Goal: Information Seeking & Learning: Learn about a topic

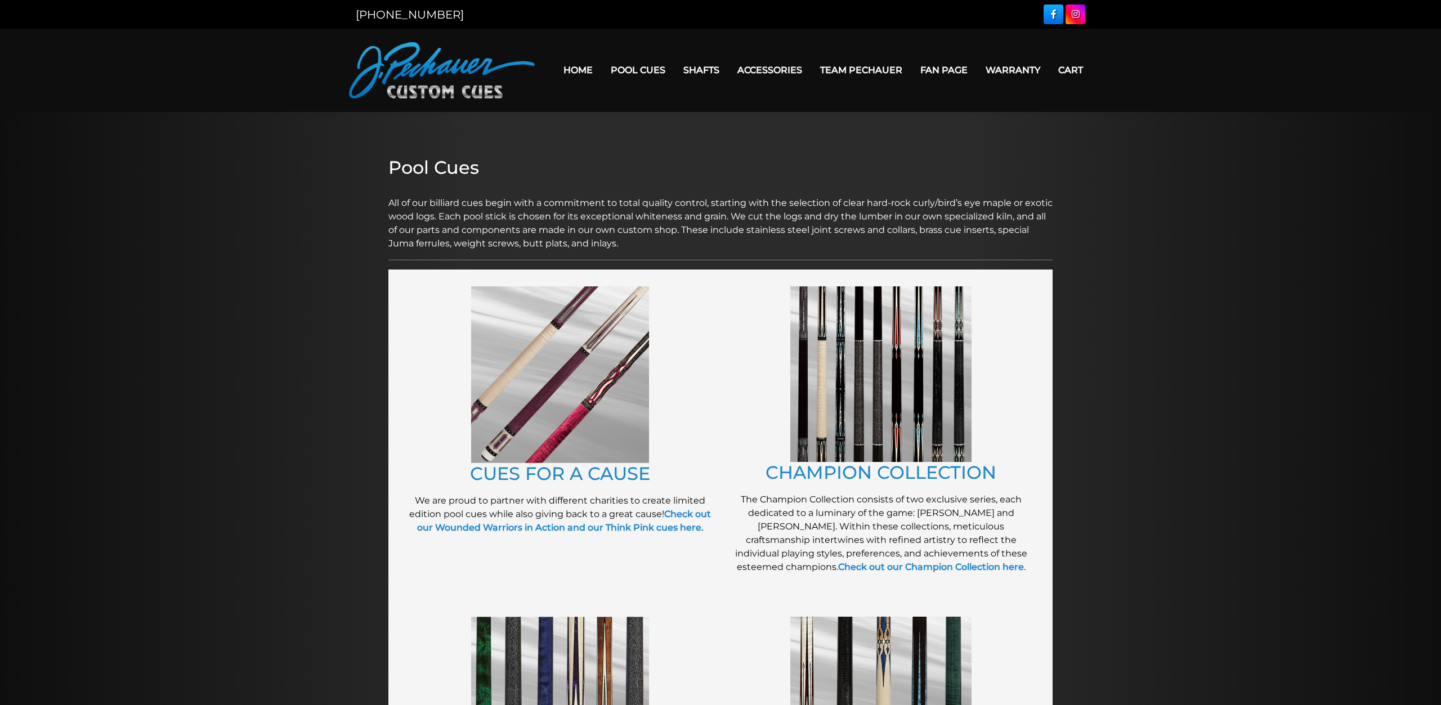
click at [943, 71] on link "Fan Page" at bounding box center [943, 70] width 65 height 29
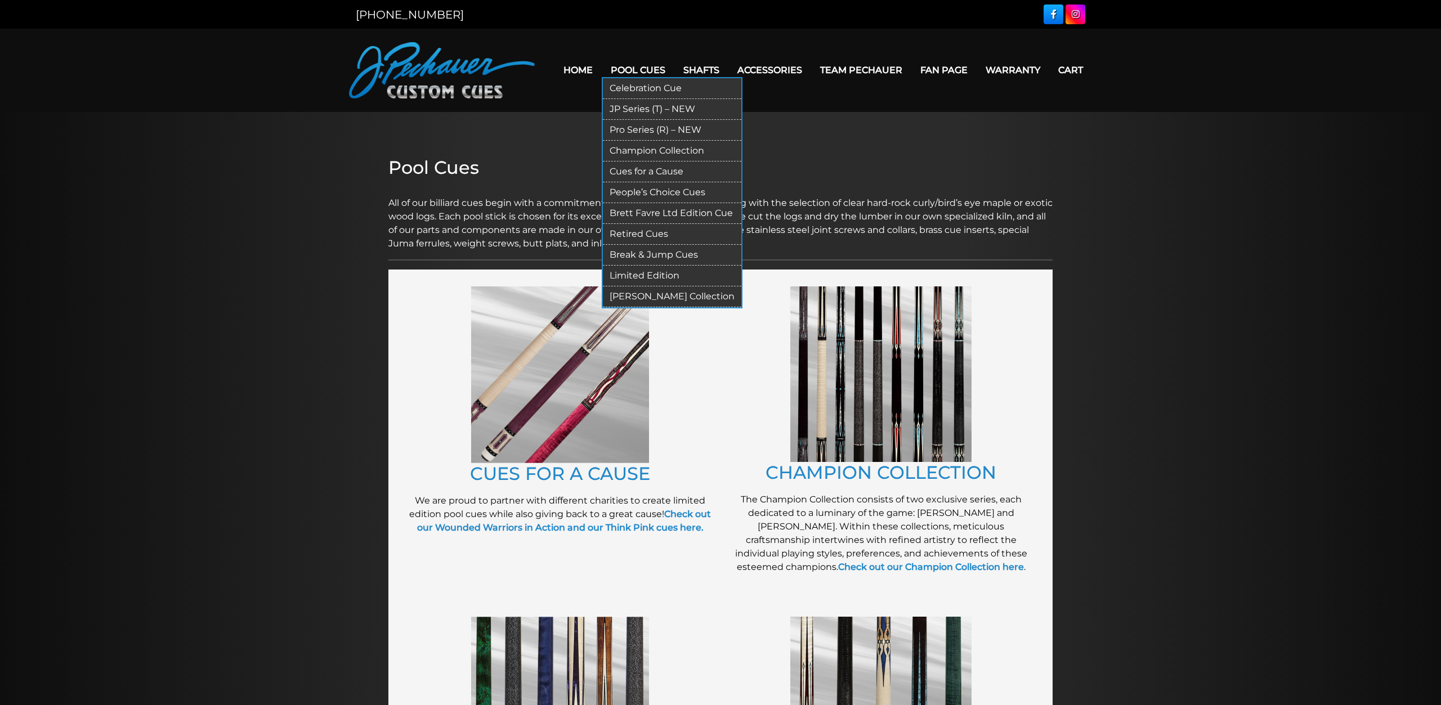
click at [623, 231] on link "Retired Cues" at bounding box center [672, 234] width 138 height 21
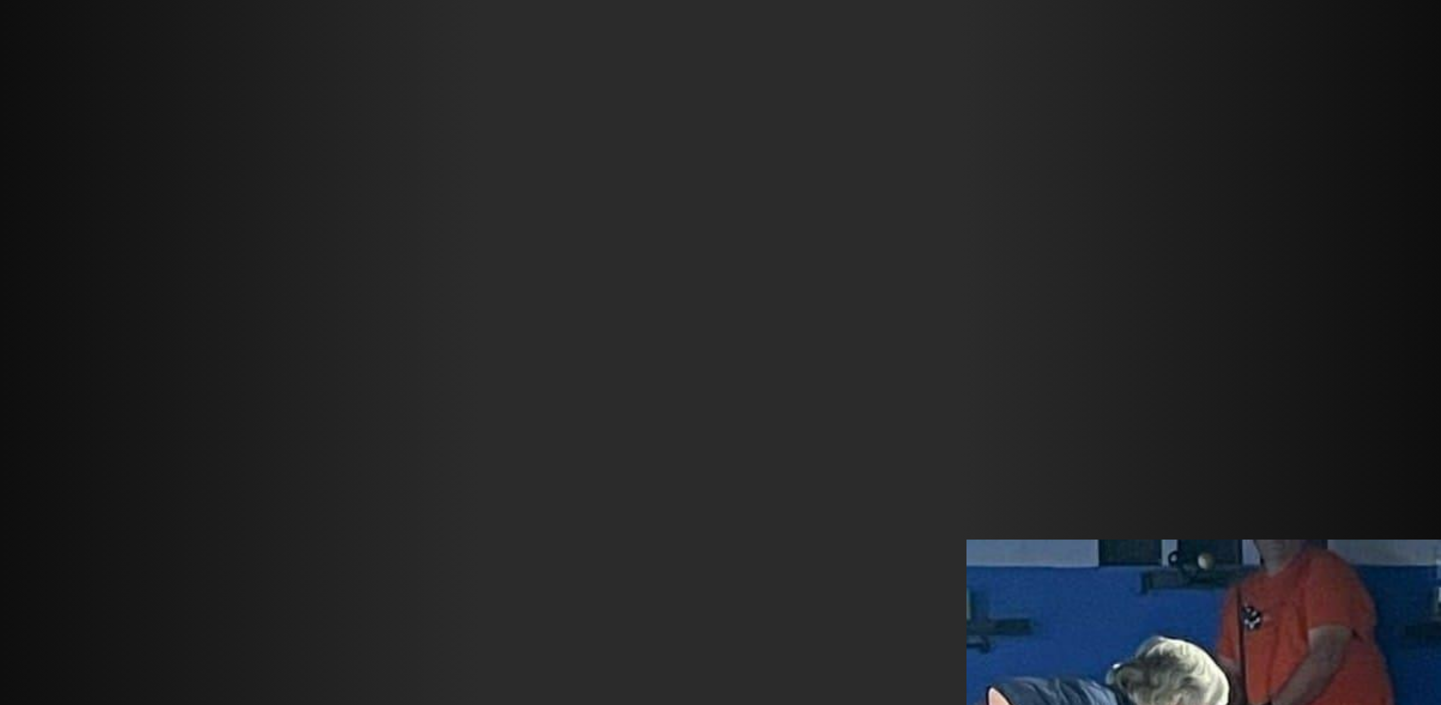
scroll to position [3502, 0]
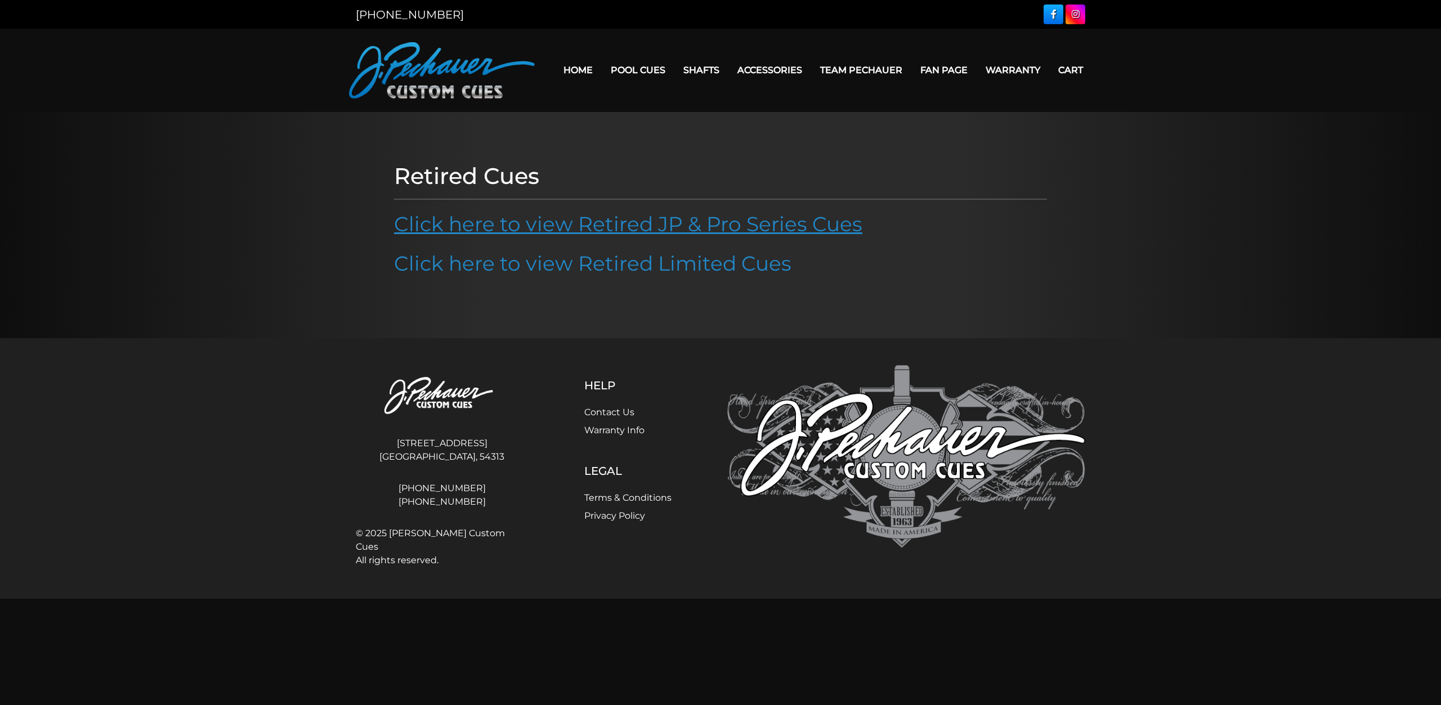
click at [750, 228] on link "Click here to view Retired JP & Pro Series Cues" at bounding box center [628, 224] width 468 height 25
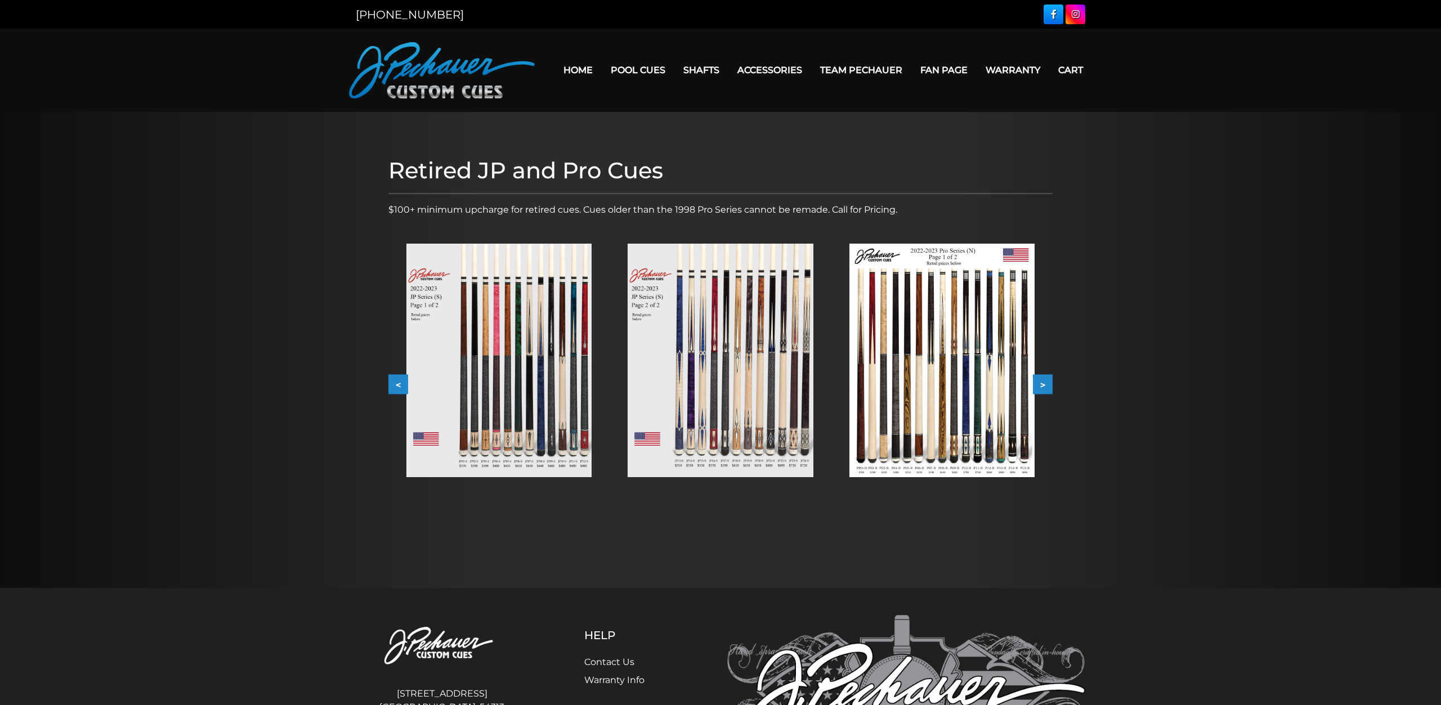
click at [497, 365] on img at bounding box center [498, 361] width 185 height 234
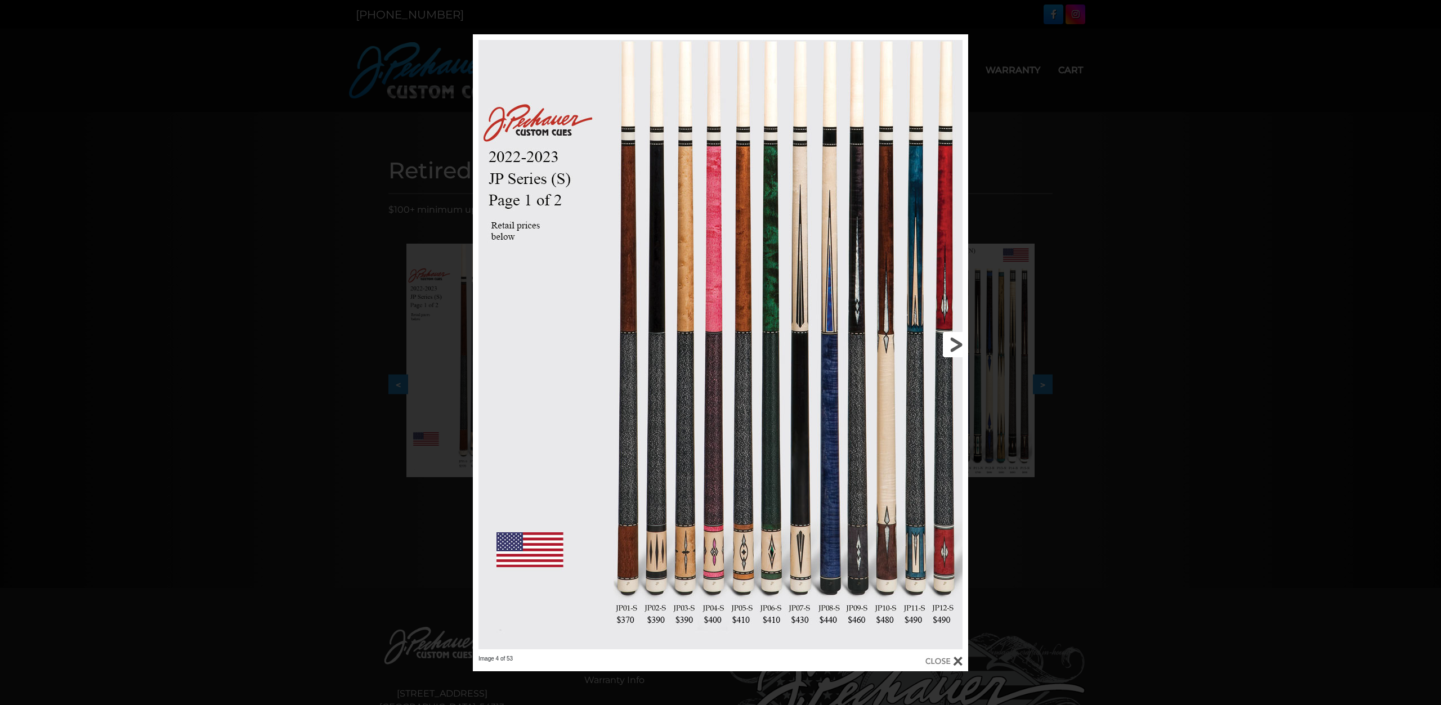
click at [957, 345] on link at bounding box center [856, 344] width 223 height 621
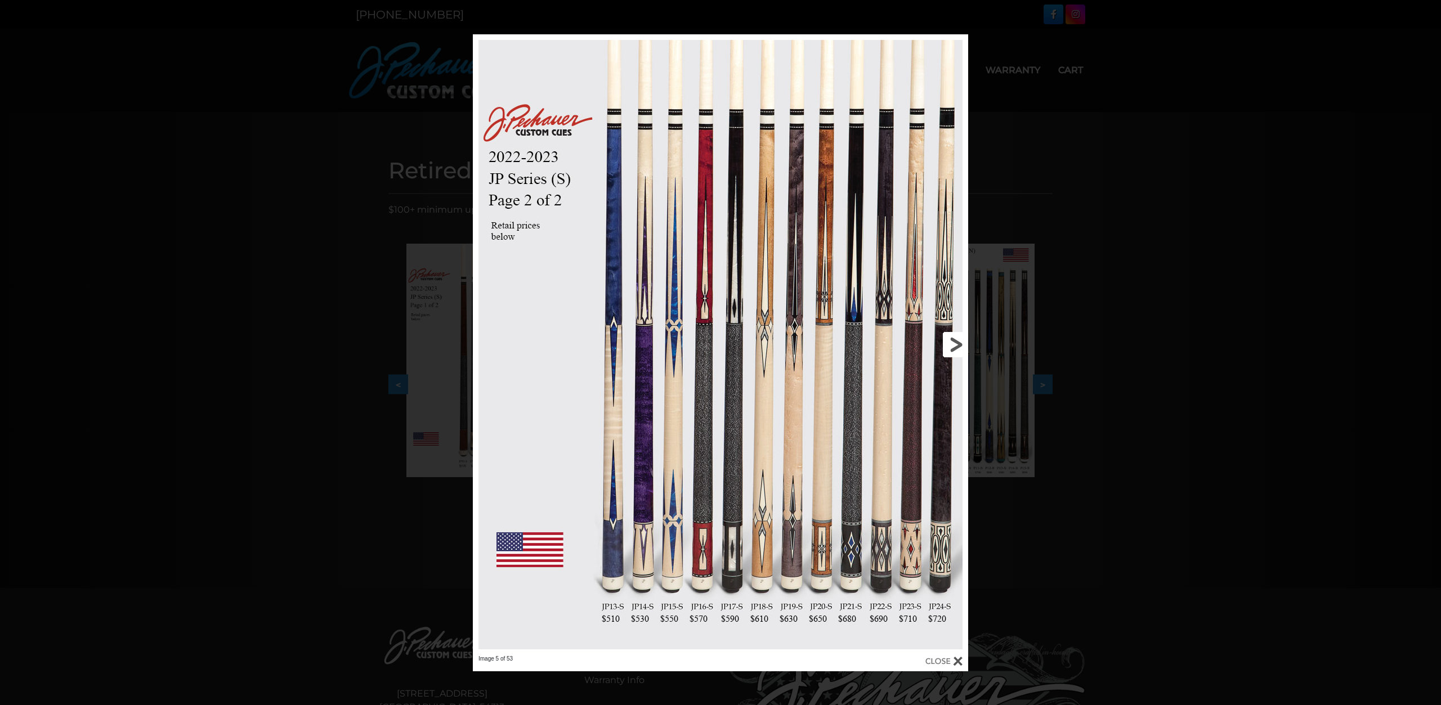
click at [961, 339] on link at bounding box center [856, 344] width 223 height 621
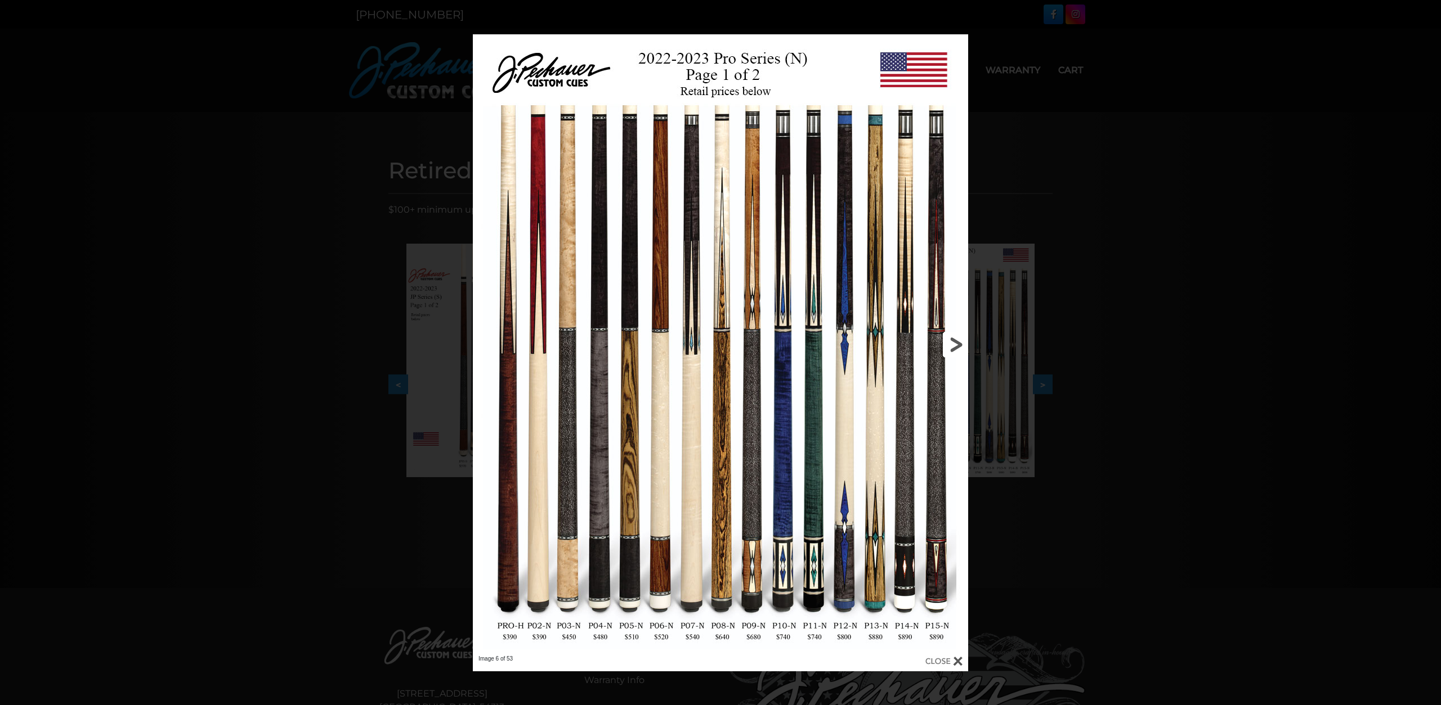
click at [957, 338] on link at bounding box center [856, 344] width 223 height 621
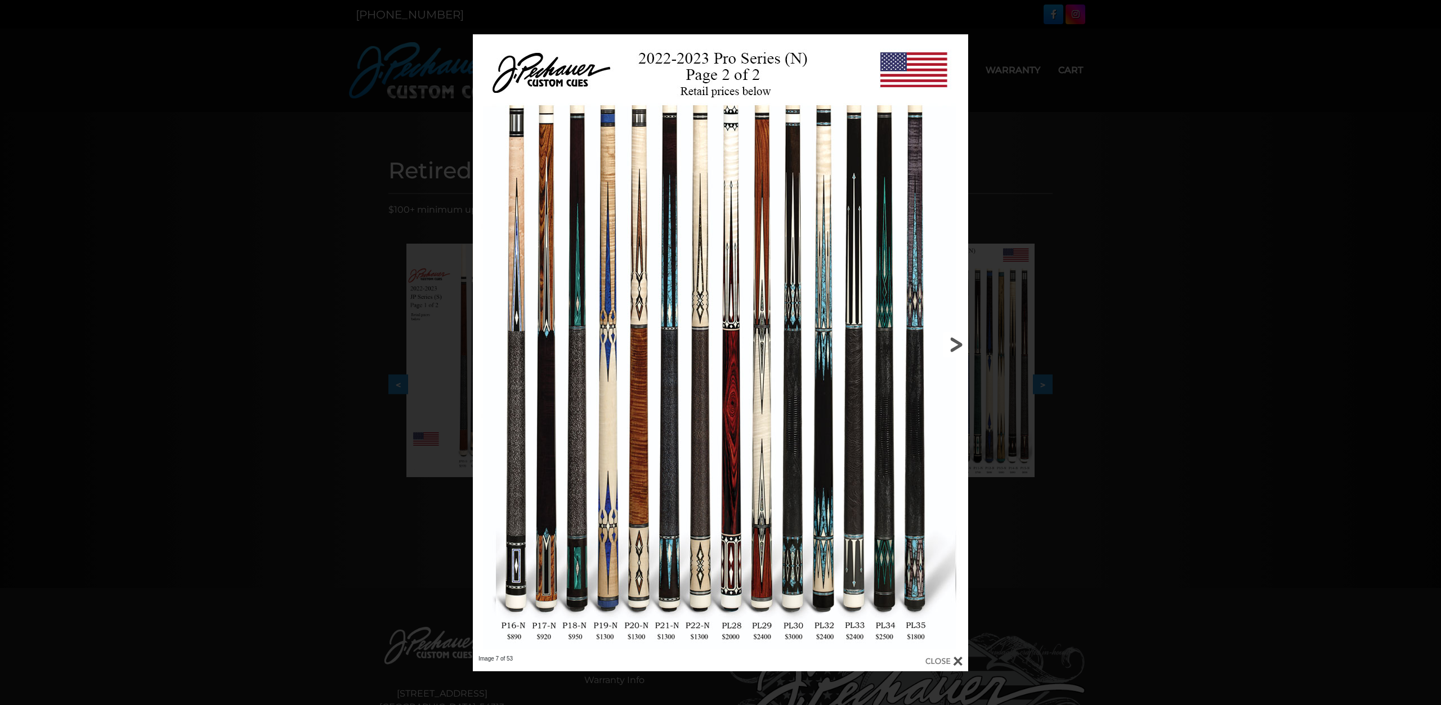
click at [957, 337] on link at bounding box center [856, 344] width 223 height 621
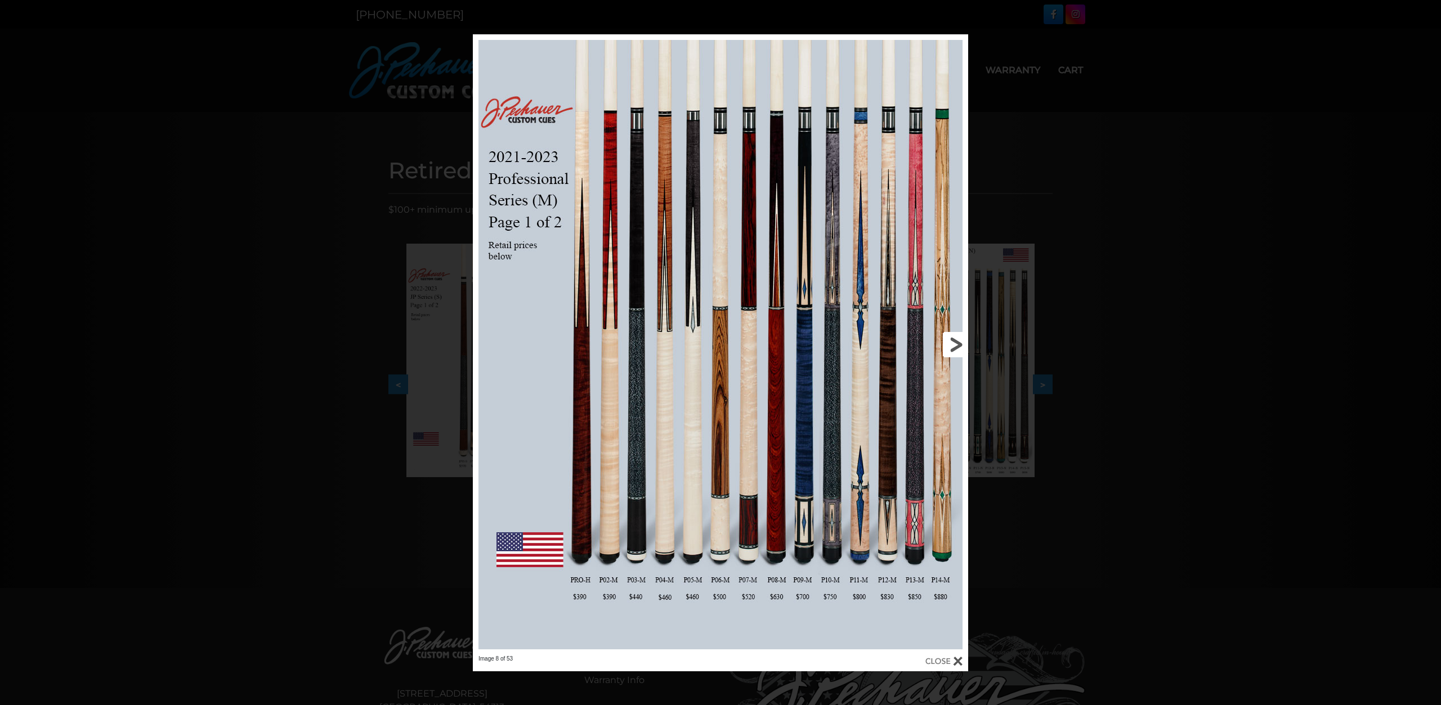
click at [953, 335] on link at bounding box center [856, 344] width 223 height 621
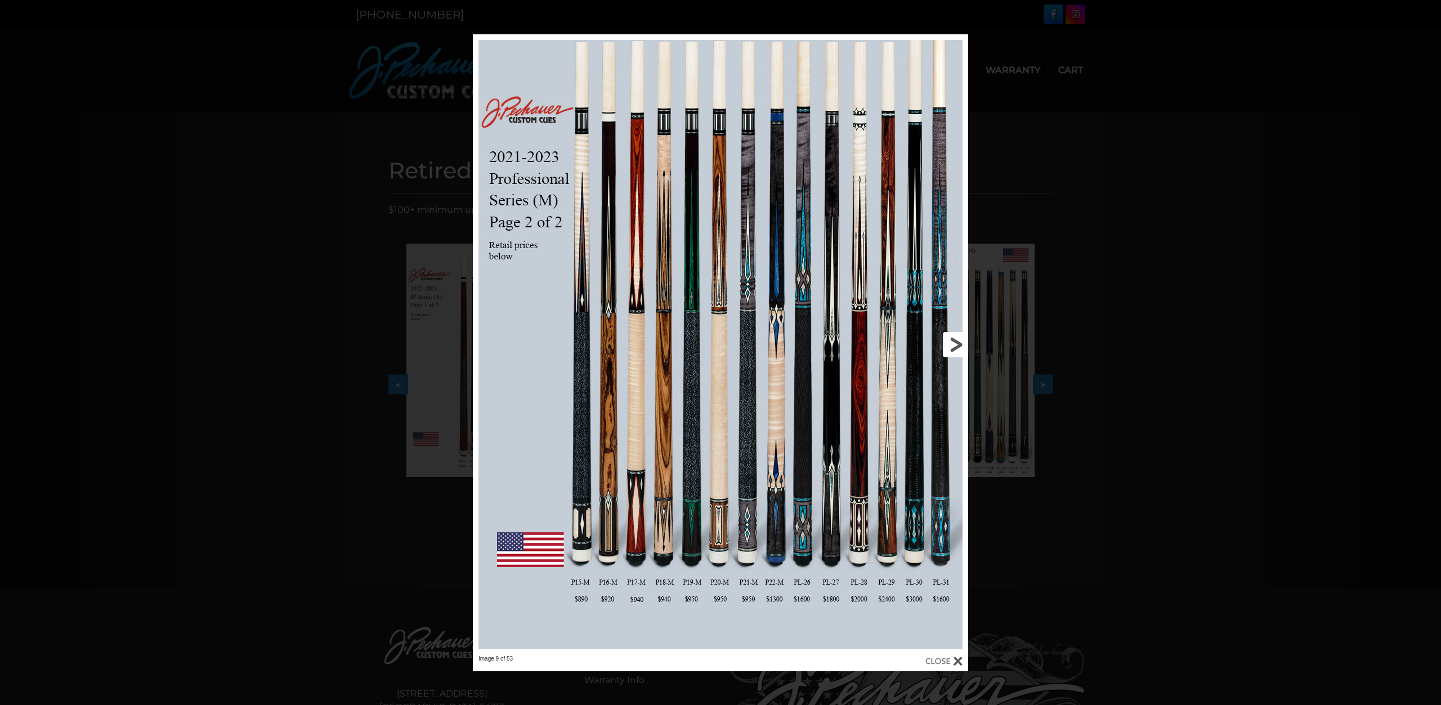
click at [956, 343] on link at bounding box center [856, 344] width 223 height 621
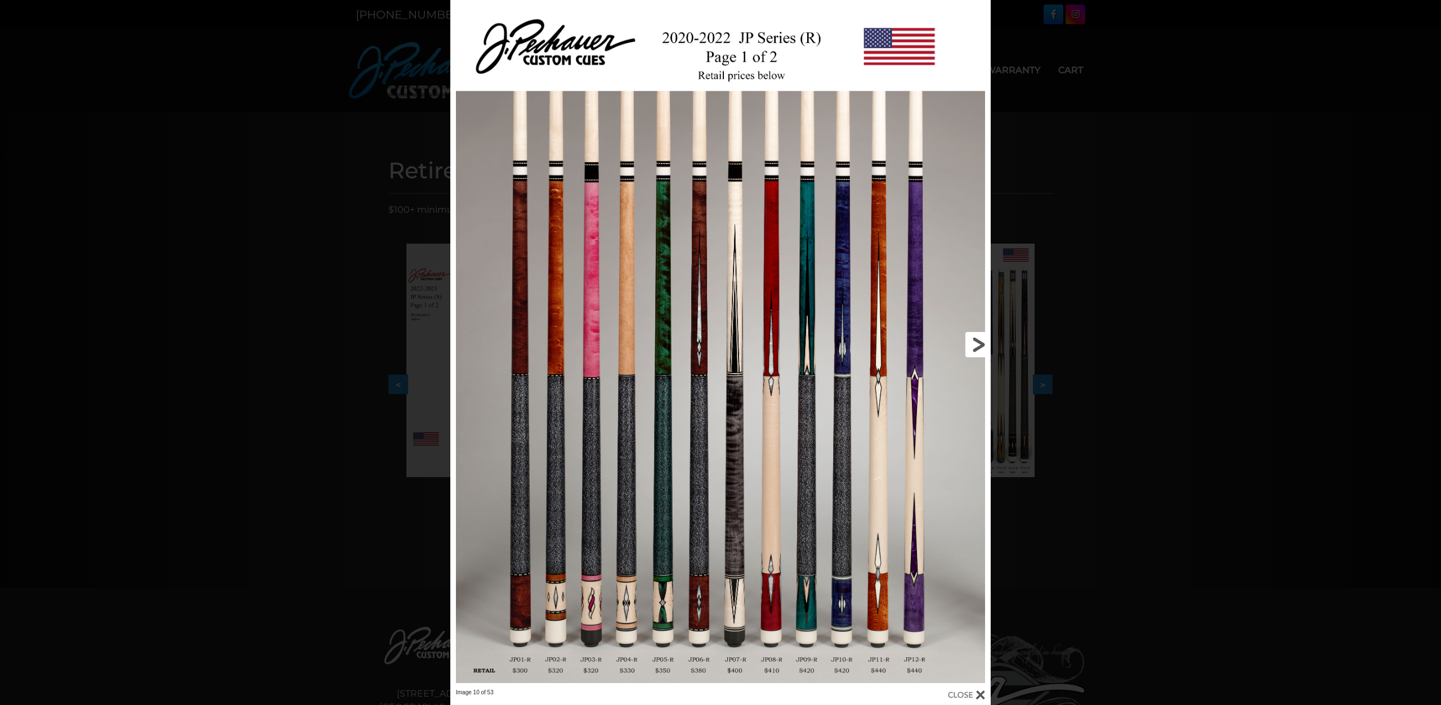
click at [978, 344] on link at bounding box center [868, 344] width 243 height 689
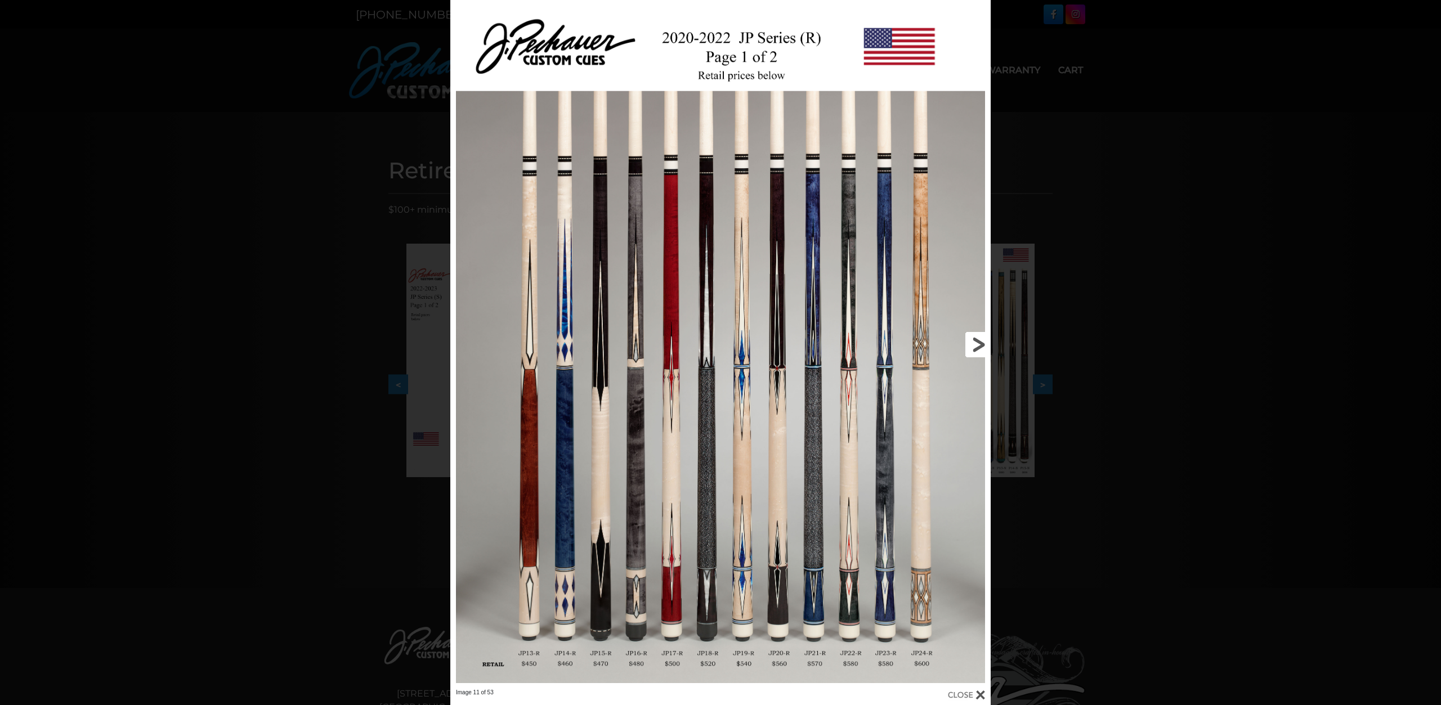
click at [979, 343] on link at bounding box center [868, 344] width 243 height 689
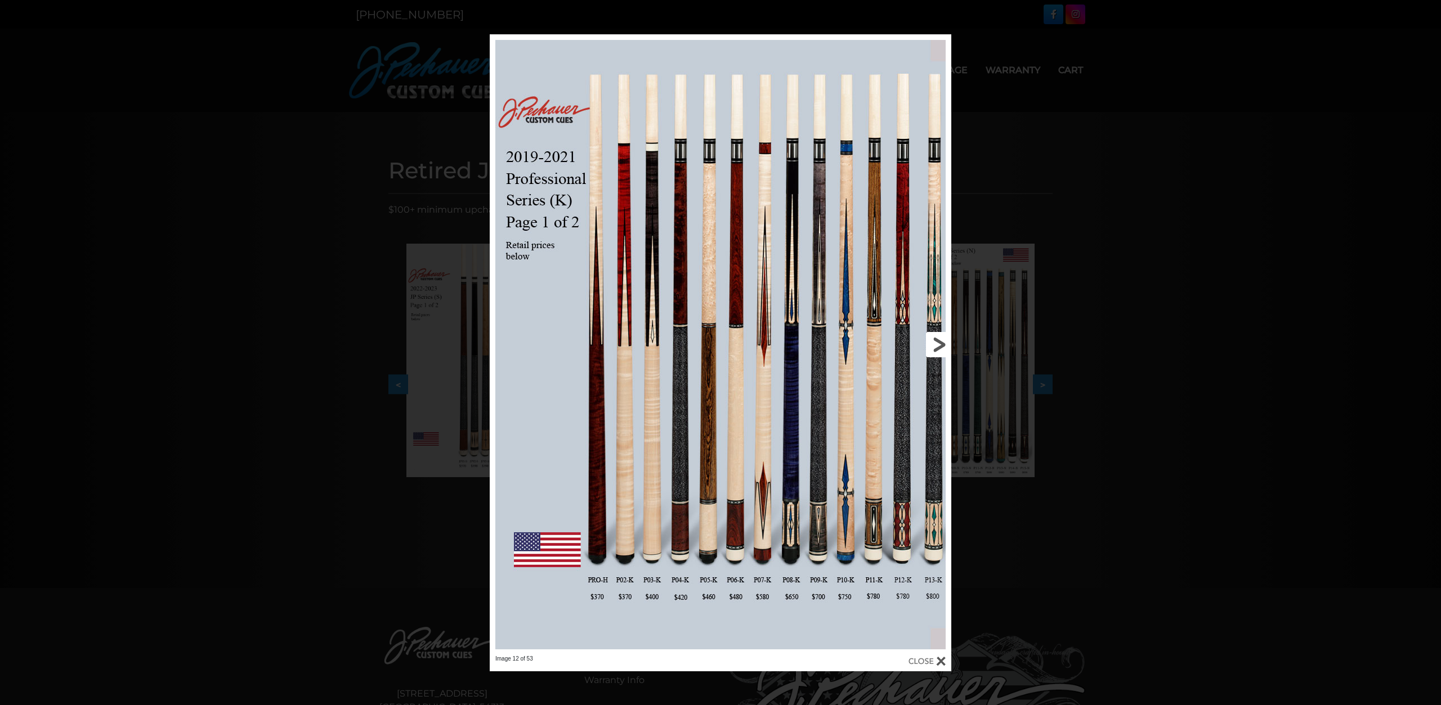
click at [939, 342] on link at bounding box center [847, 344] width 208 height 621
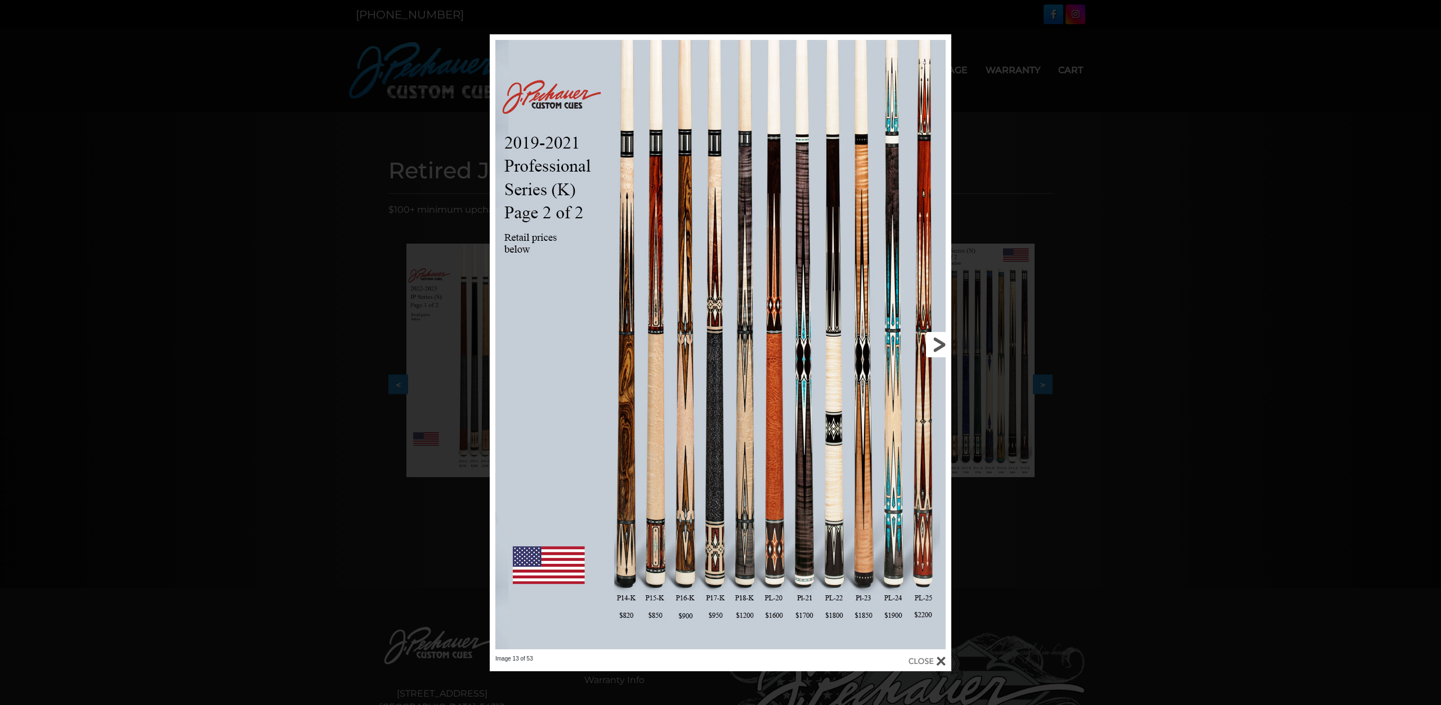
click at [941, 342] on link at bounding box center [847, 344] width 208 height 621
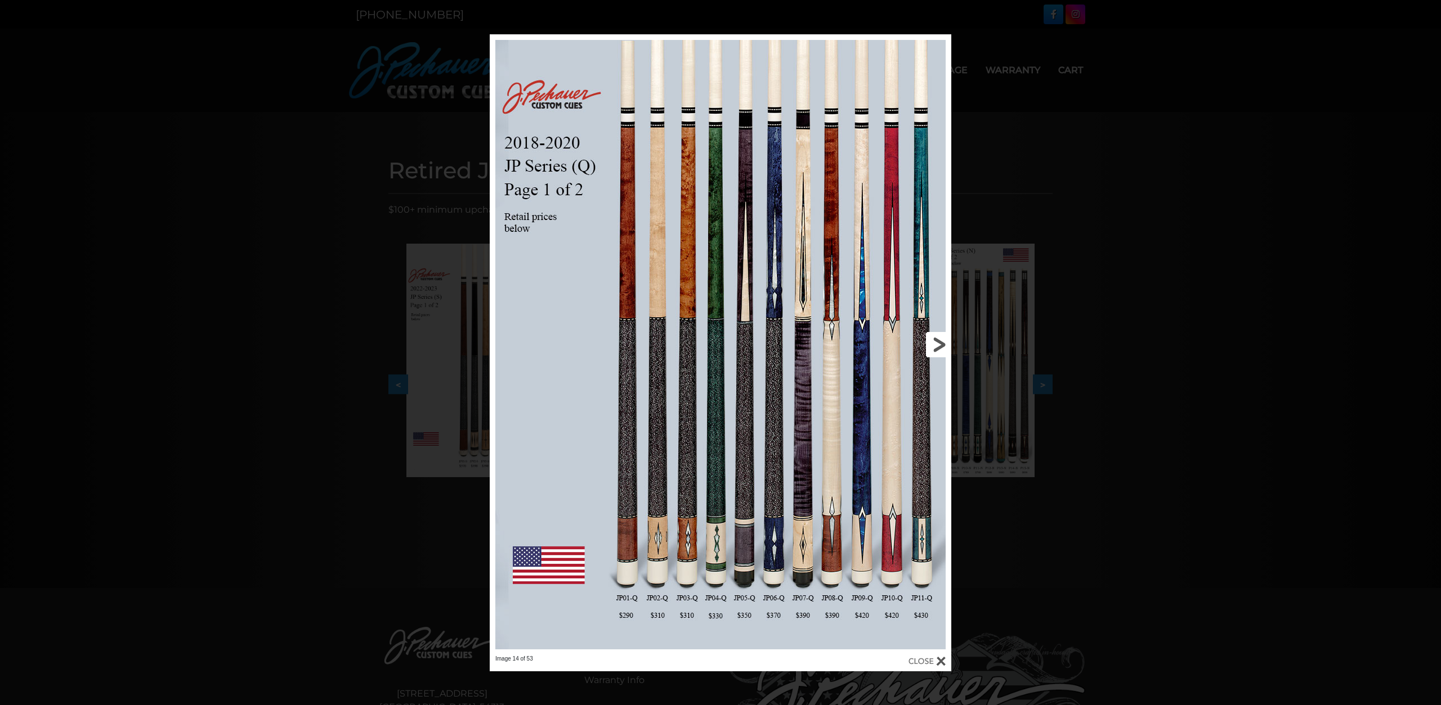
click at [939, 342] on link at bounding box center [847, 344] width 208 height 621
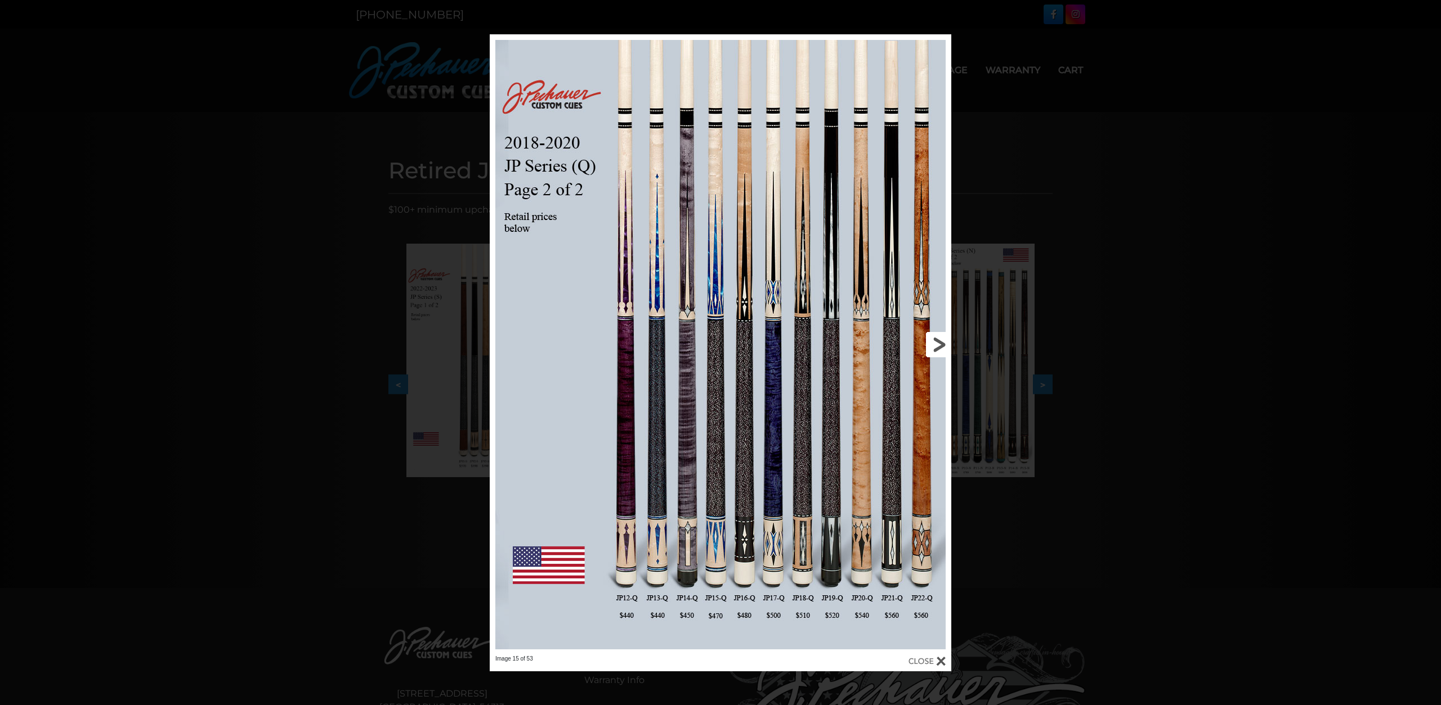
click at [939, 342] on link at bounding box center [847, 344] width 208 height 621
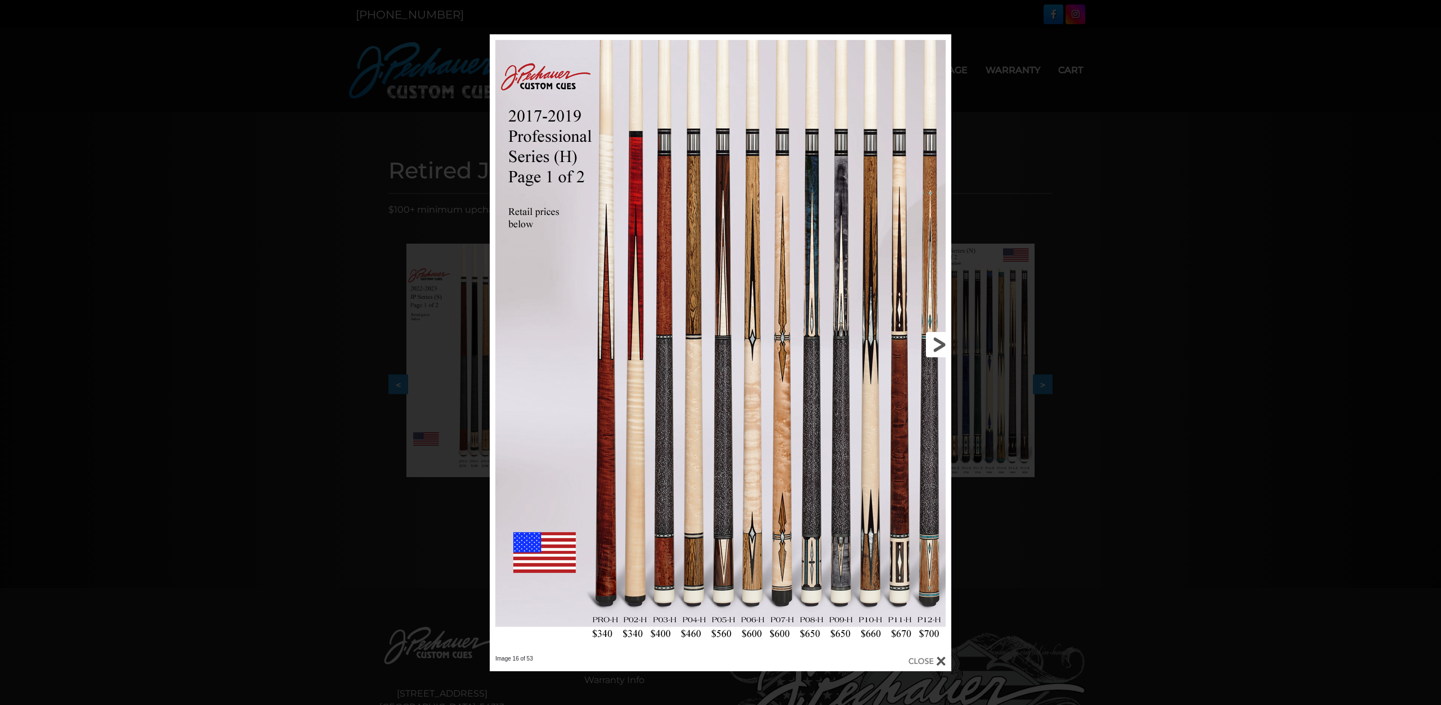
click at [939, 342] on link at bounding box center [847, 344] width 208 height 621
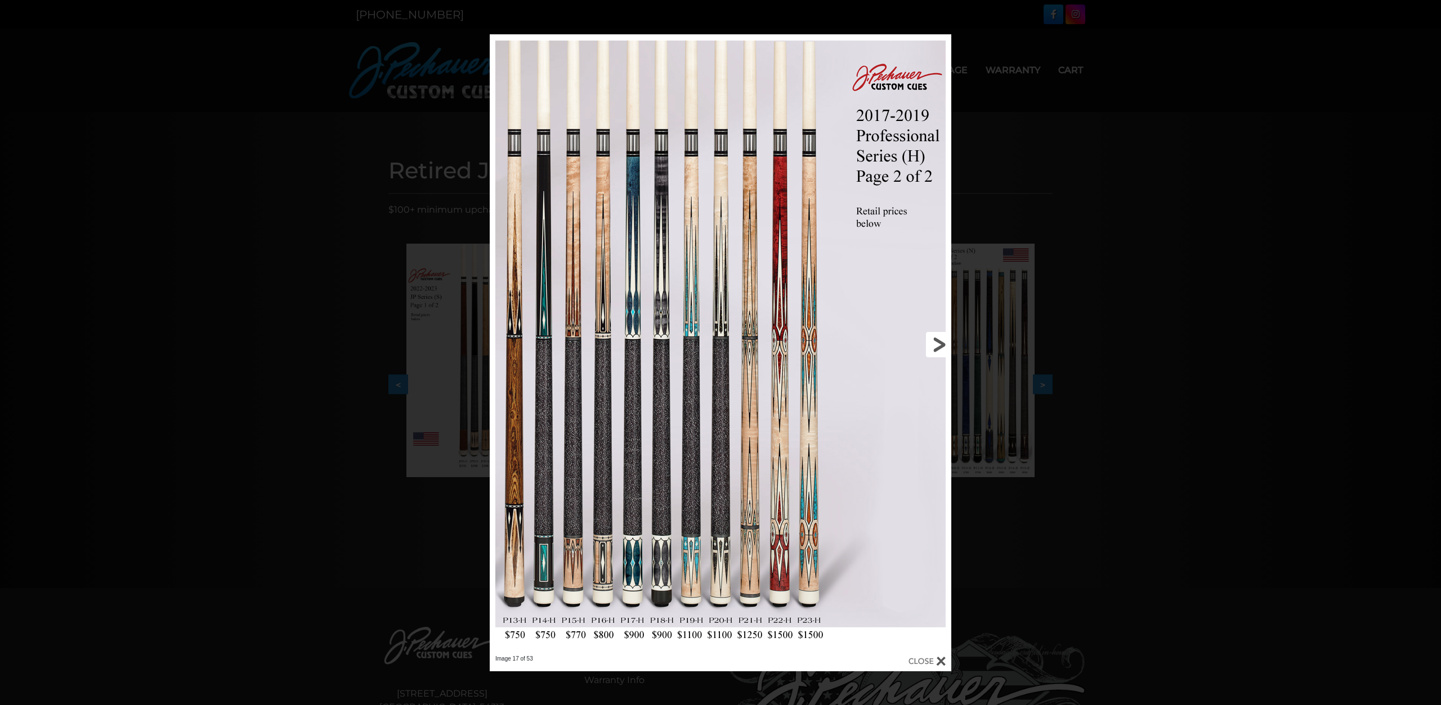
click at [939, 342] on link at bounding box center [847, 344] width 208 height 621
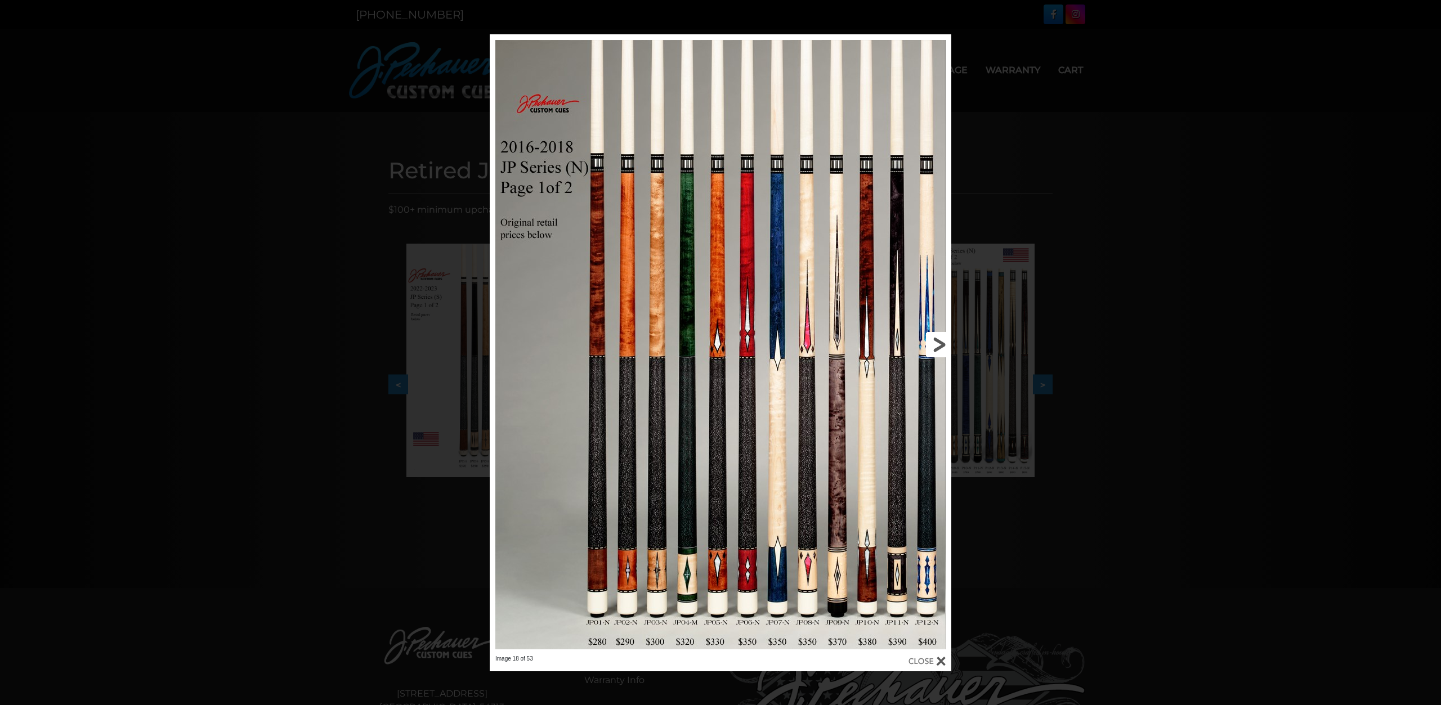
click at [942, 341] on link at bounding box center [847, 344] width 208 height 621
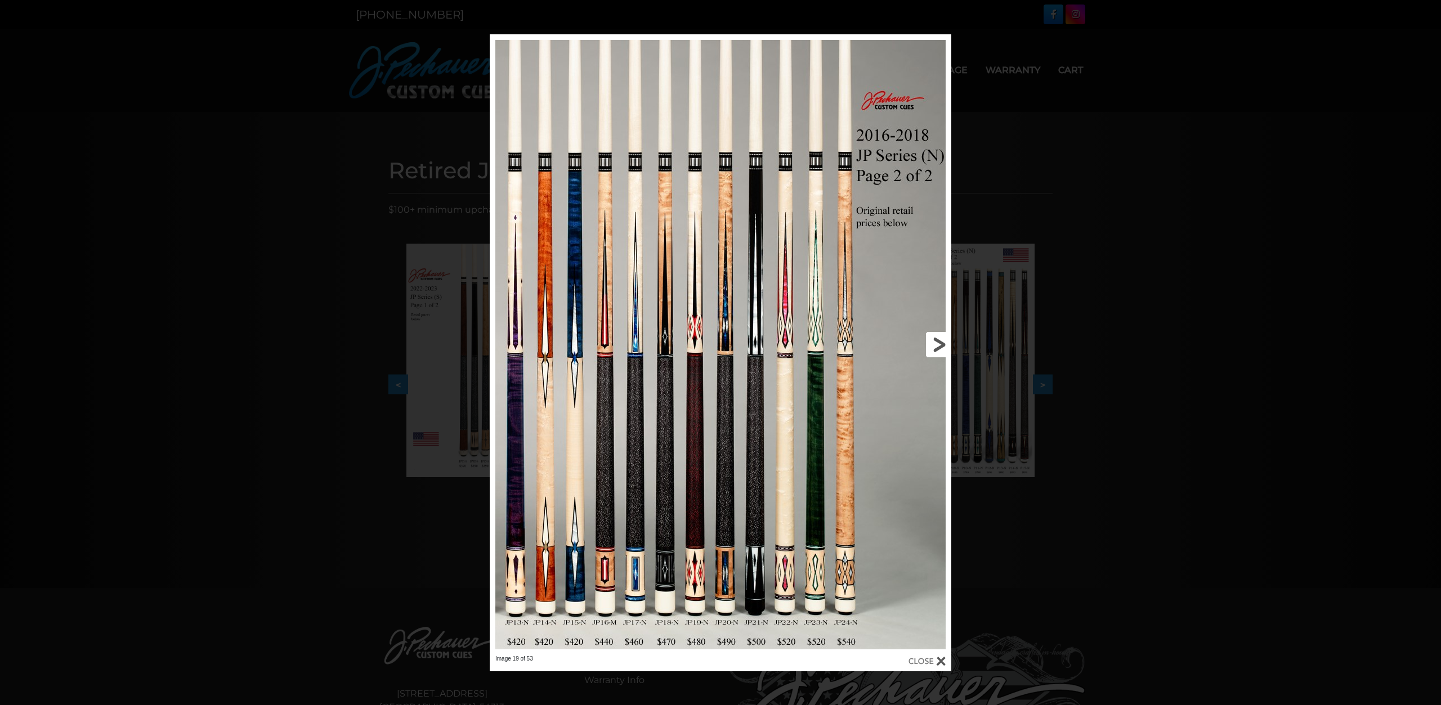
click at [942, 341] on link at bounding box center [847, 344] width 208 height 621
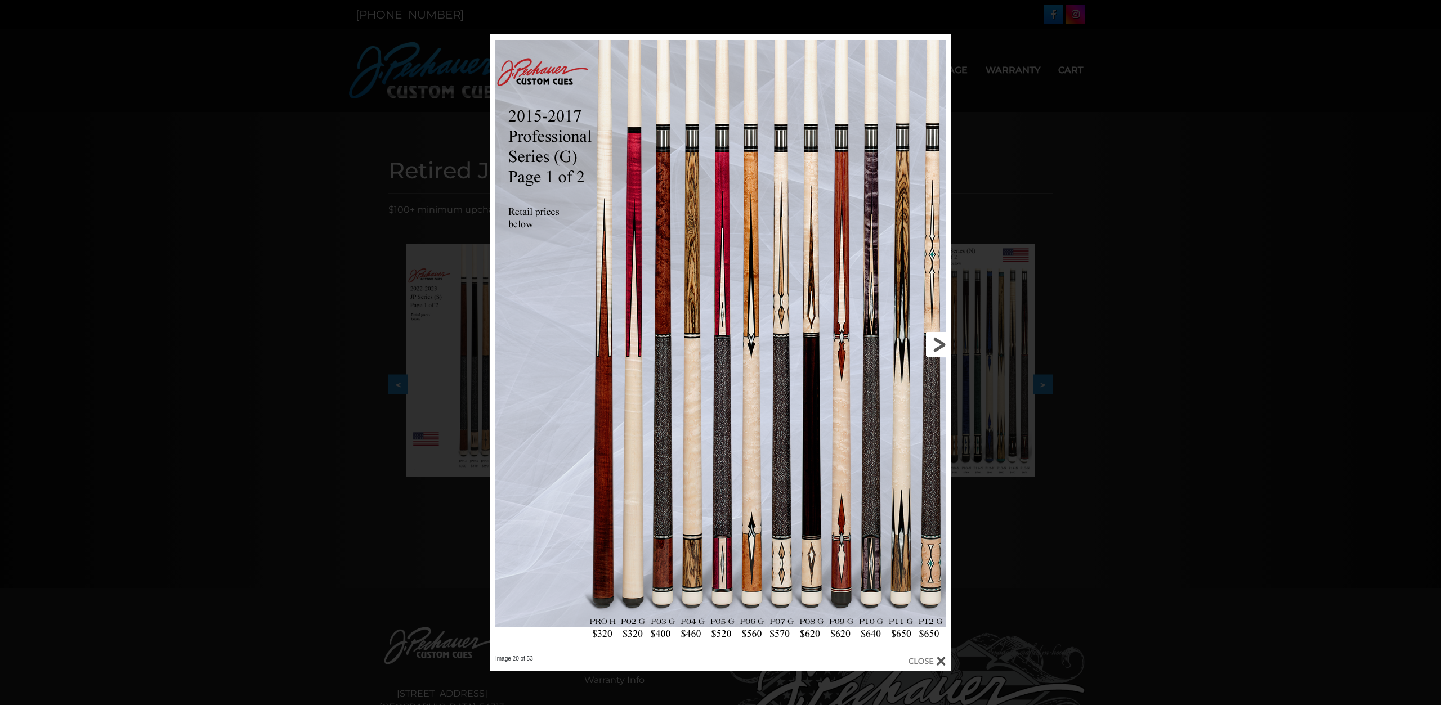
click at [942, 341] on link at bounding box center [847, 344] width 208 height 621
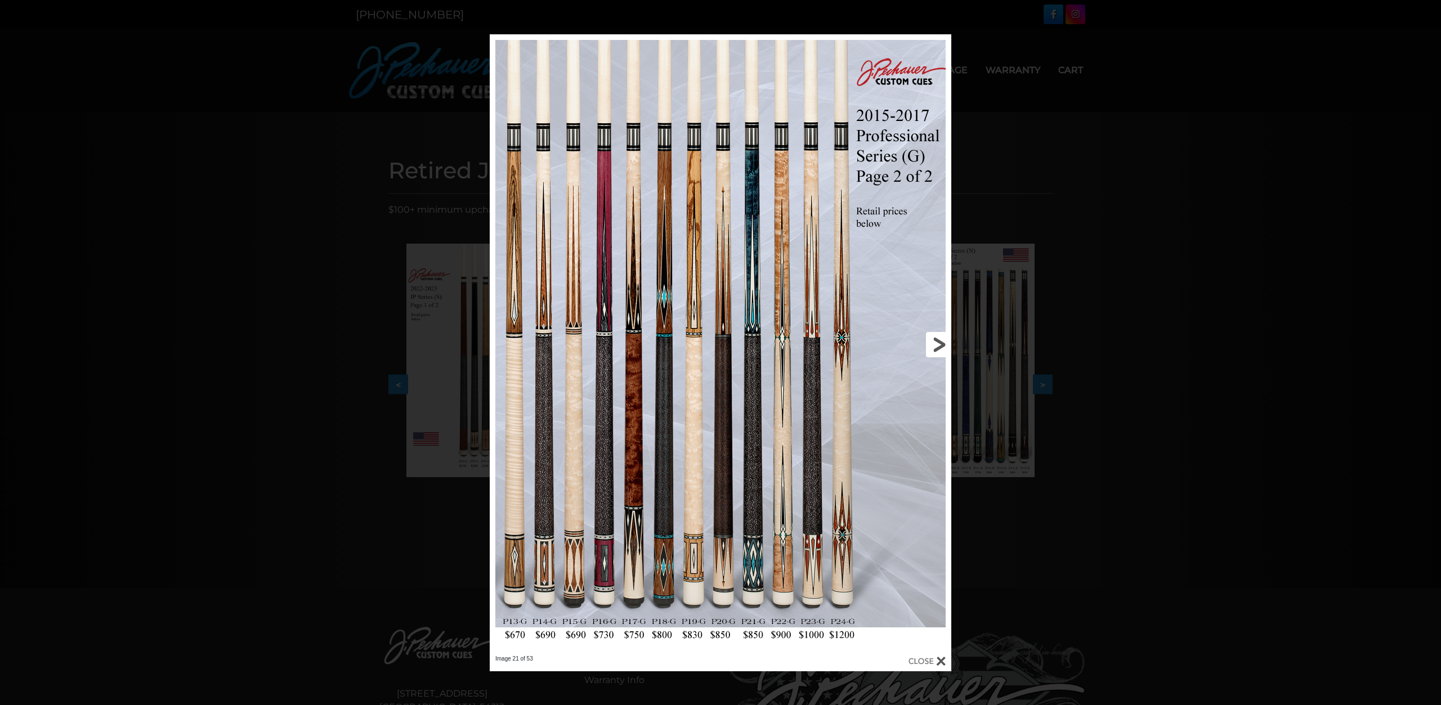
click at [942, 341] on link at bounding box center [847, 344] width 208 height 621
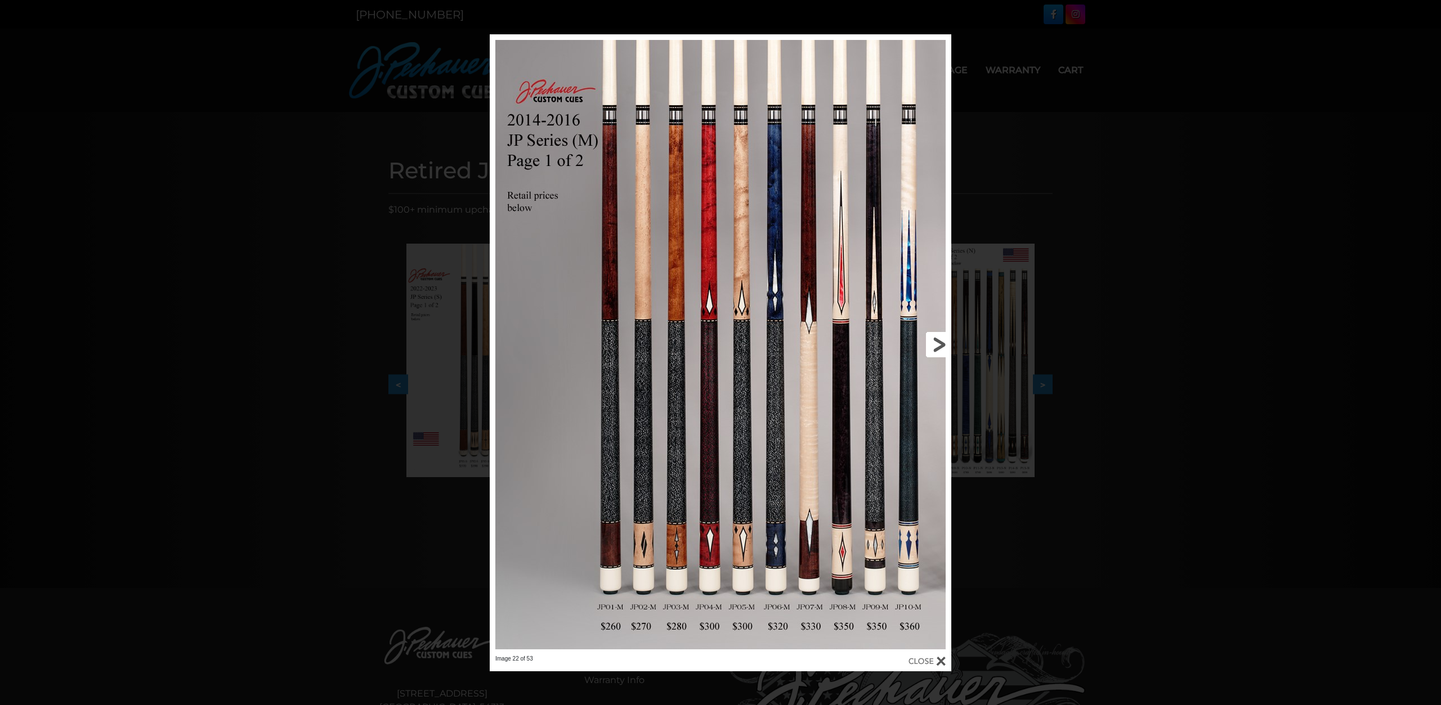
click at [942, 341] on link at bounding box center [847, 344] width 208 height 621
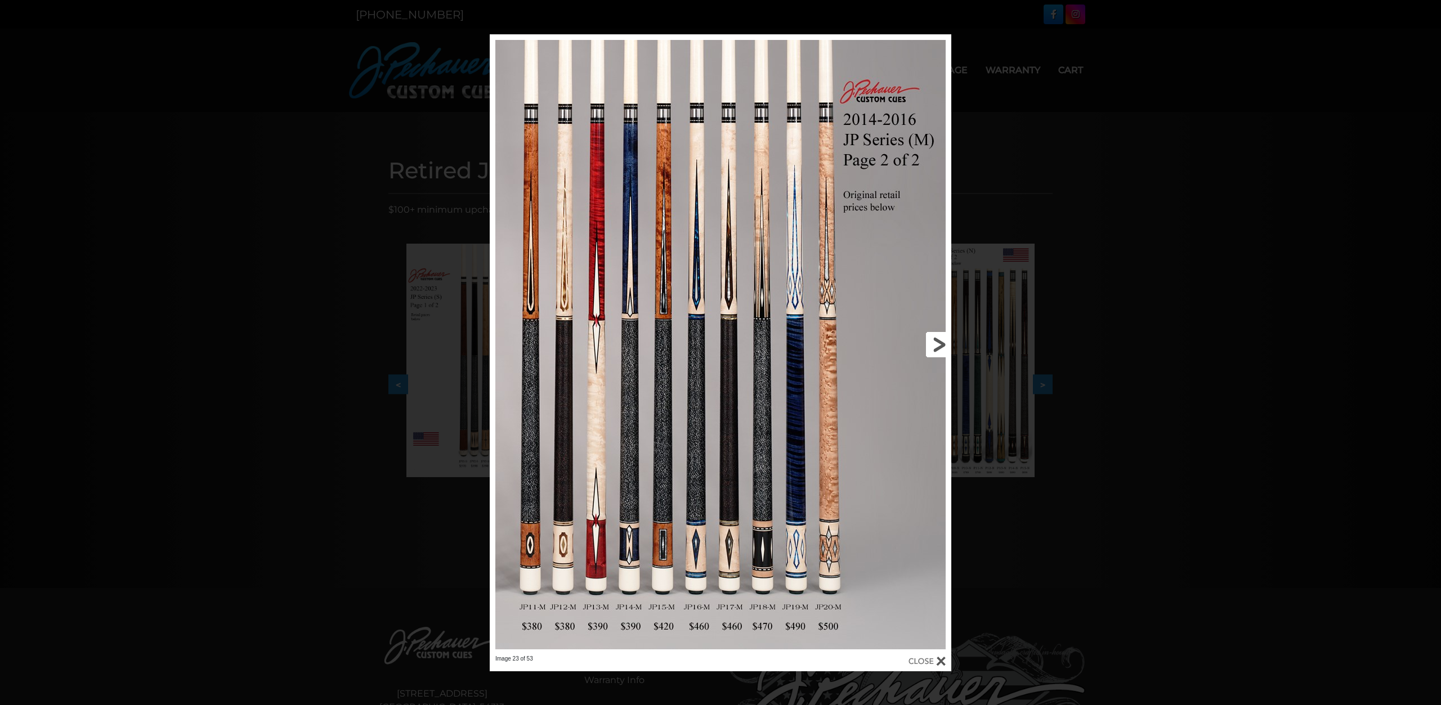
click at [942, 341] on link at bounding box center [847, 344] width 208 height 621
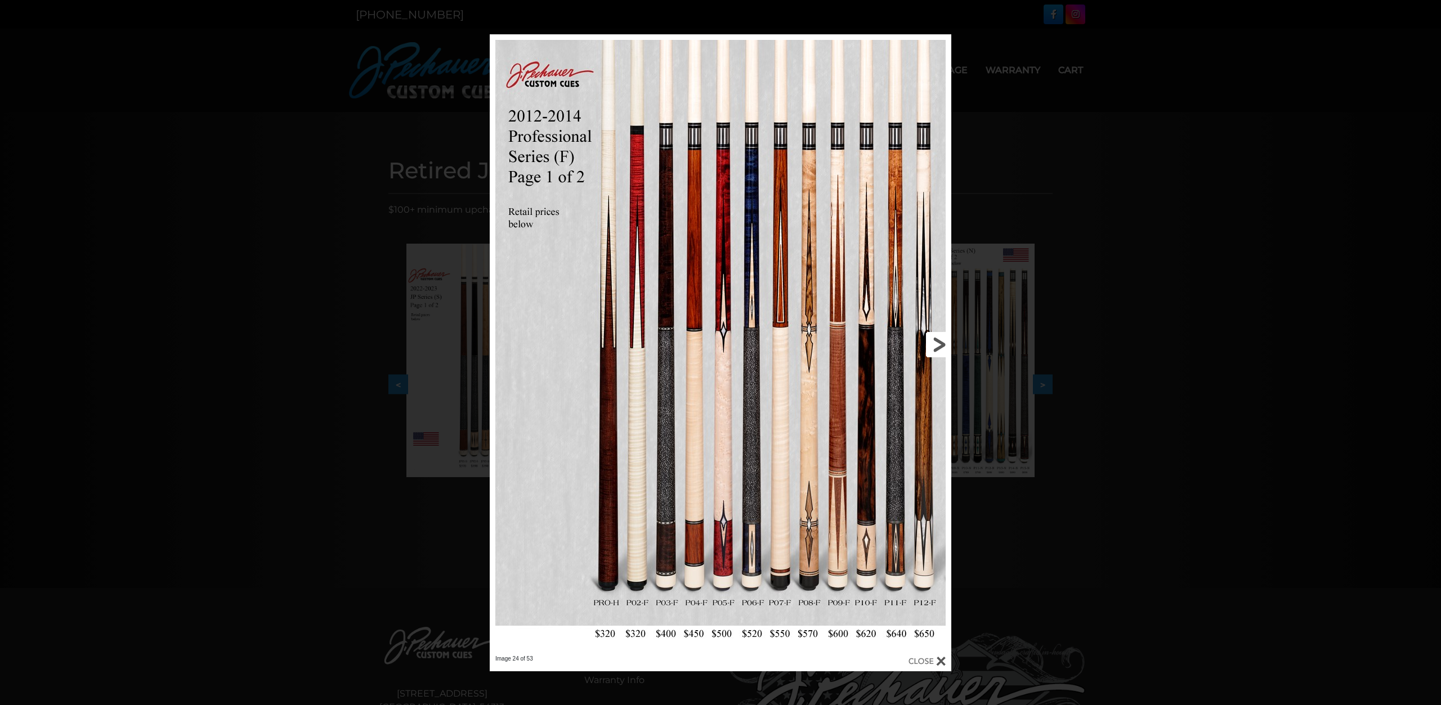
click at [942, 341] on link at bounding box center [847, 344] width 208 height 621
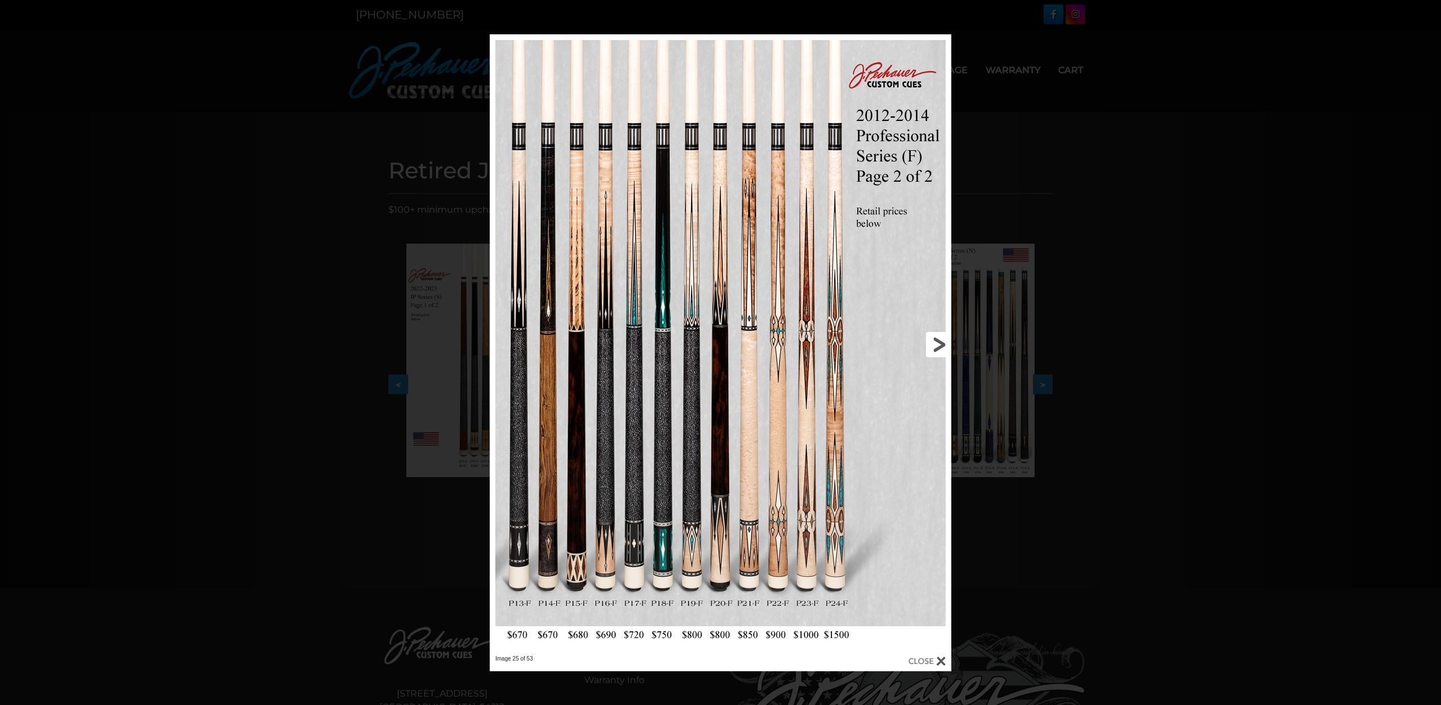
click at [942, 341] on link at bounding box center [847, 344] width 208 height 621
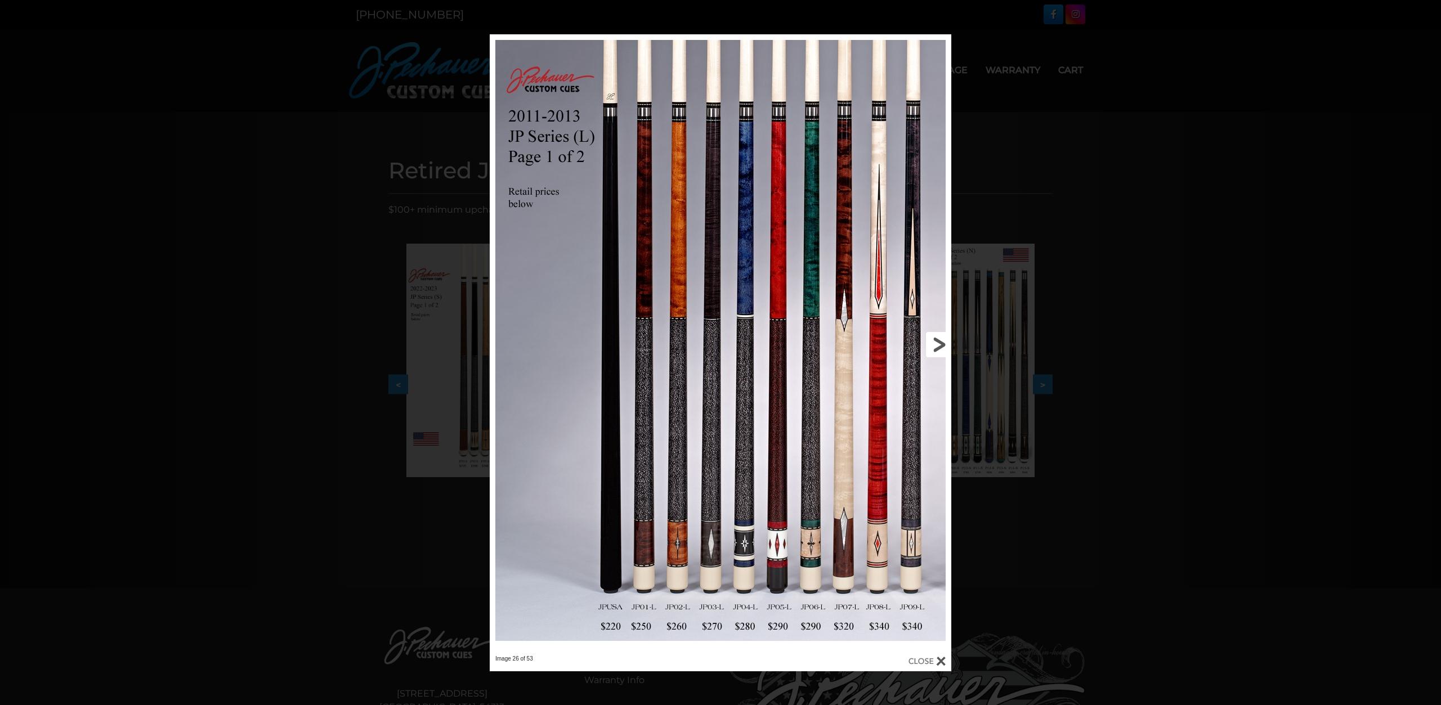
click at [938, 342] on link at bounding box center [847, 344] width 208 height 621
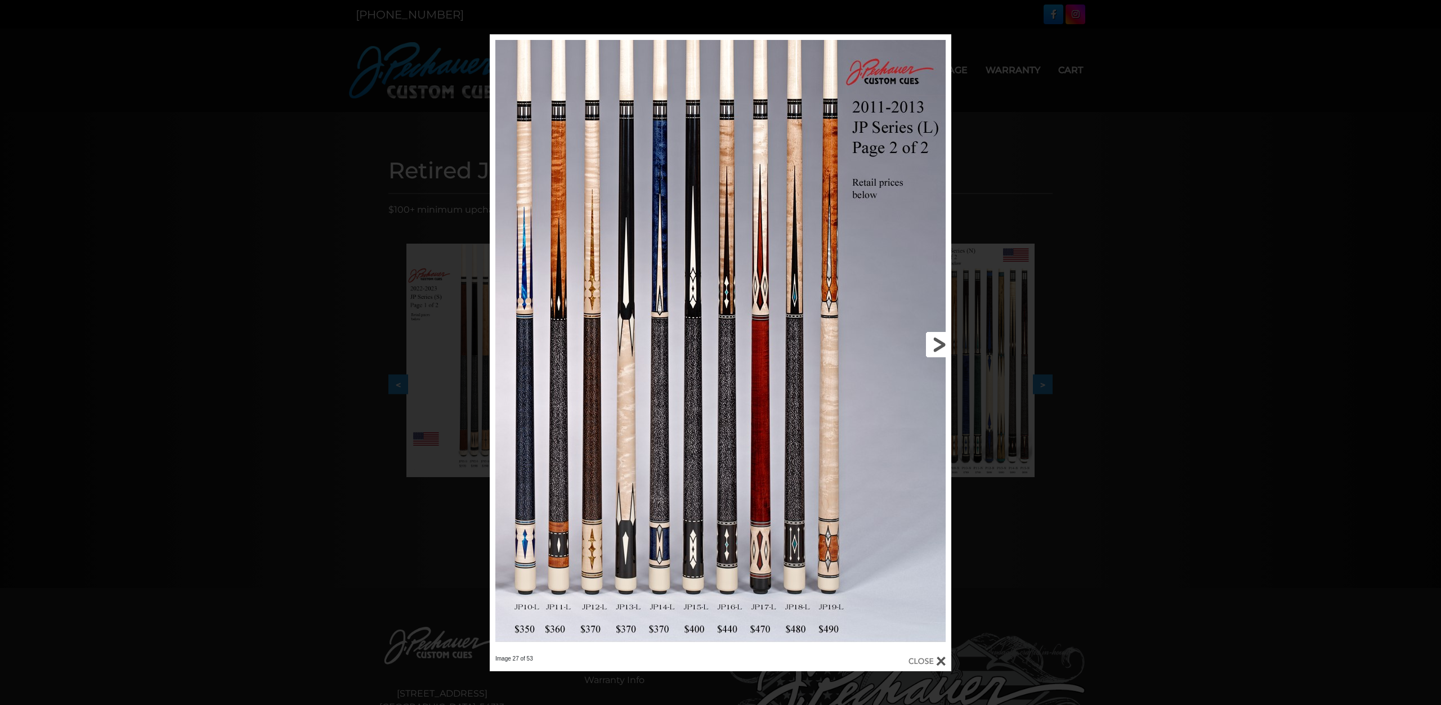
click at [938, 342] on link at bounding box center [847, 344] width 208 height 621
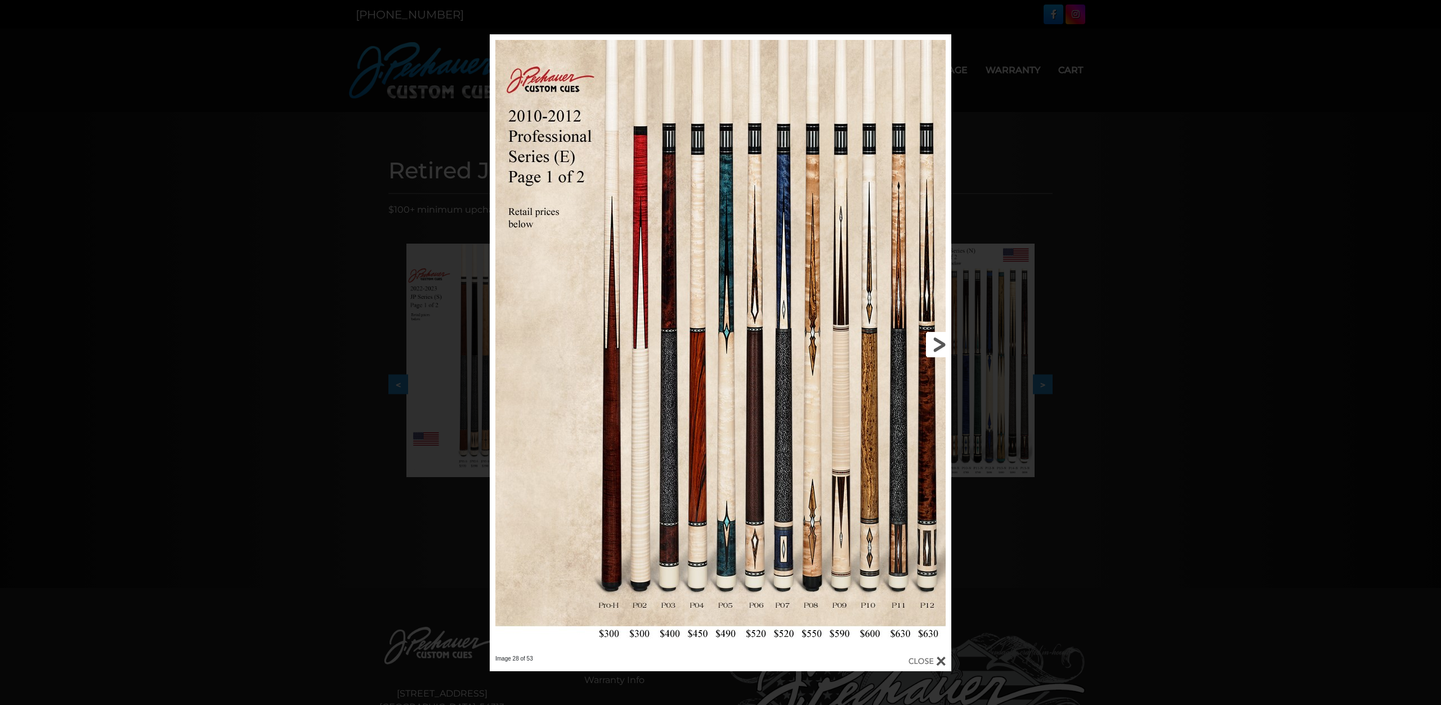
click at [939, 339] on link at bounding box center [847, 344] width 208 height 621
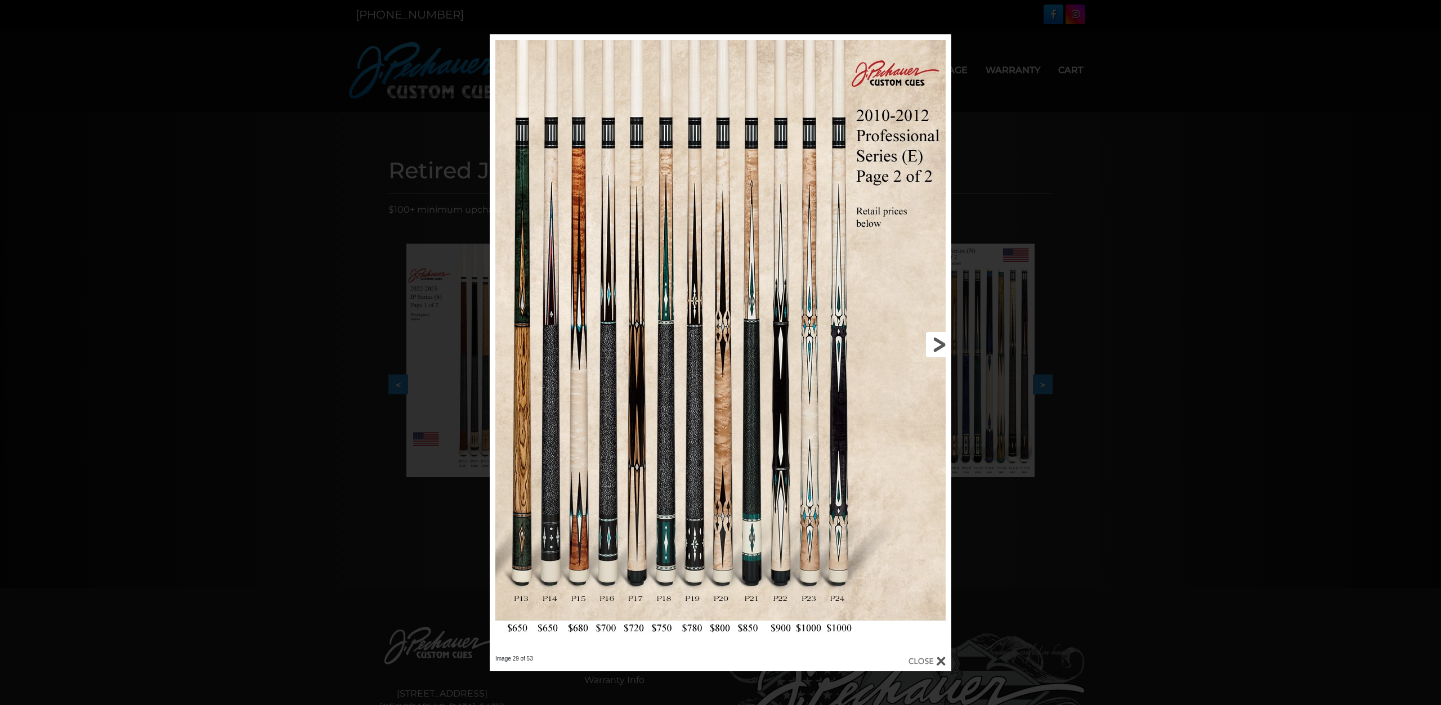
click at [939, 339] on link at bounding box center [847, 344] width 208 height 621
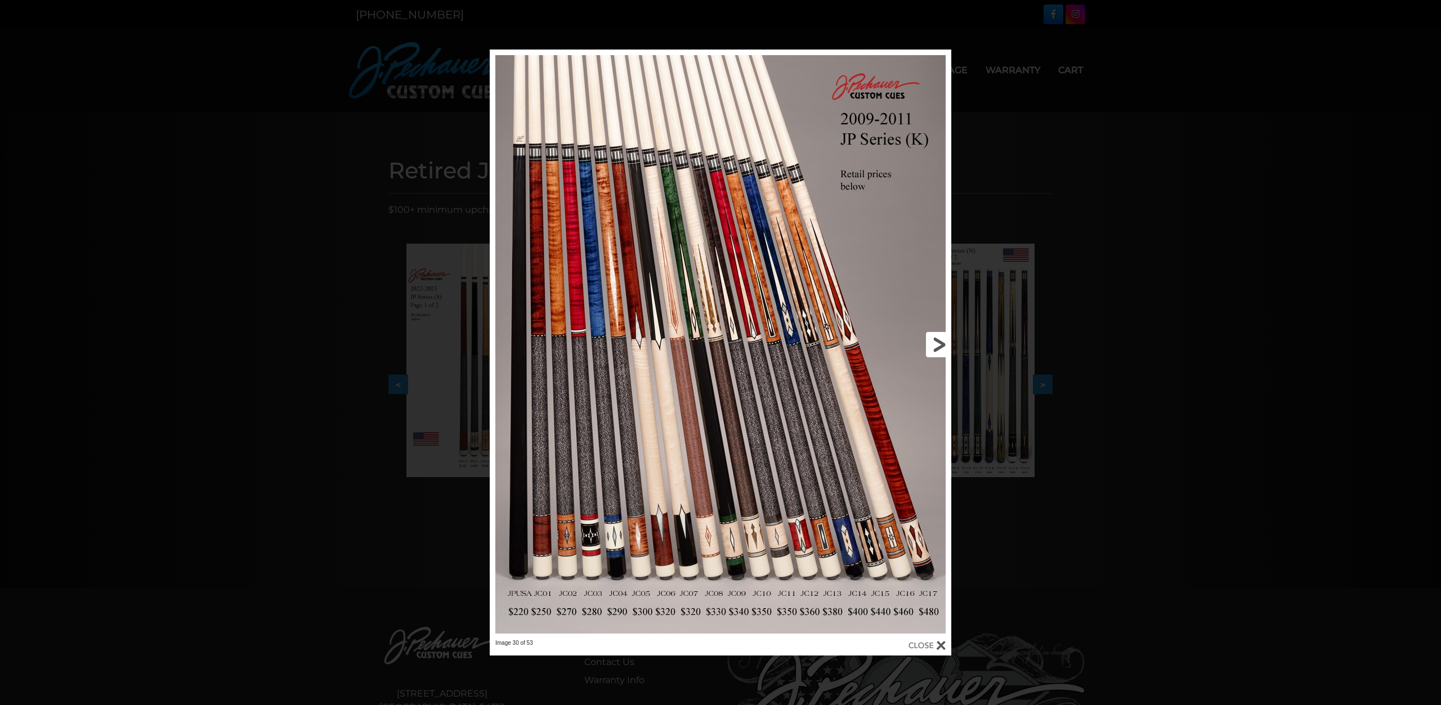
click at [937, 342] on link at bounding box center [847, 345] width 208 height 590
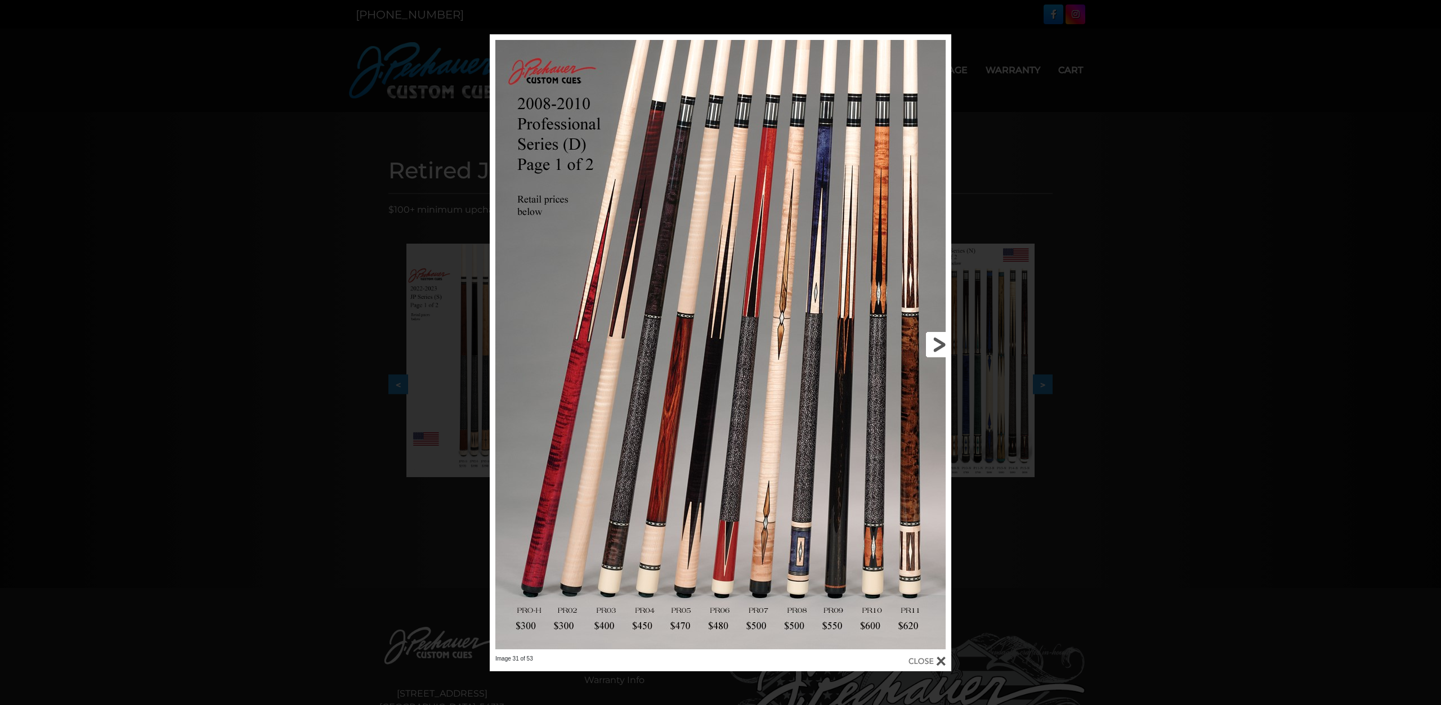
click at [937, 342] on link at bounding box center [847, 344] width 208 height 621
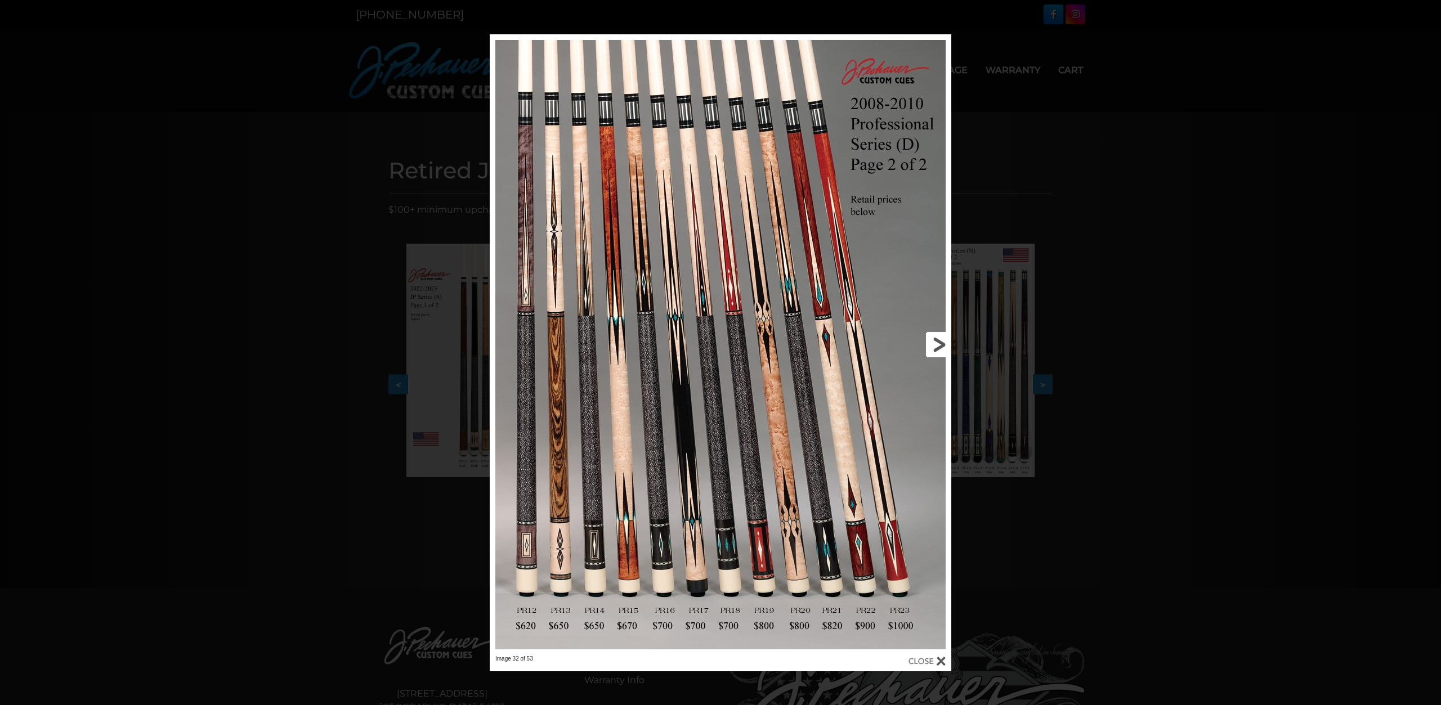
click at [937, 342] on link at bounding box center [847, 344] width 208 height 621
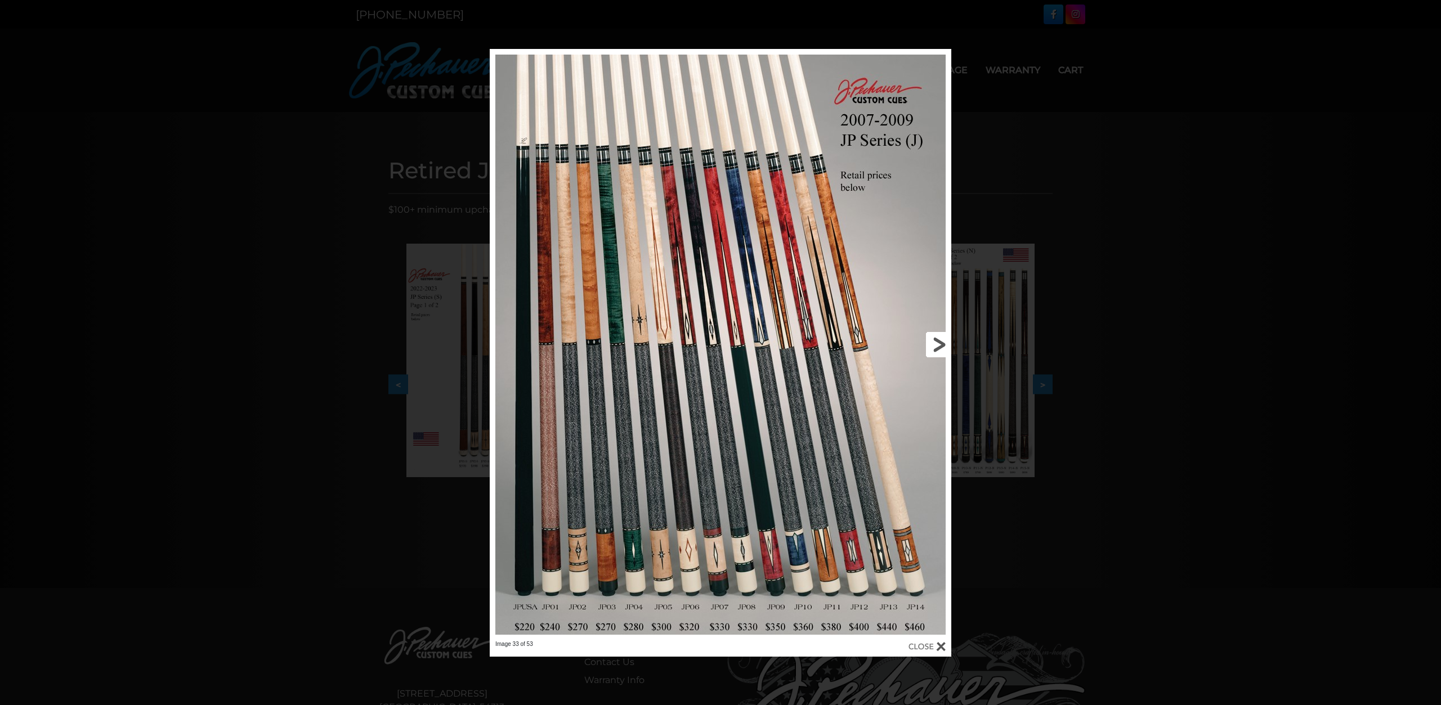
click at [937, 342] on link at bounding box center [847, 344] width 208 height 591
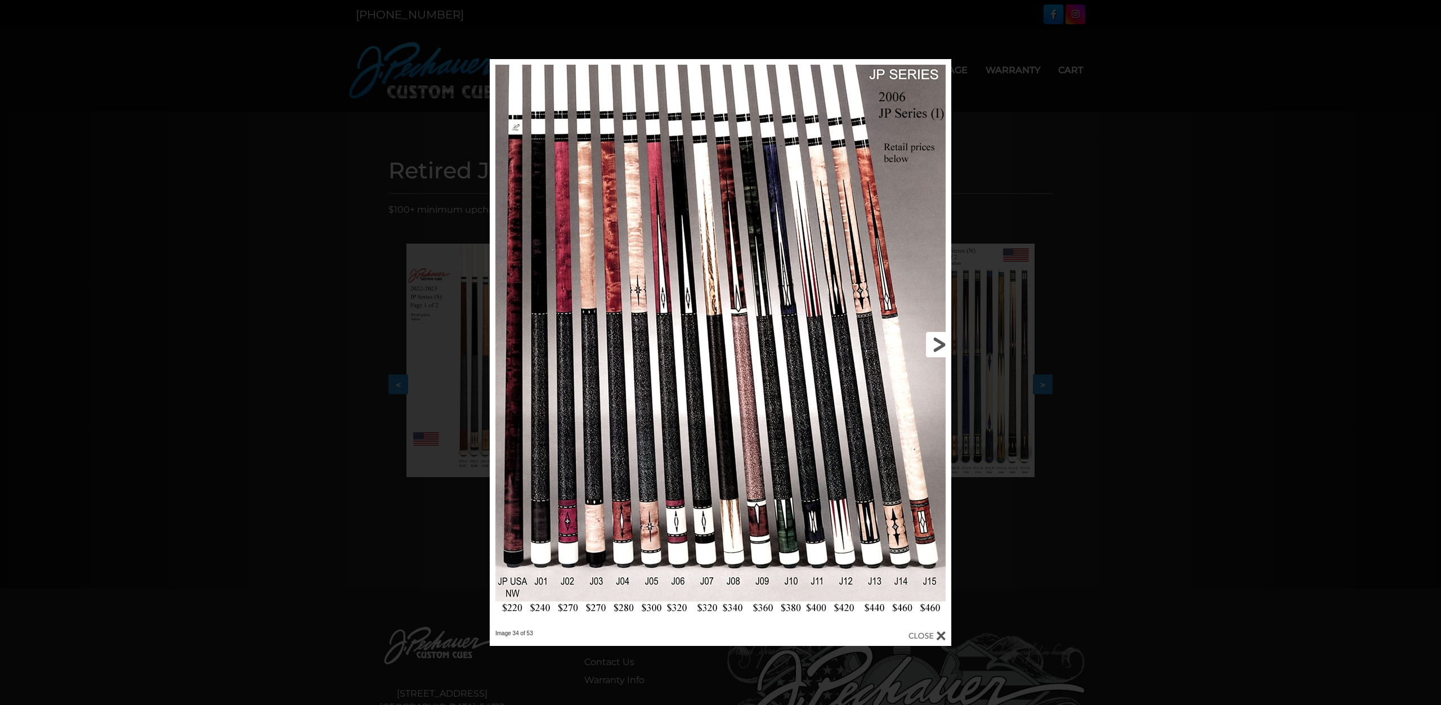
click at [937, 342] on link at bounding box center [847, 344] width 208 height 571
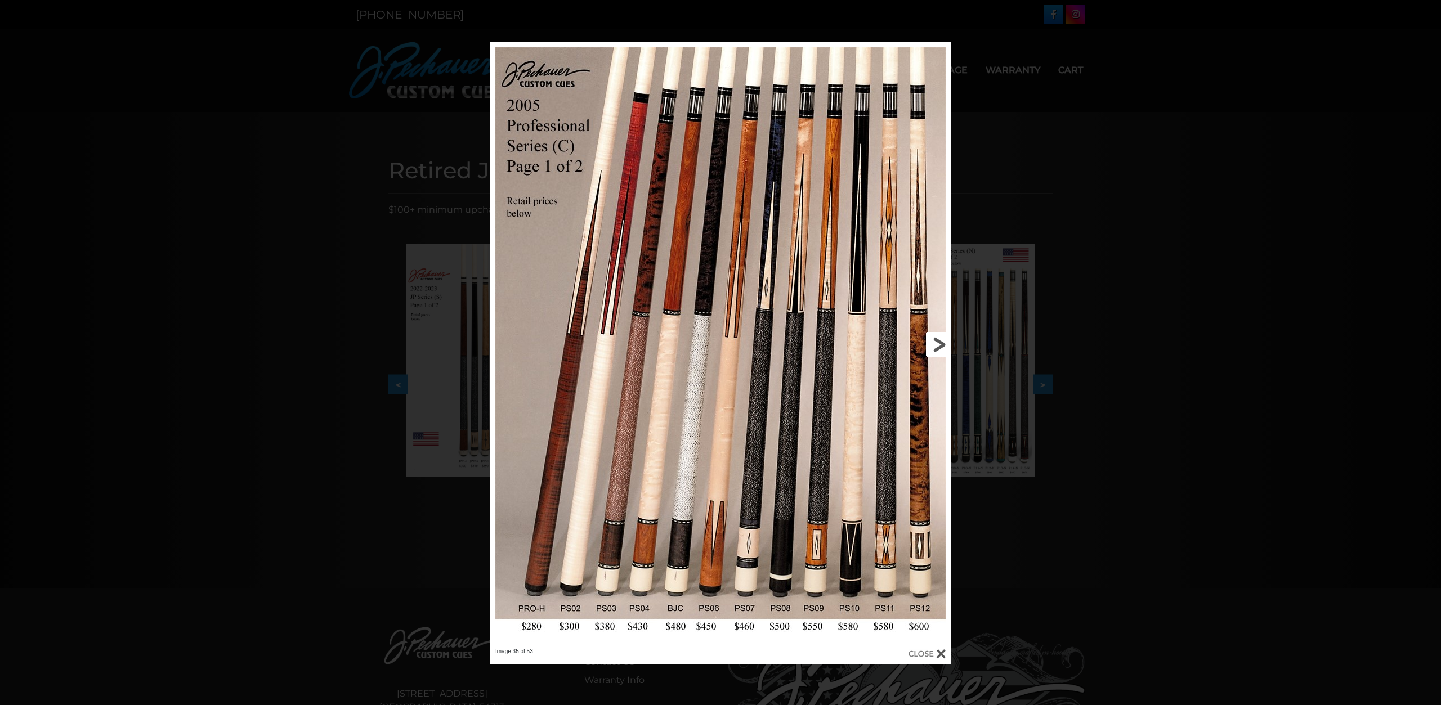
click at [937, 342] on link at bounding box center [847, 345] width 208 height 606
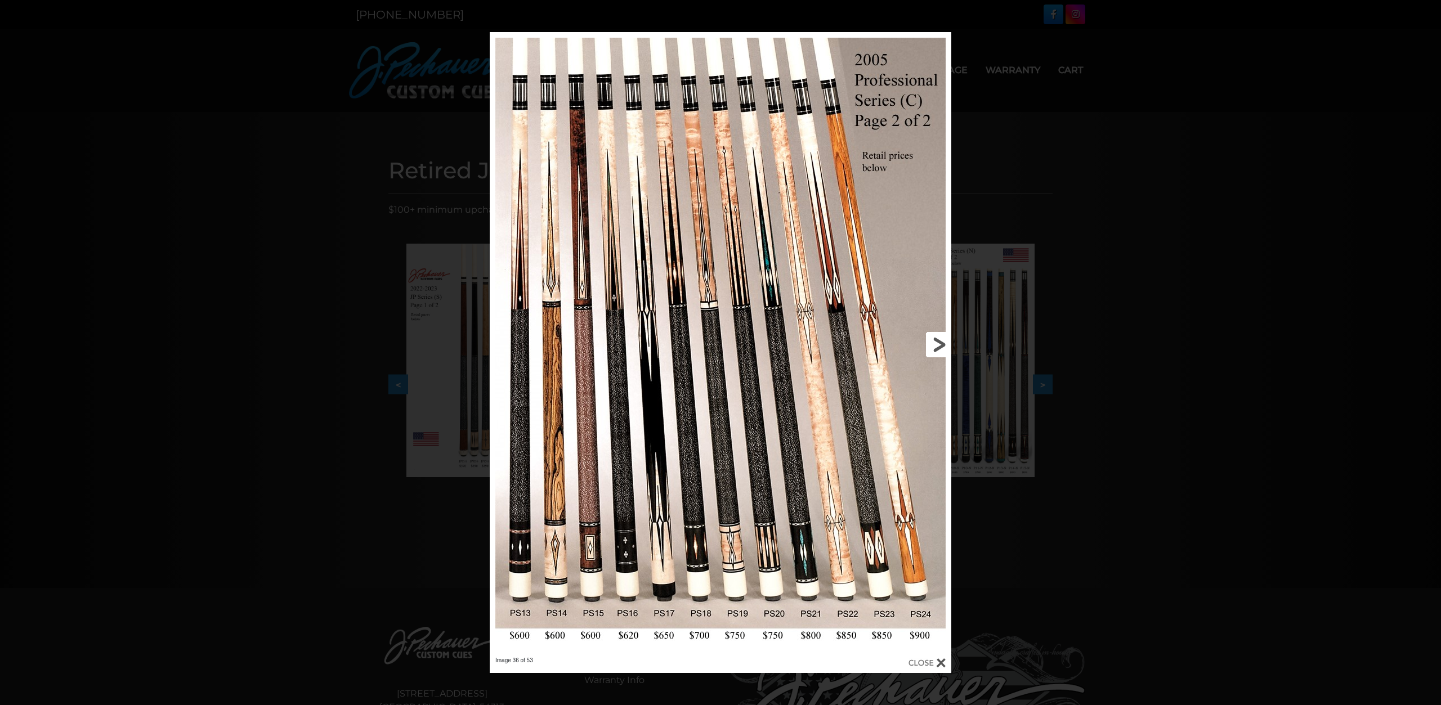
click at [937, 342] on link at bounding box center [847, 344] width 208 height 625
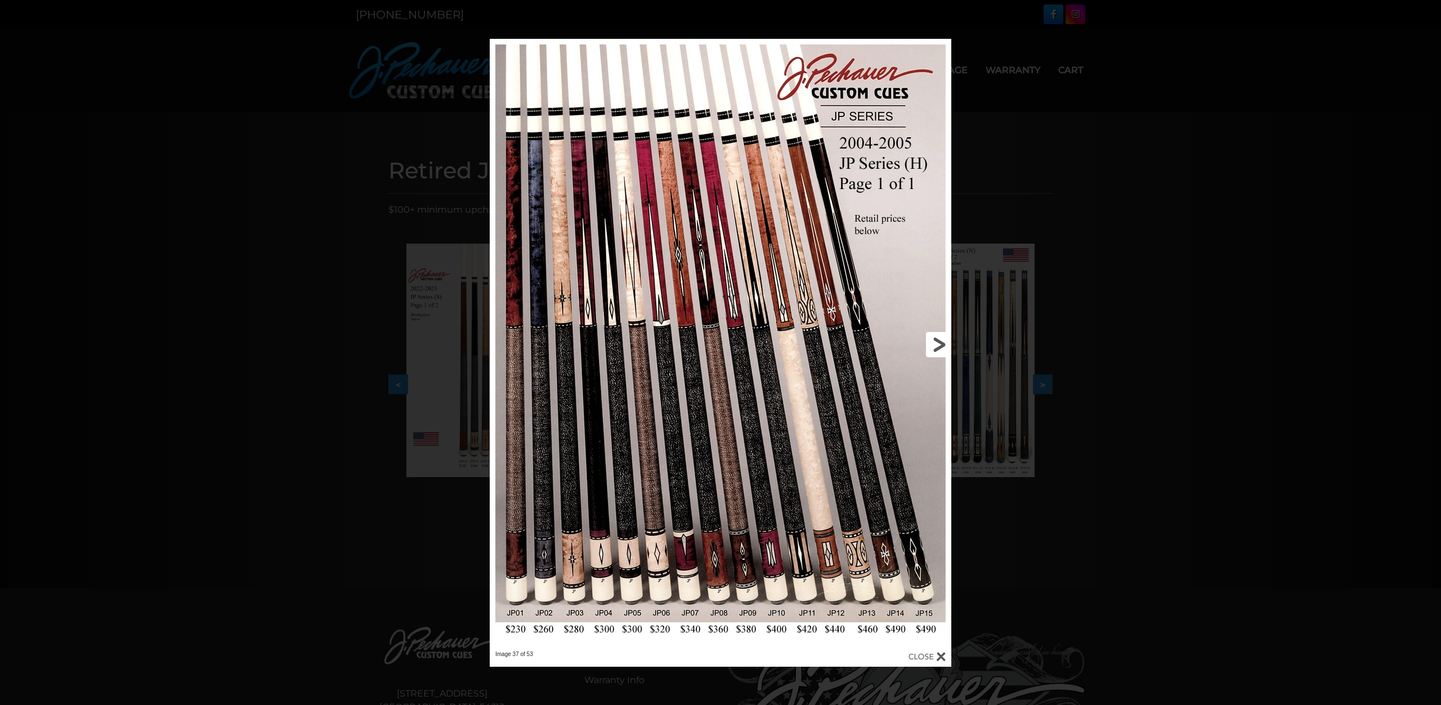
click at [937, 342] on link at bounding box center [847, 345] width 208 height 612
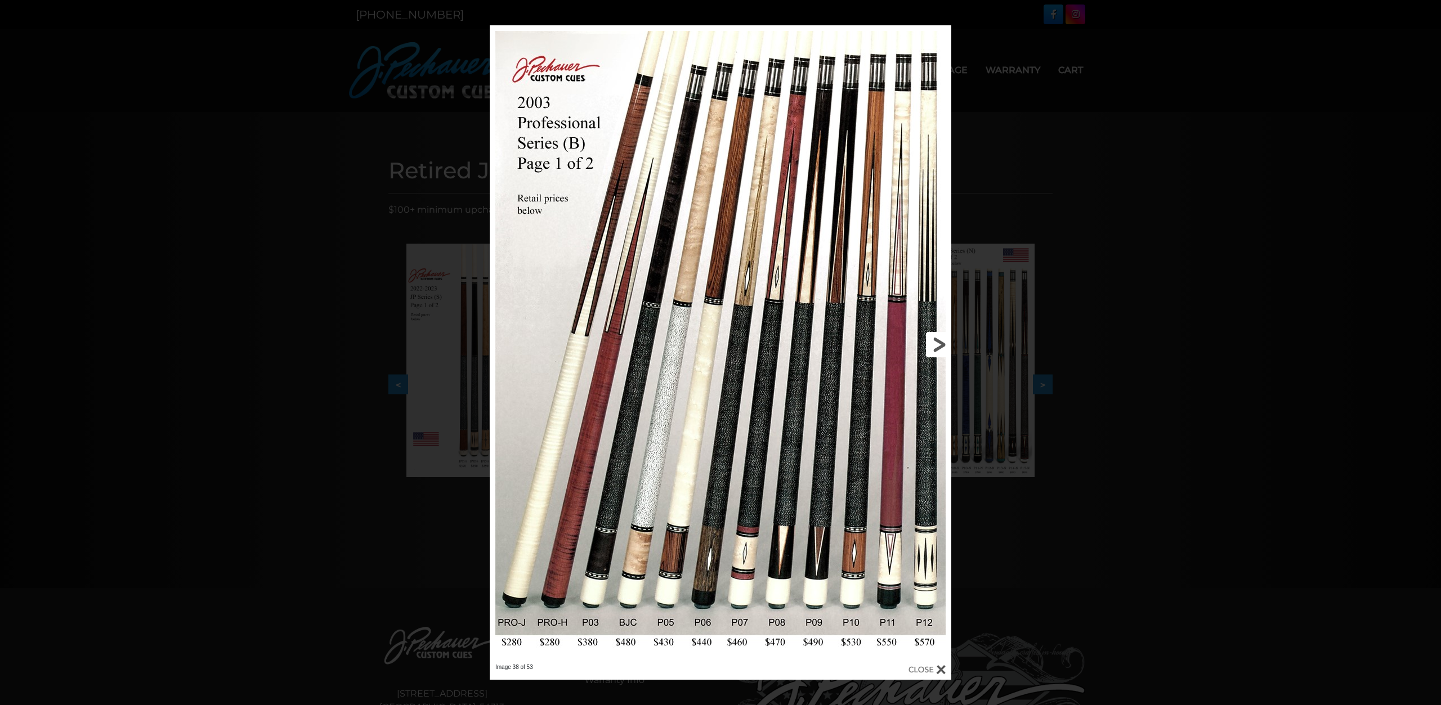
click at [937, 342] on link at bounding box center [847, 344] width 208 height 638
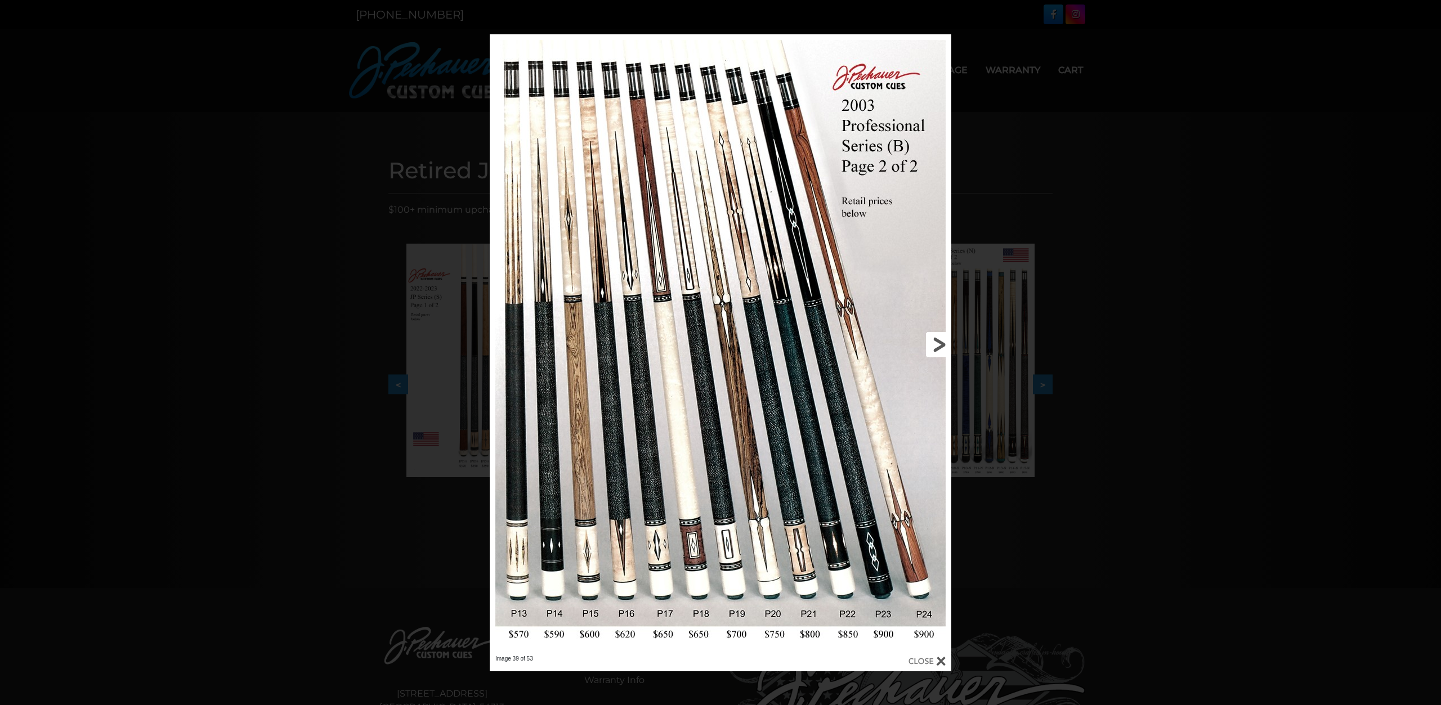
click at [937, 342] on link at bounding box center [847, 344] width 208 height 621
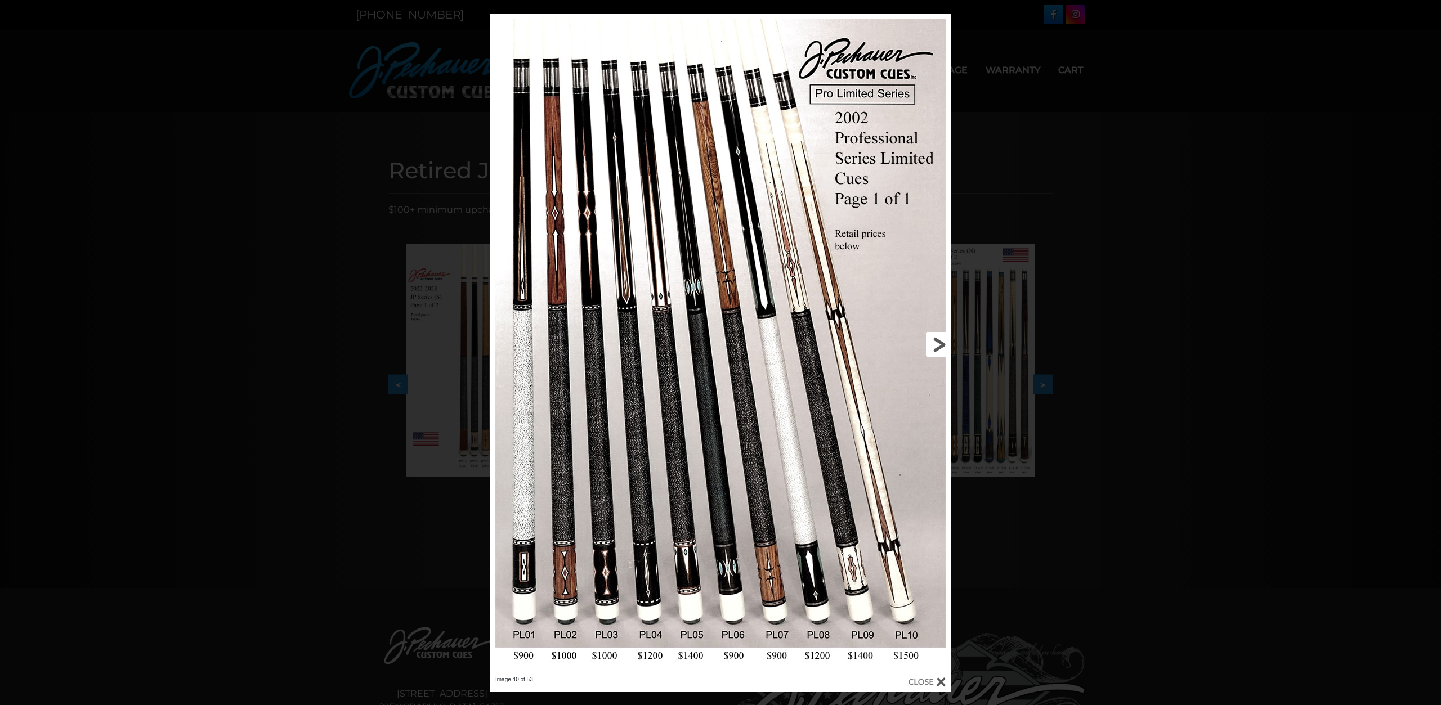
click at [940, 340] on link at bounding box center [847, 345] width 208 height 662
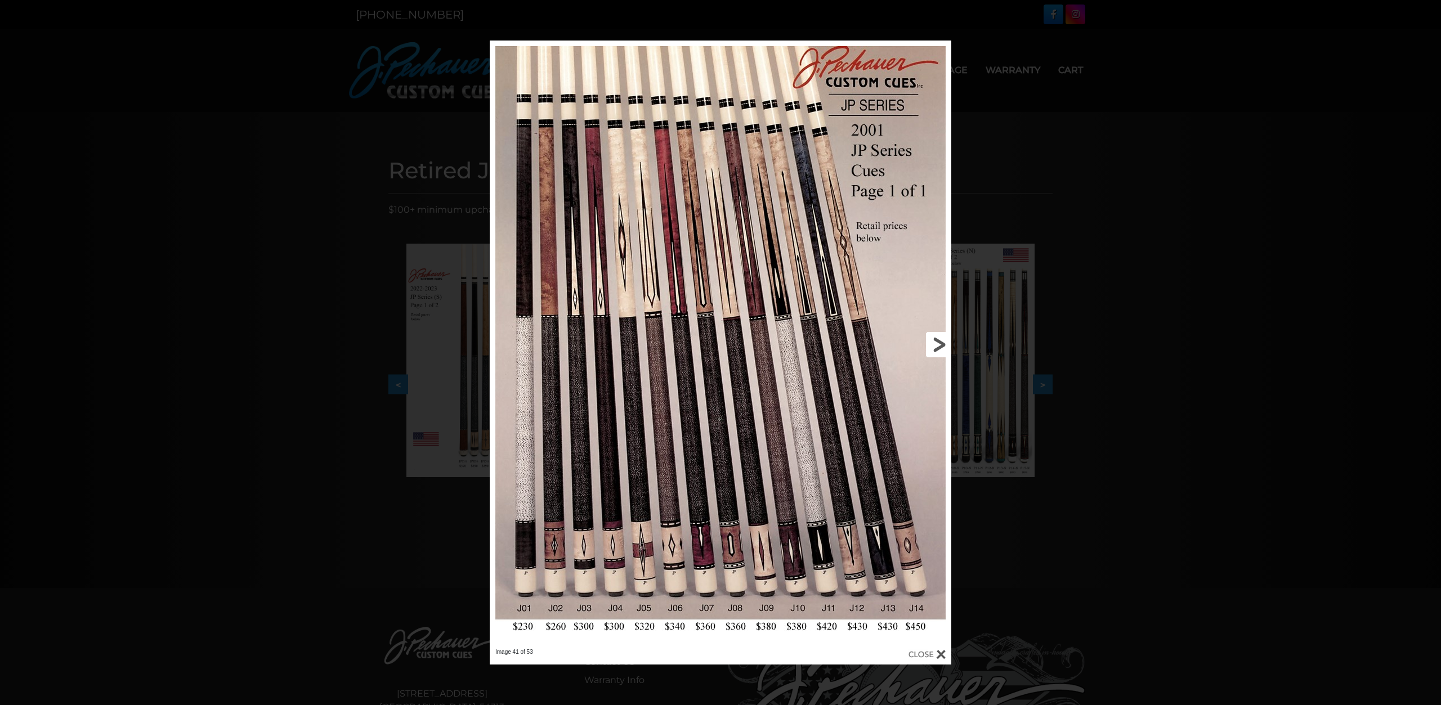
click at [942, 339] on link at bounding box center [847, 345] width 208 height 608
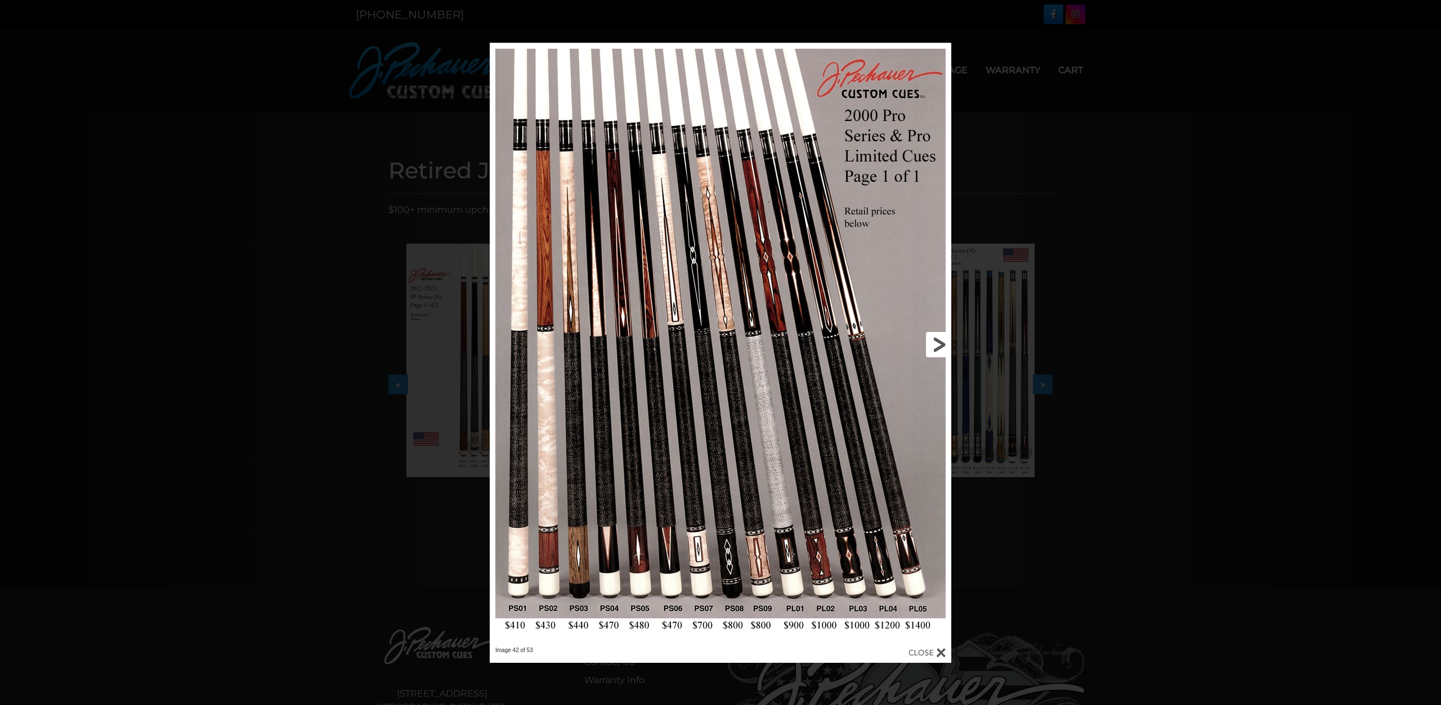
click at [942, 339] on link at bounding box center [847, 345] width 208 height 604
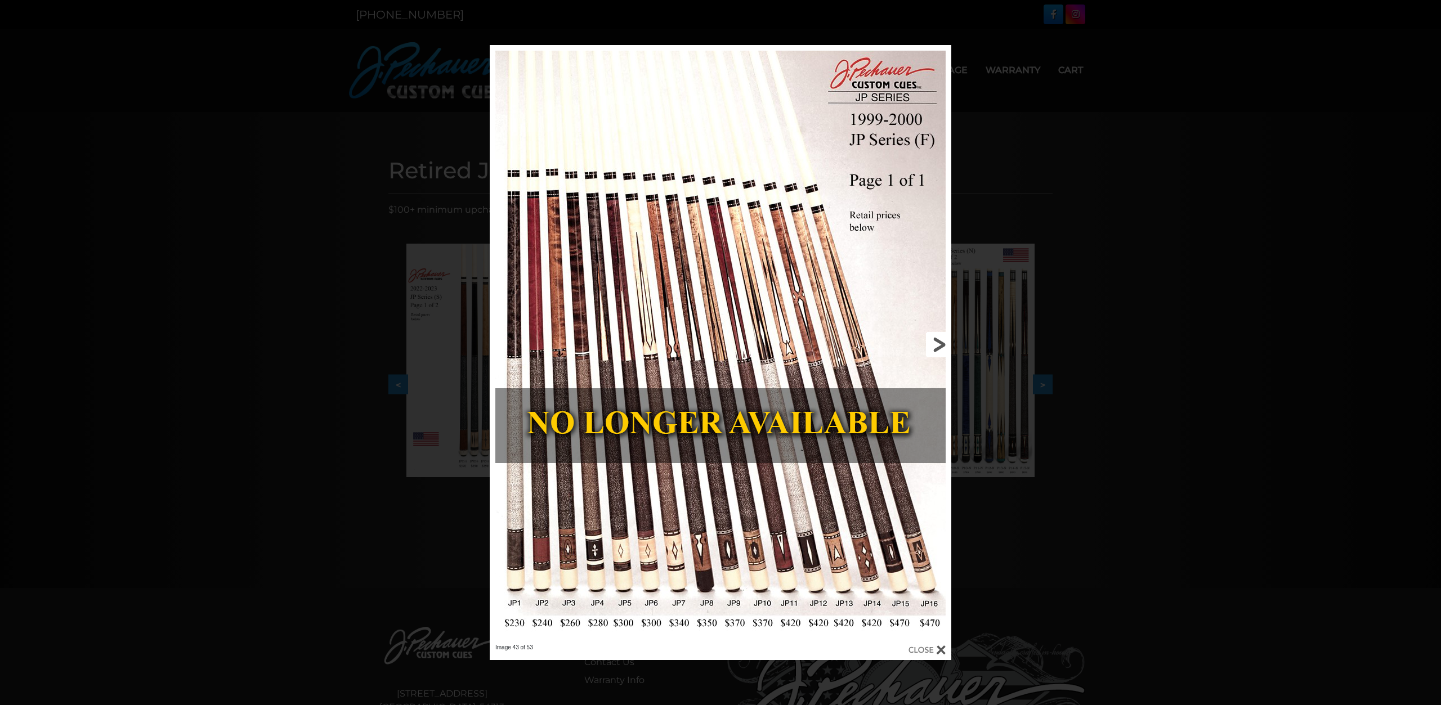
click at [942, 339] on link at bounding box center [847, 344] width 208 height 599
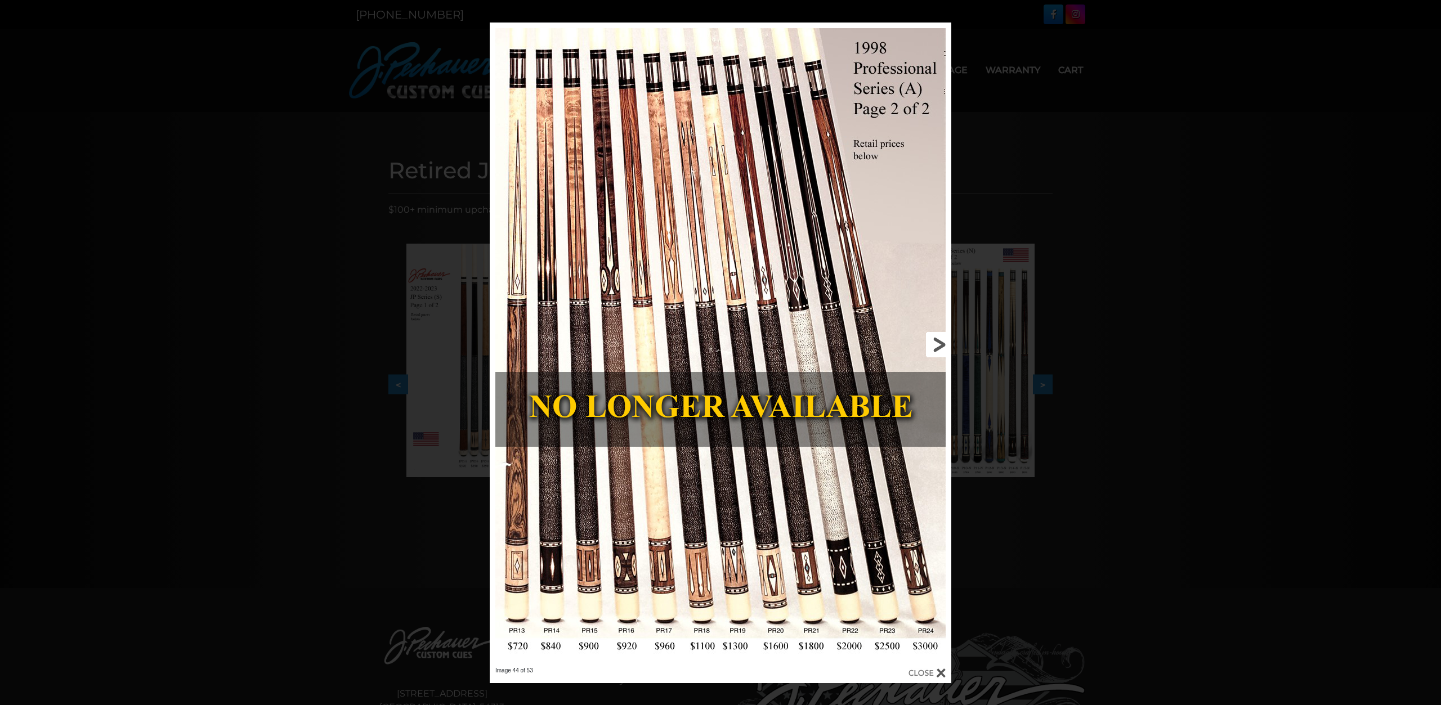
click at [942, 339] on link at bounding box center [847, 345] width 208 height 644
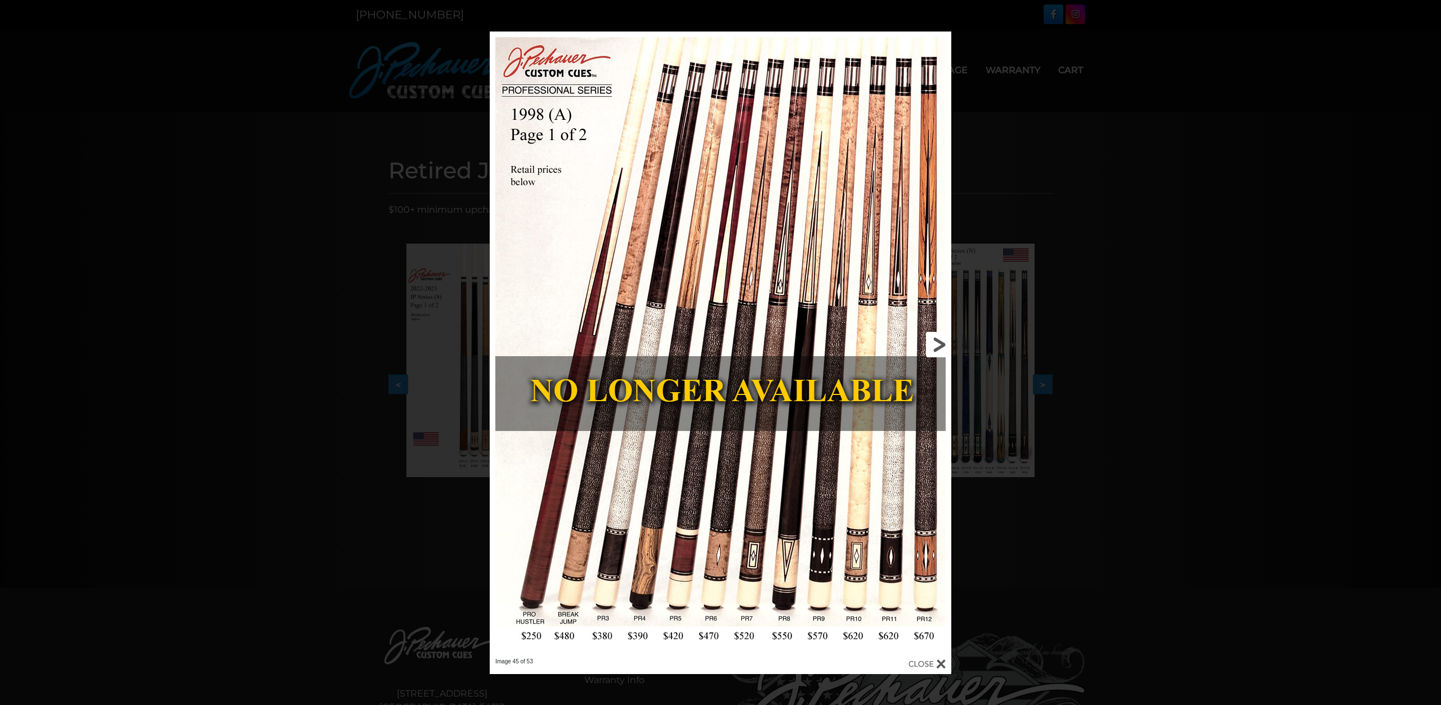
click at [942, 339] on link at bounding box center [847, 345] width 208 height 626
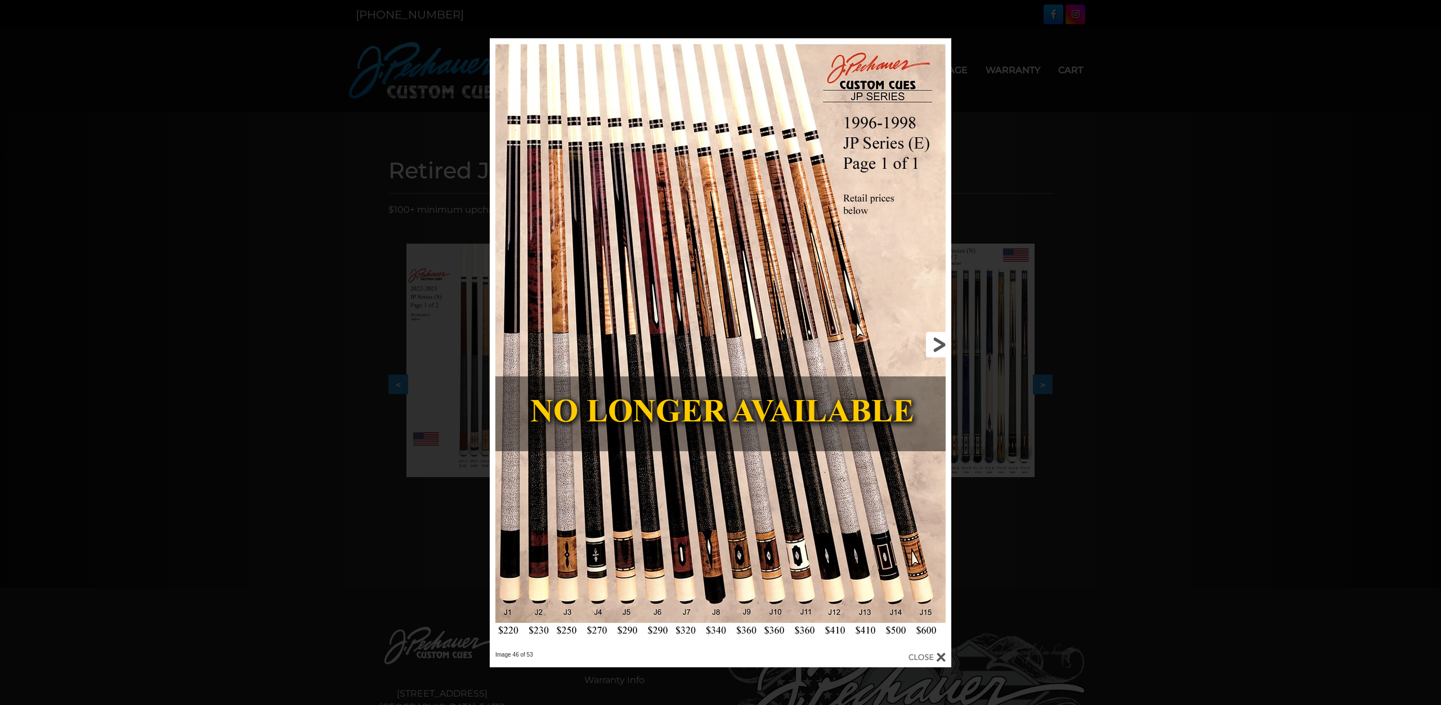
click at [937, 339] on link at bounding box center [847, 344] width 208 height 613
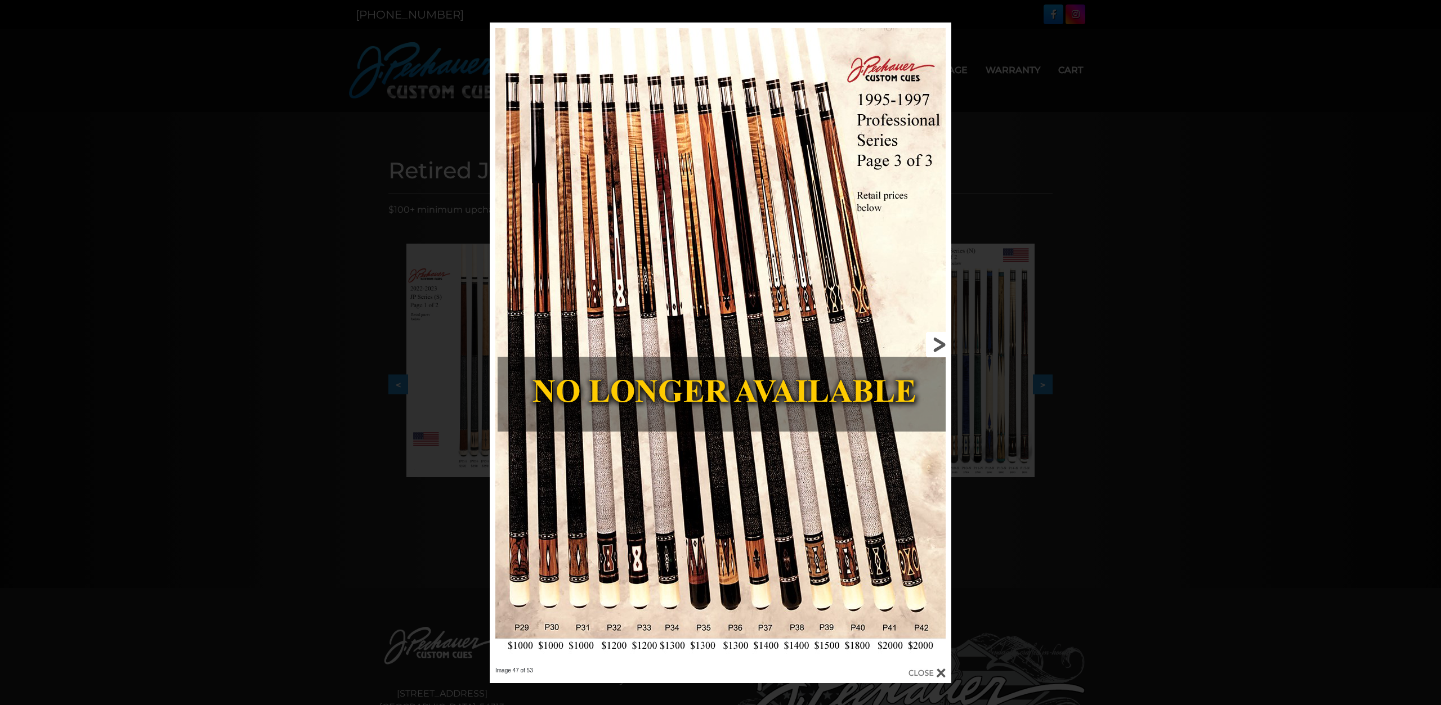
click at [937, 339] on link at bounding box center [847, 345] width 208 height 644
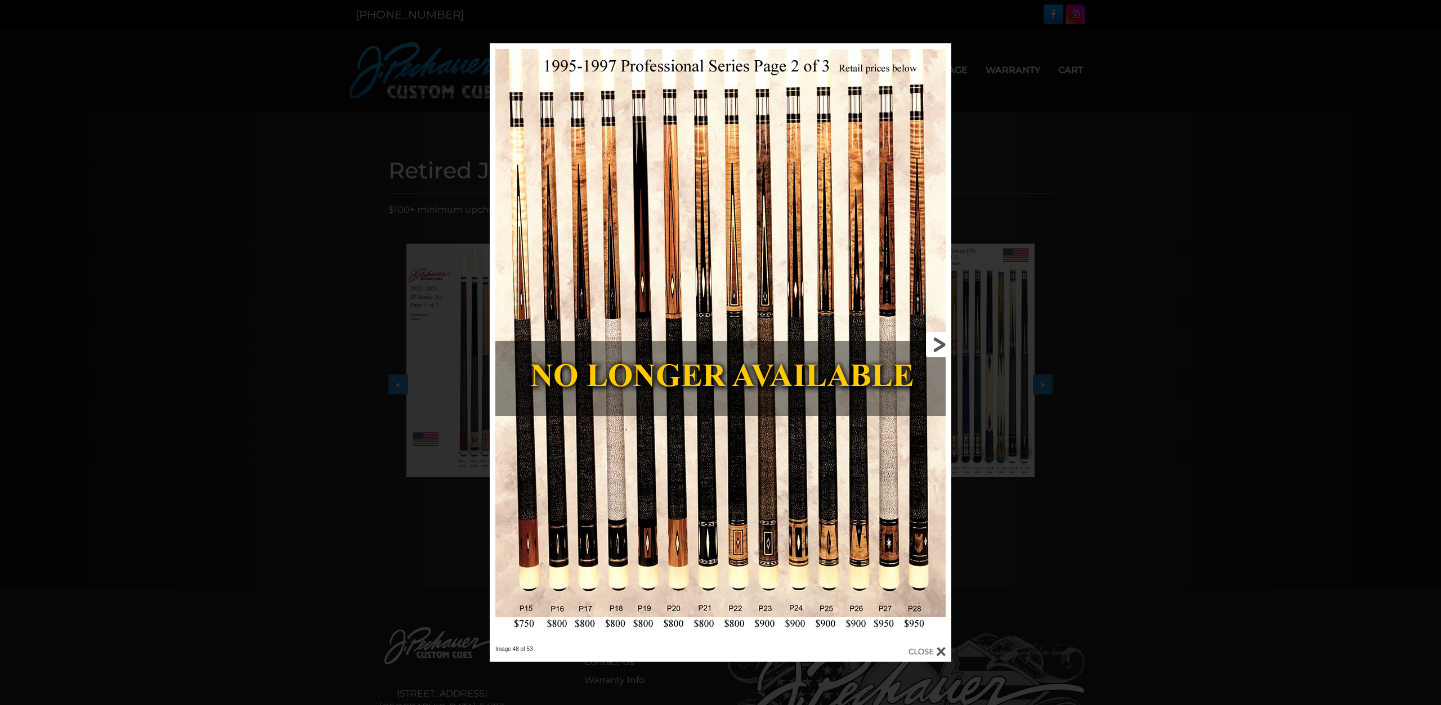
click at [937, 339] on link at bounding box center [847, 344] width 208 height 602
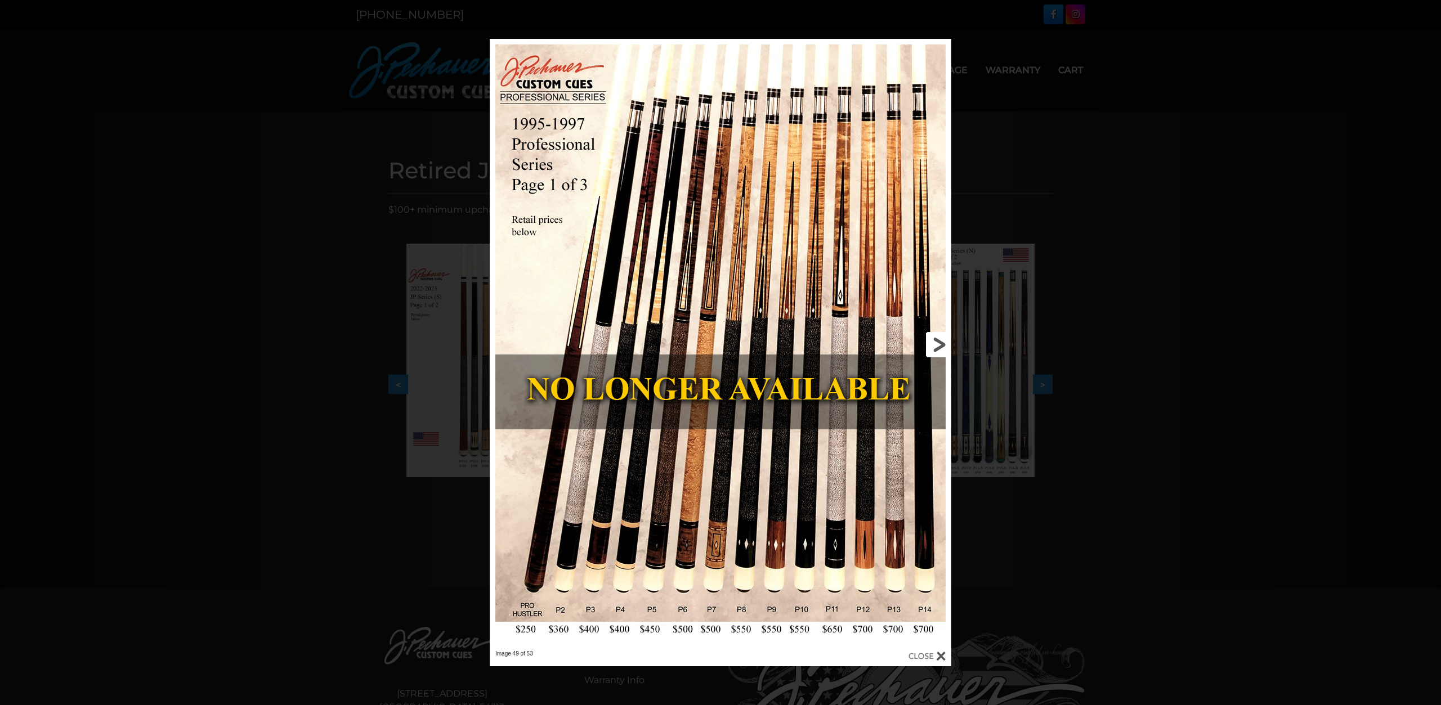
click at [937, 339] on link at bounding box center [847, 344] width 208 height 611
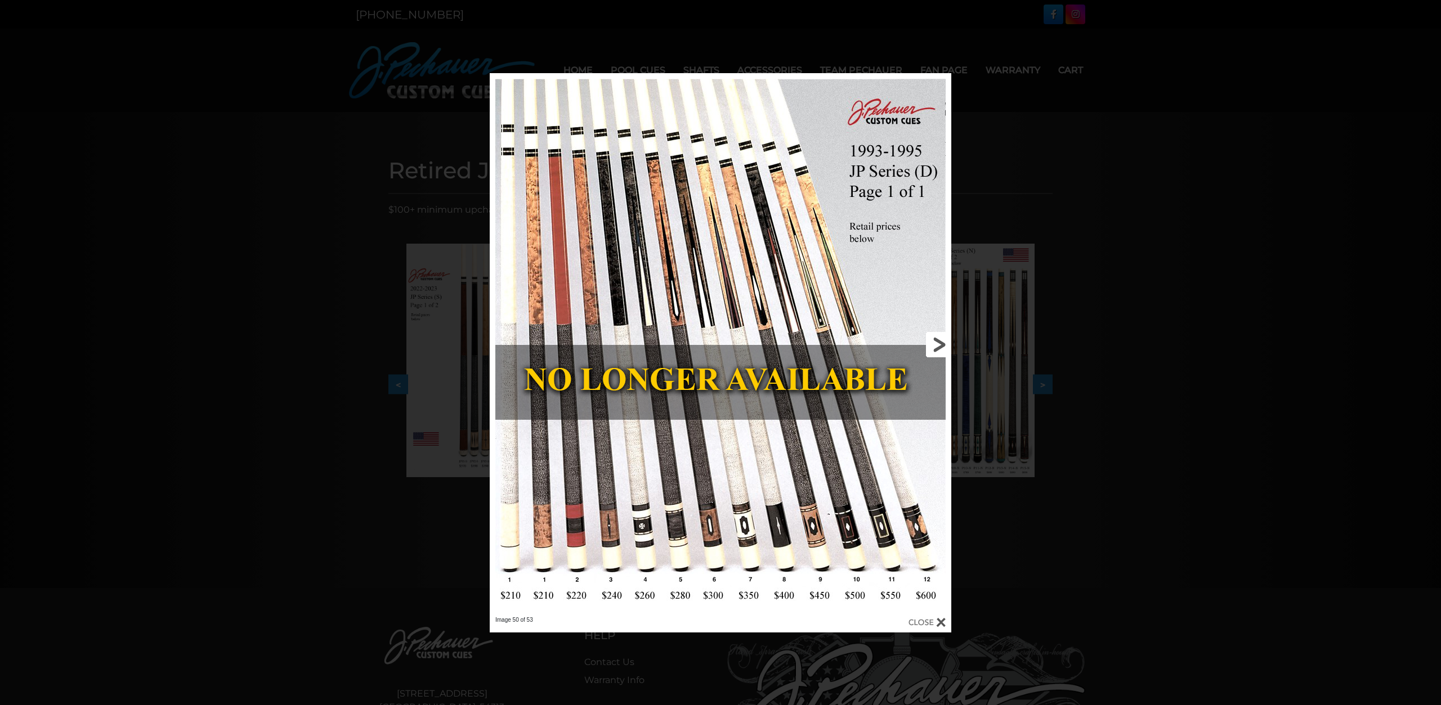
click at [937, 339] on link at bounding box center [847, 344] width 208 height 543
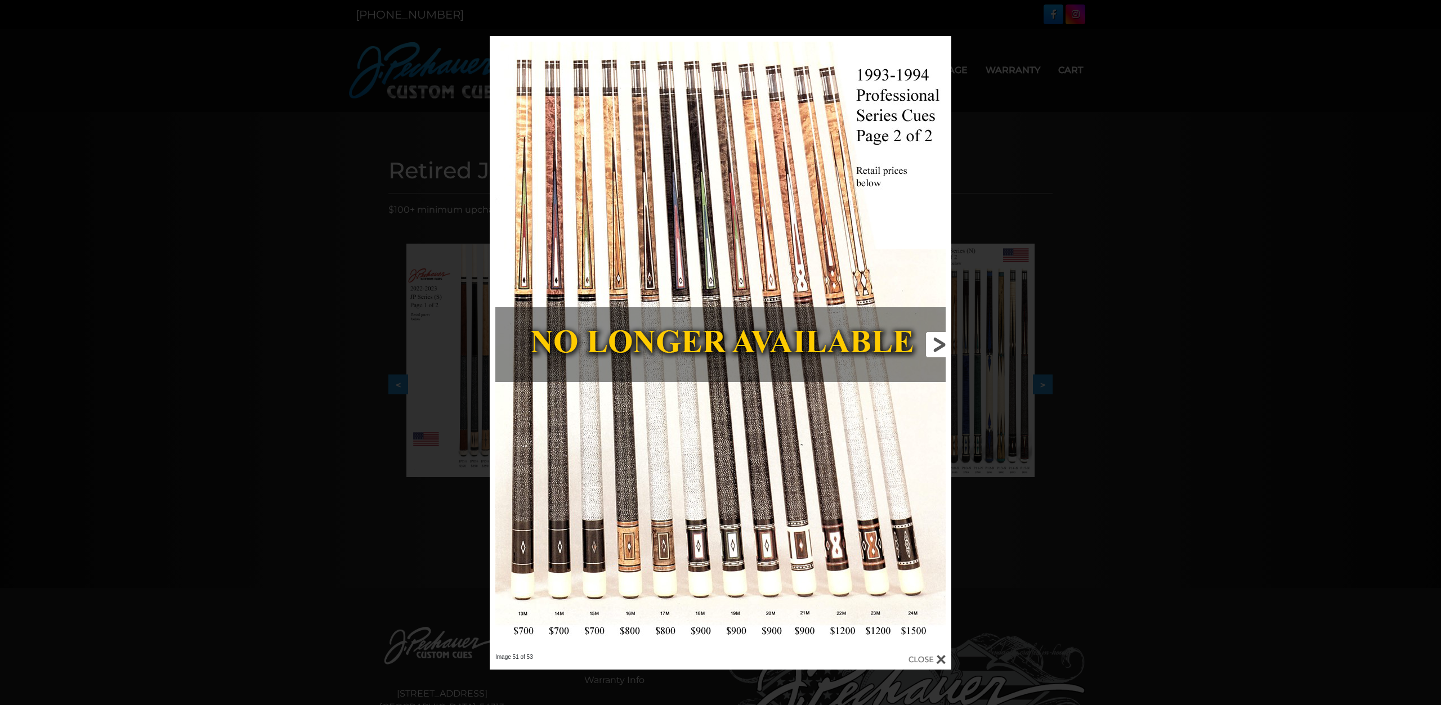
click at [934, 342] on link at bounding box center [847, 344] width 208 height 617
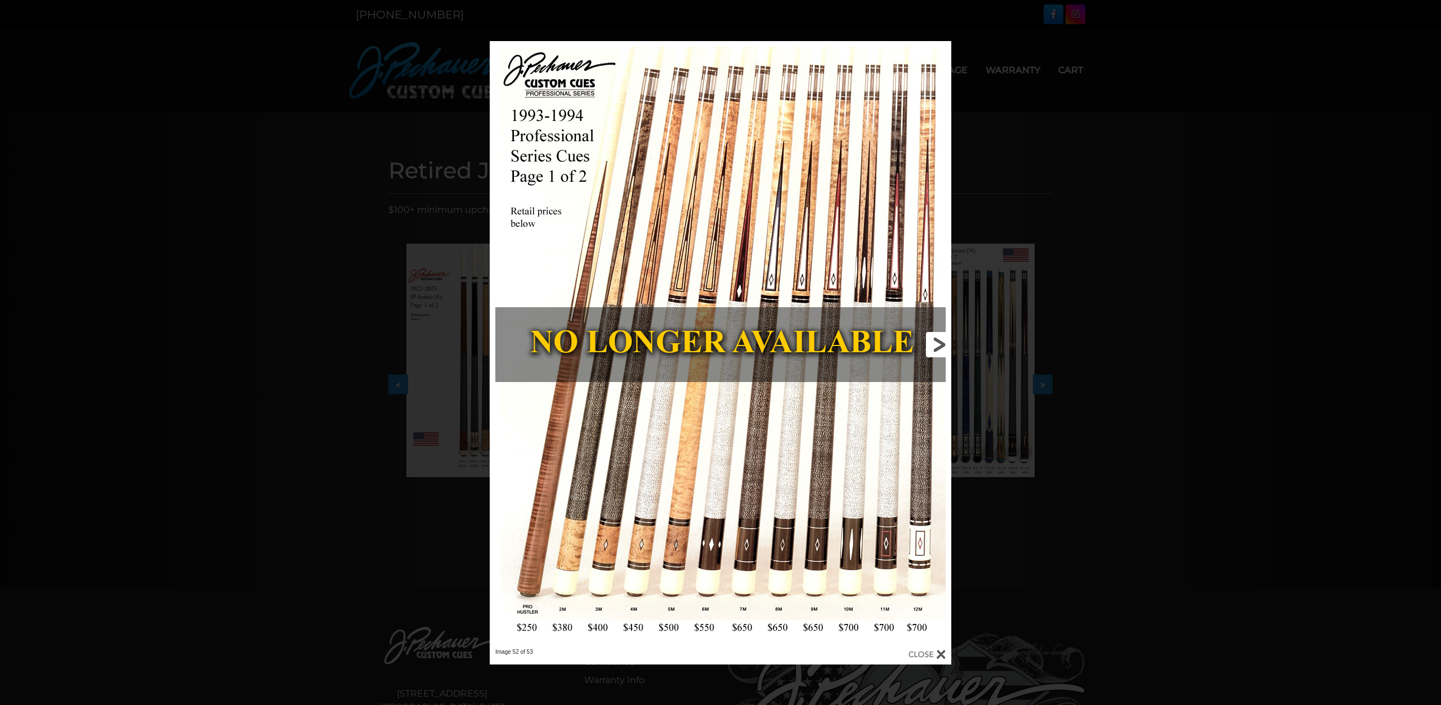
click at [934, 342] on link at bounding box center [847, 344] width 208 height 607
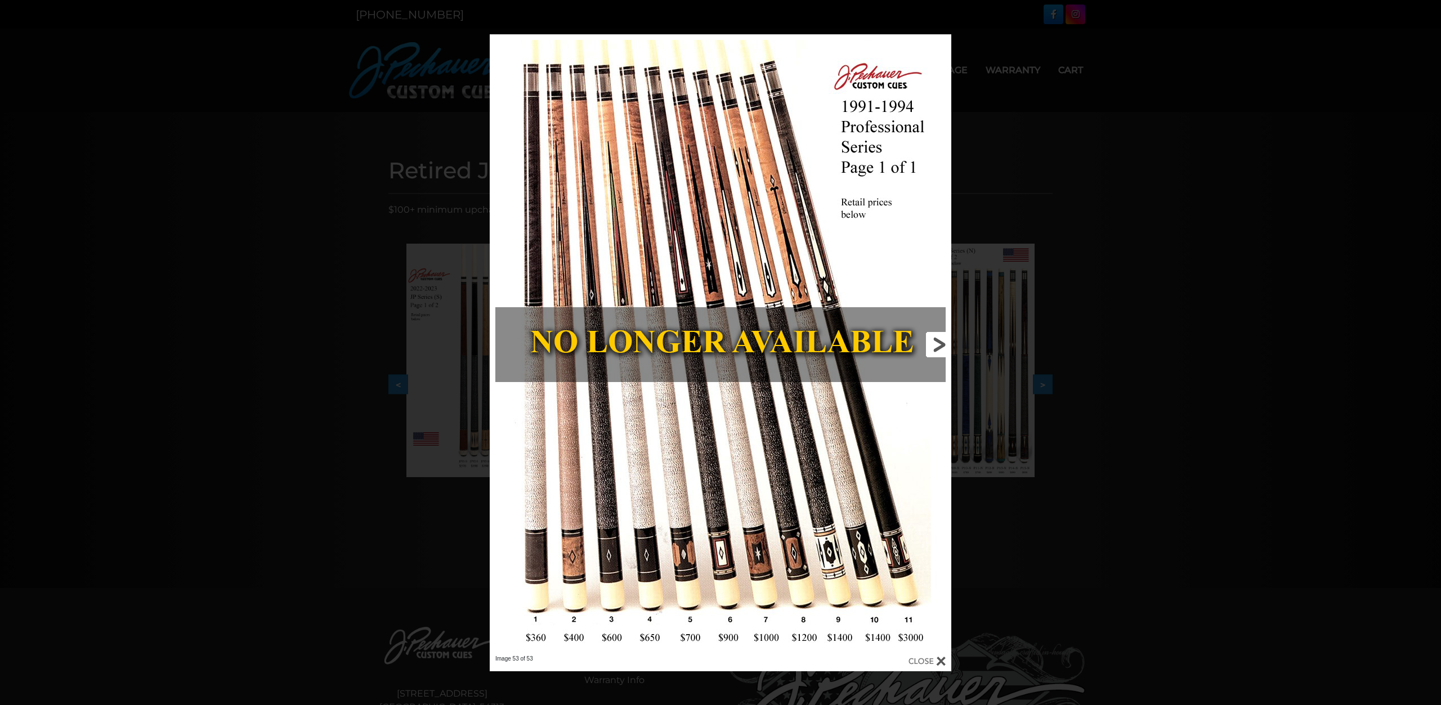
click at [934, 342] on link at bounding box center [847, 344] width 208 height 621
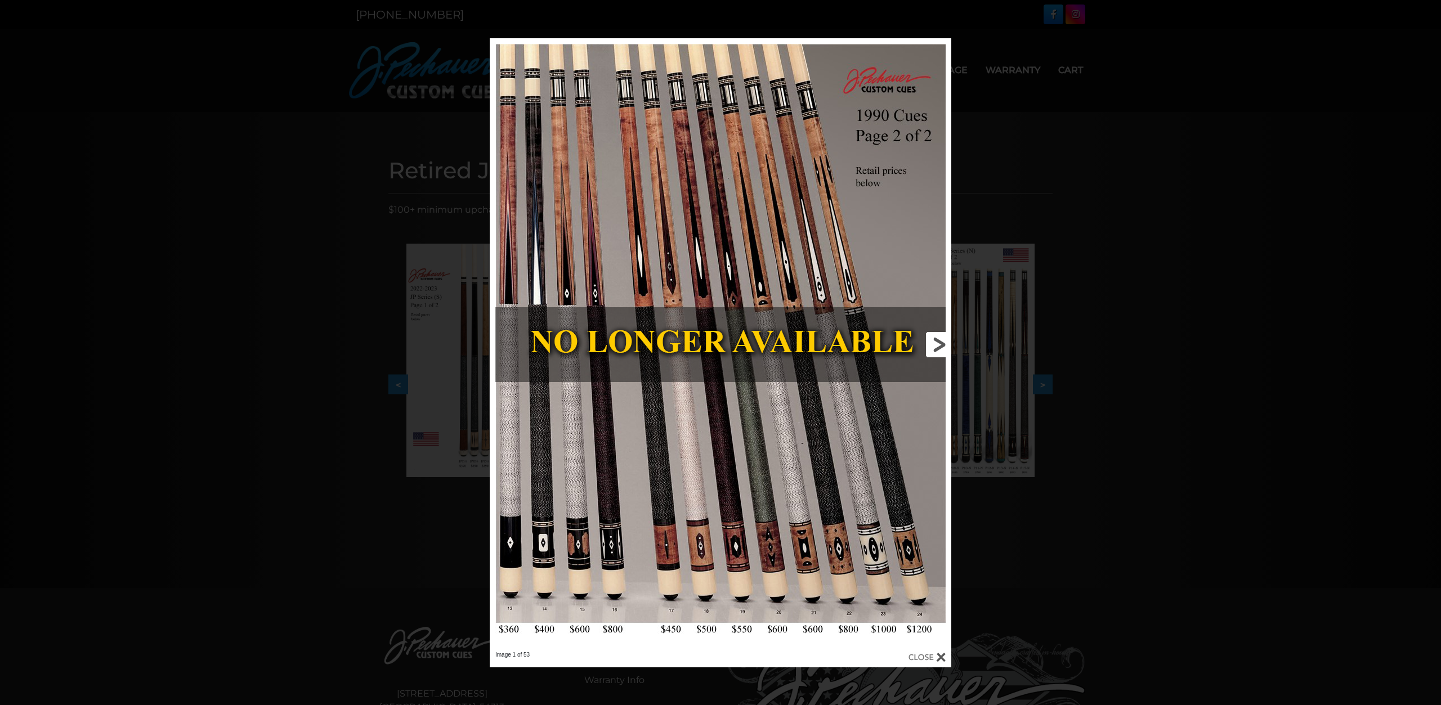
click at [934, 342] on link at bounding box center [847, 344] width 208 height 613
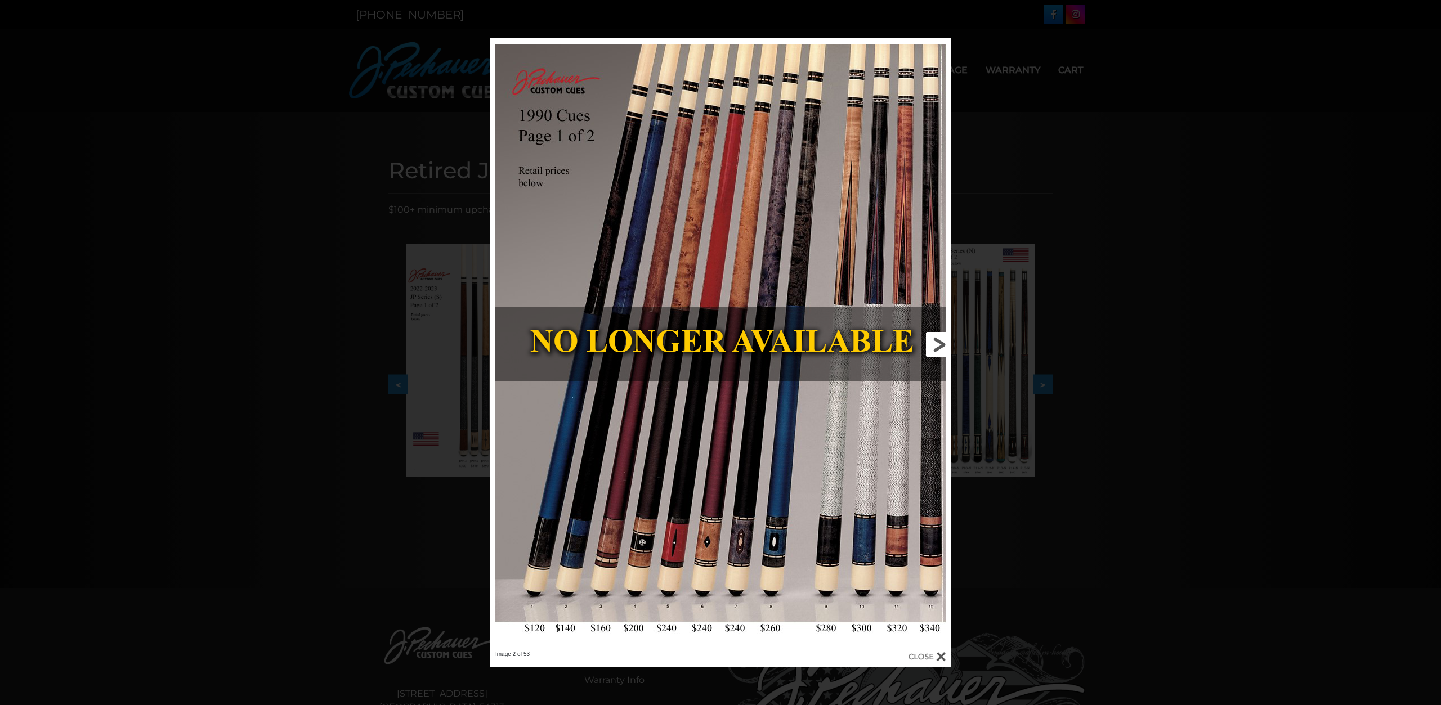
click at [934, 342] on link at bounding box center [847, 344] width 208 height 612
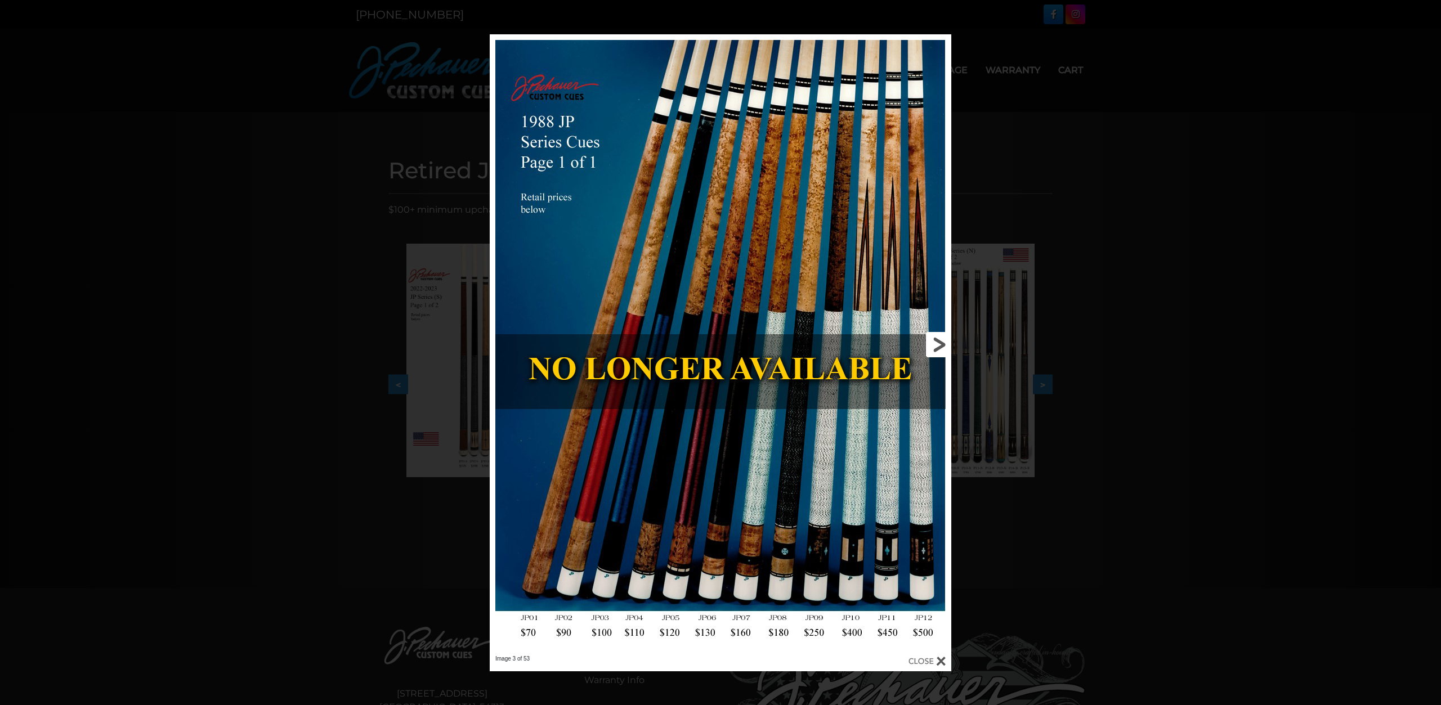
click at [934, 342] on link at bounding box center [847, 344] width 208 height 621
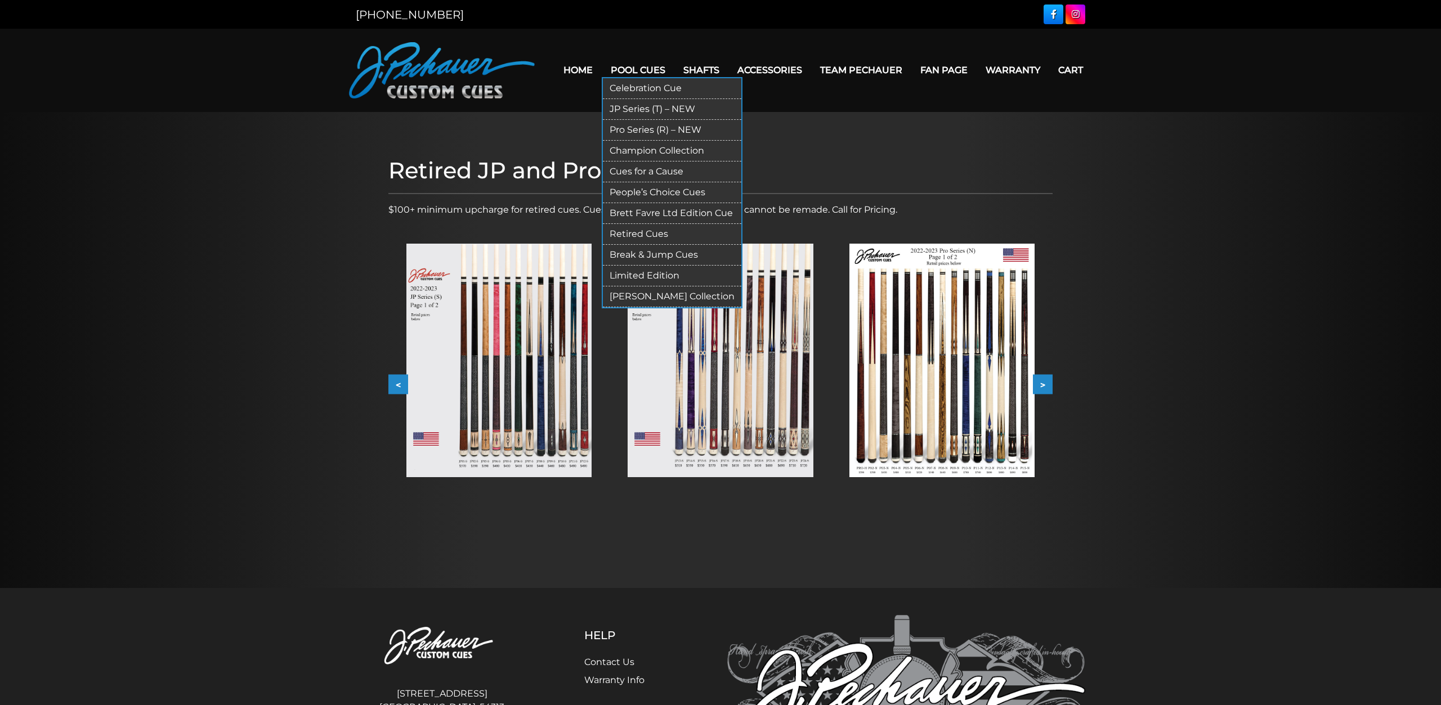
click at [633, 228] on link "Retired Cues" at bounding box center [672, 234] width 138 height 21
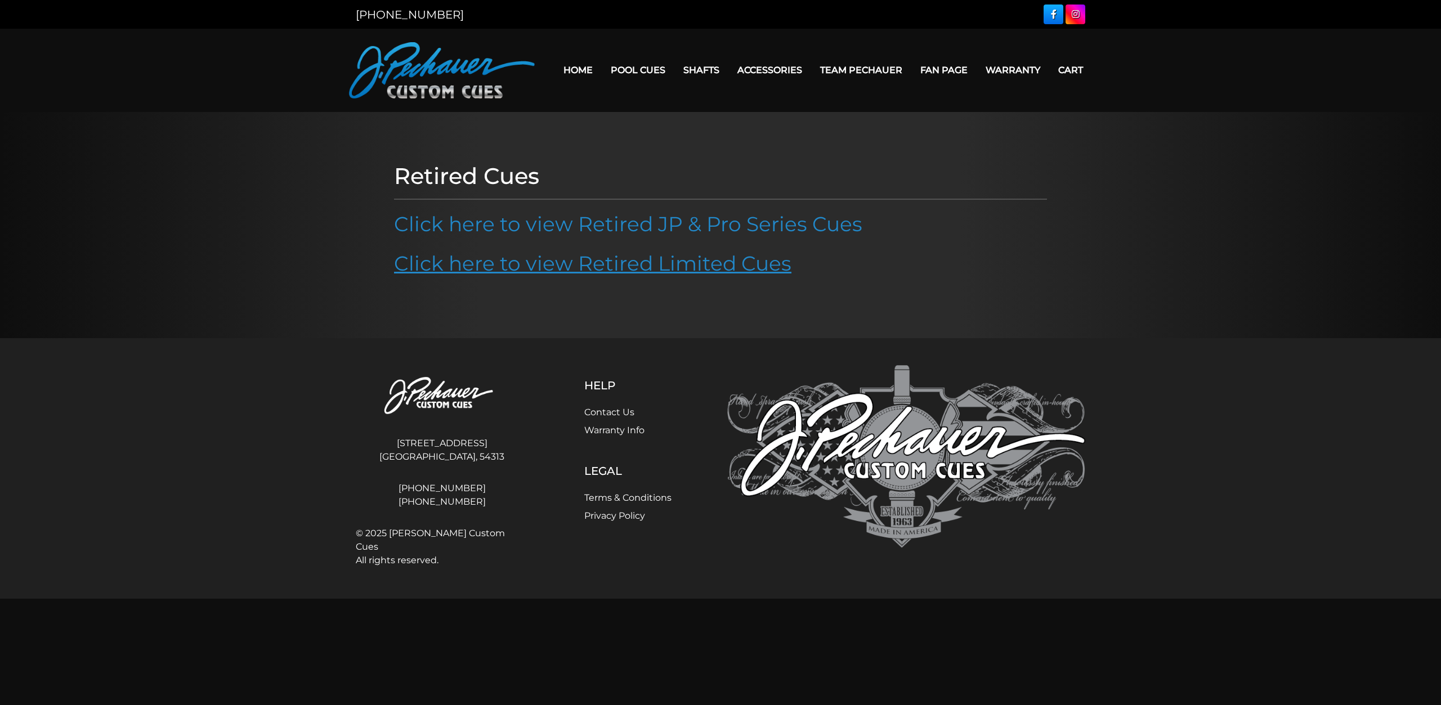
click at [625, 258] on link "Click here to view Retired Limited Cues" at bounding box center [592, 263] width 397 height 25
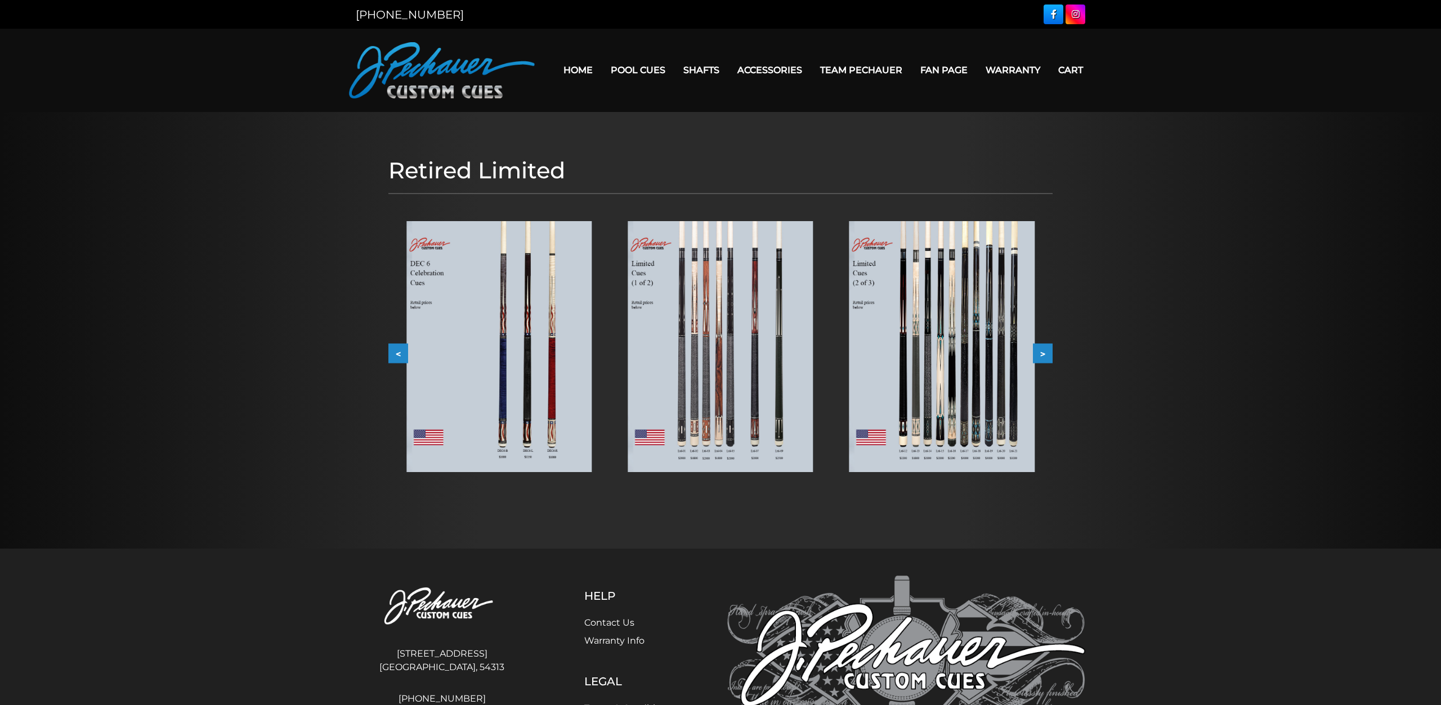
click at [554, 324] on img at bounding box center [498, 346] width 185 height 251
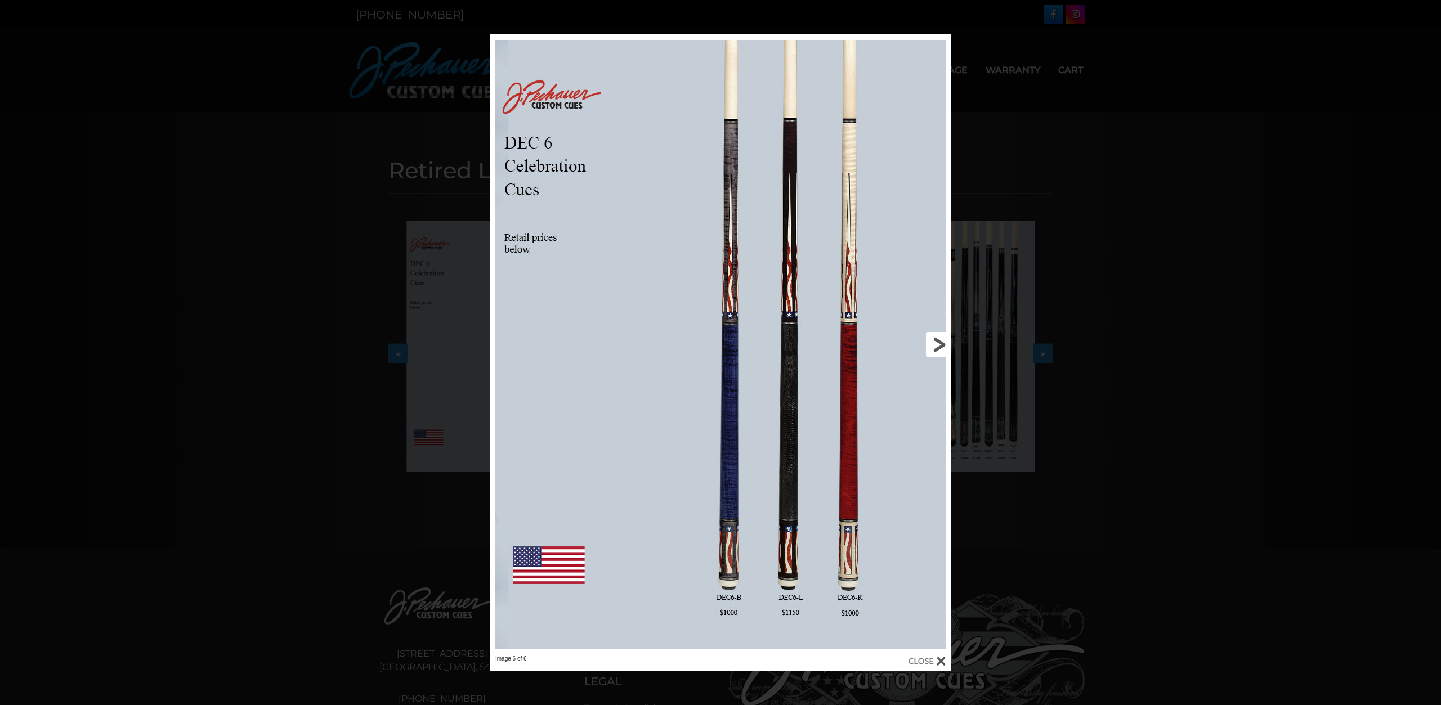
click at [933, 340] on link at bounding box center [847, 344] width 208 height 621
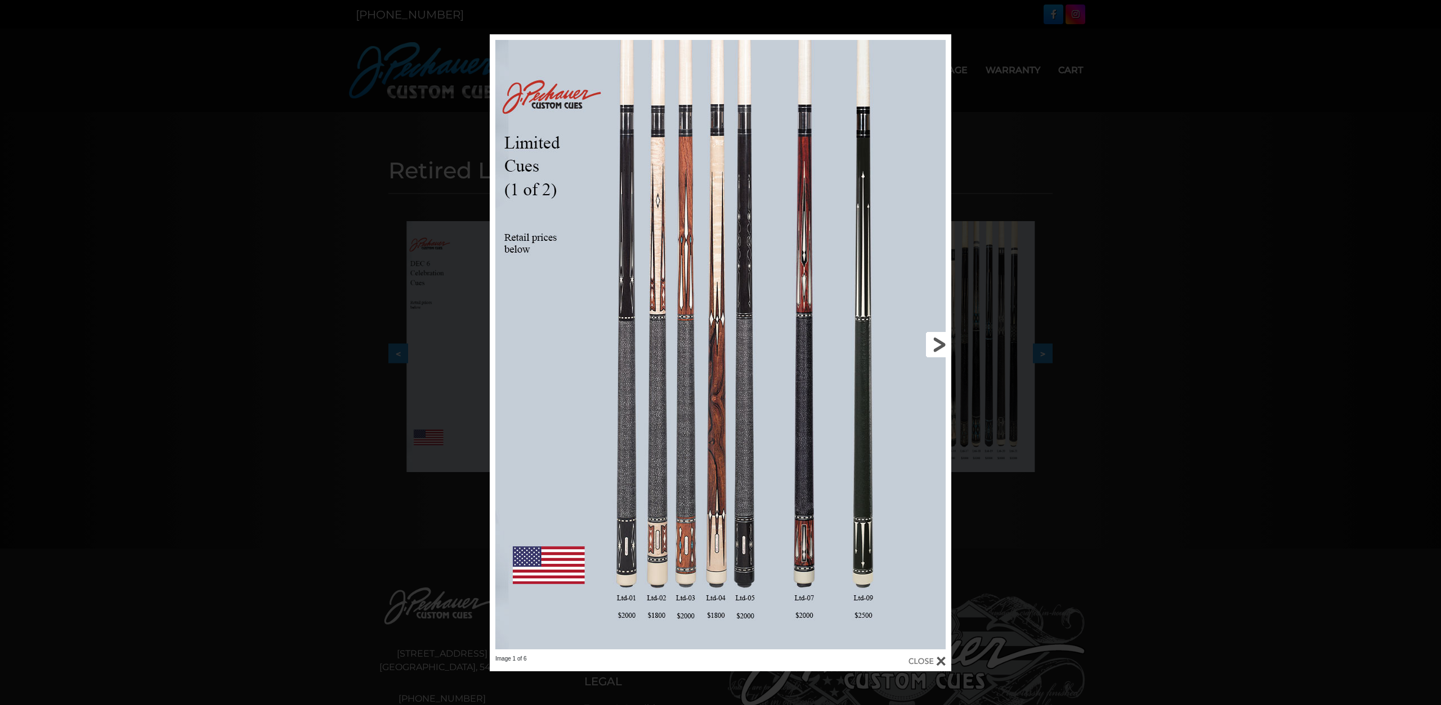
click at [937, 347] on link at bounding box center [847, 344] width 208 height 621
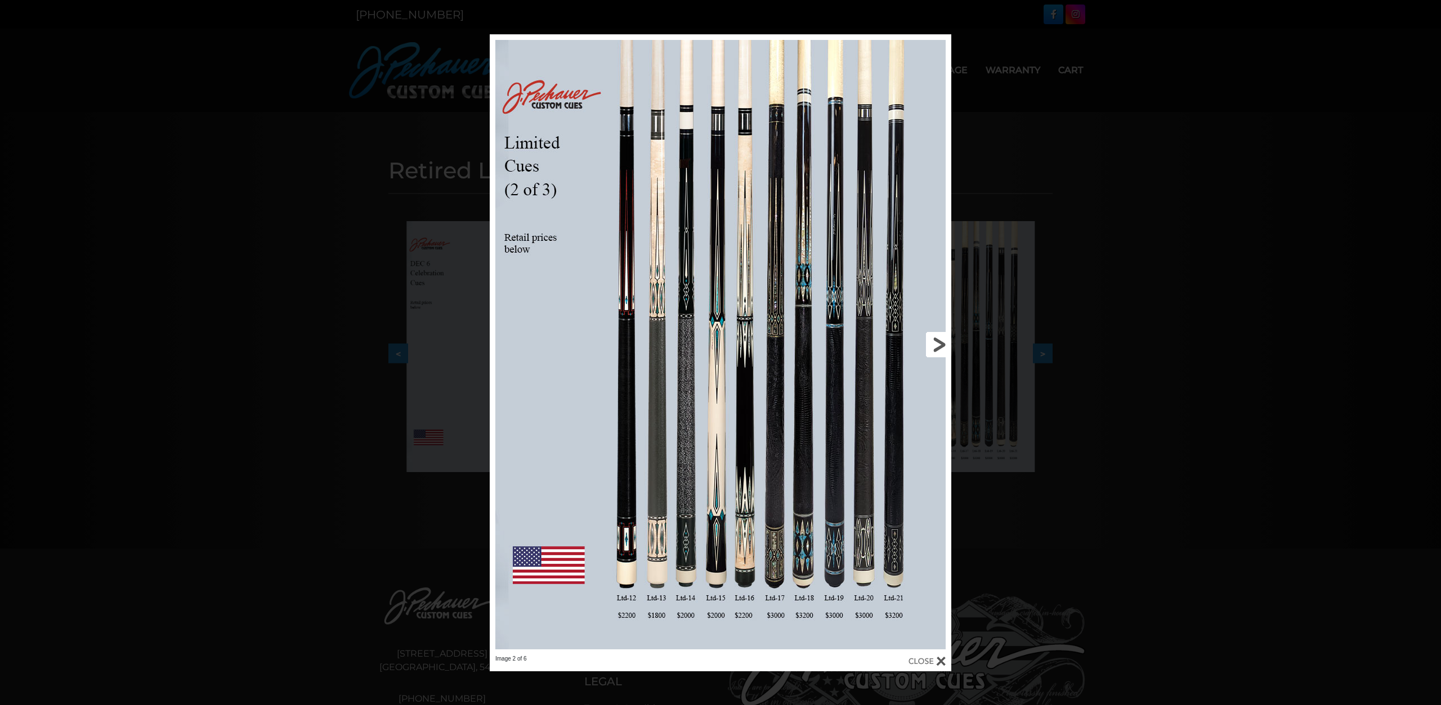
click at [937, 347] on link at bounding box center [847, 344] width 208 height 621
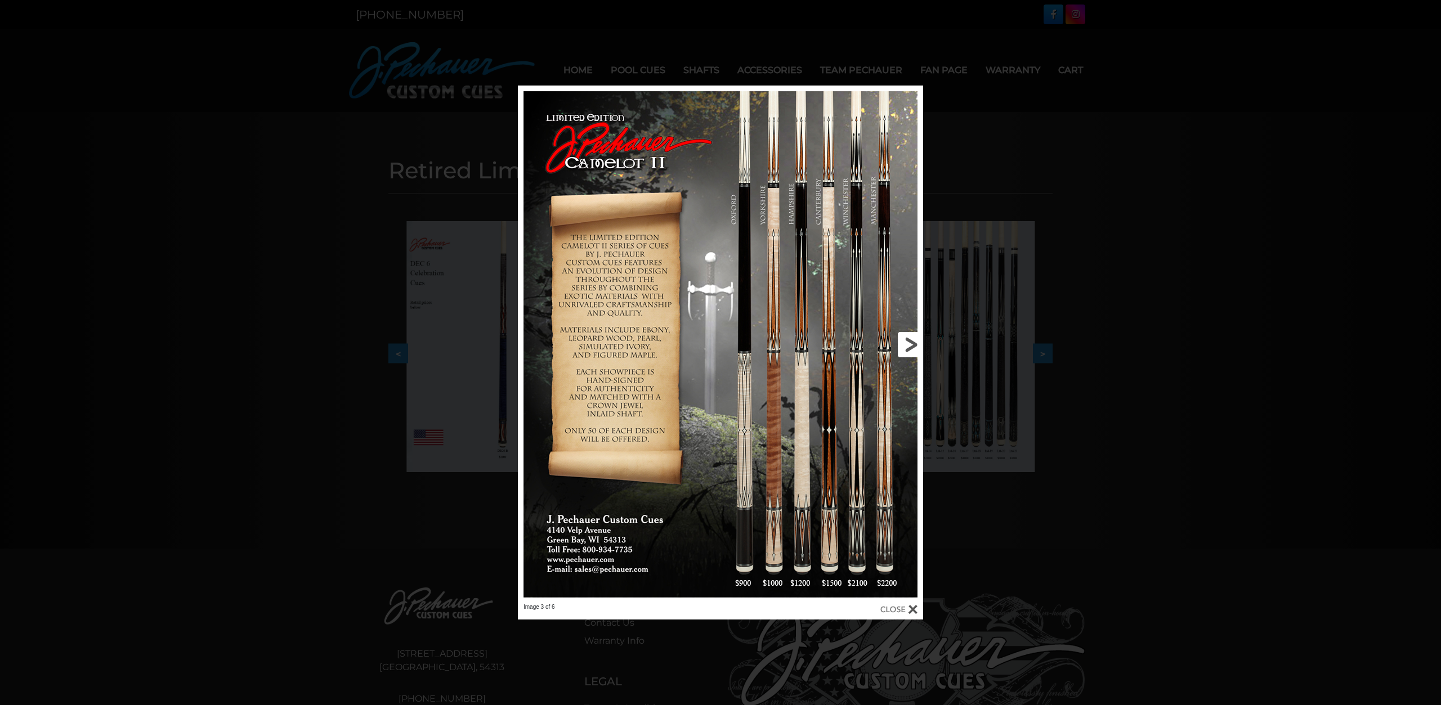
click at [908, 343] on link at bounding box center [832, 345] width 182 height 518
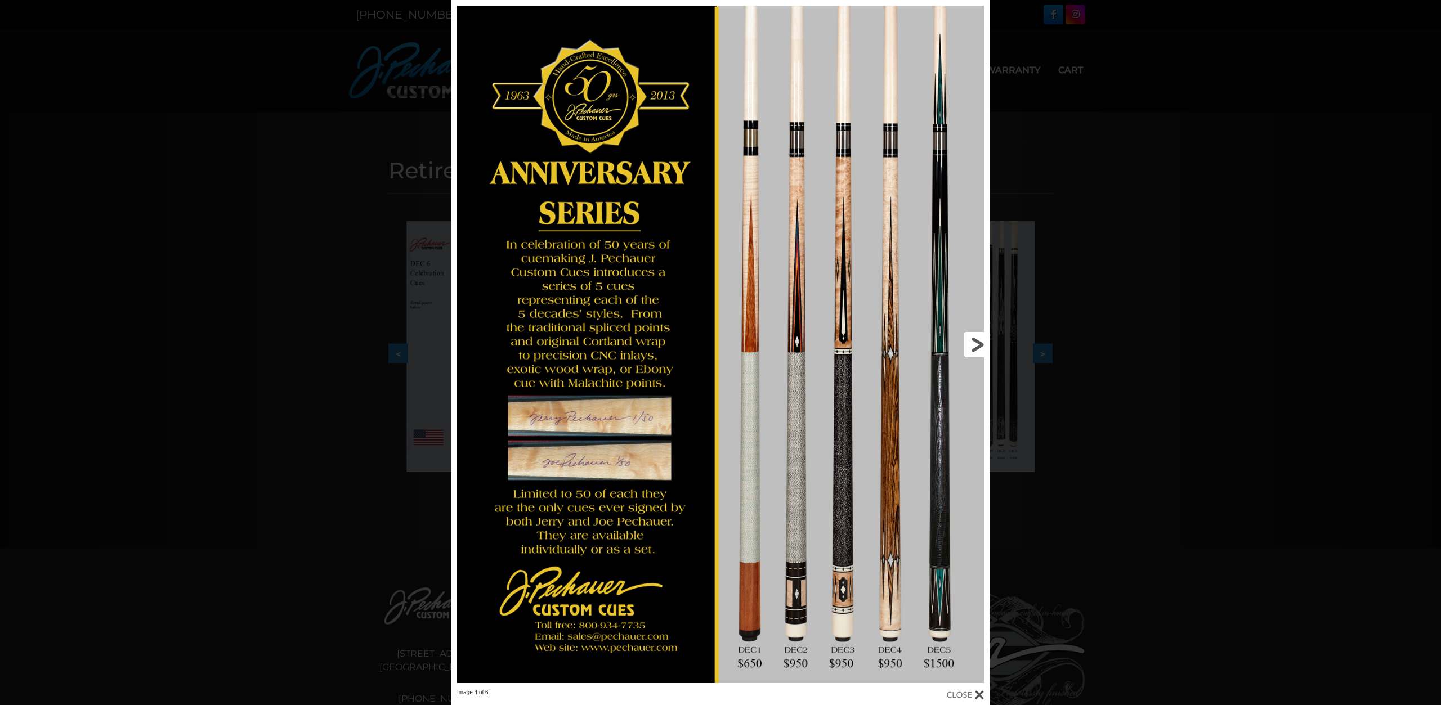
click at [976, 342] on link at bounding box center [868, 344] width 242 height 689
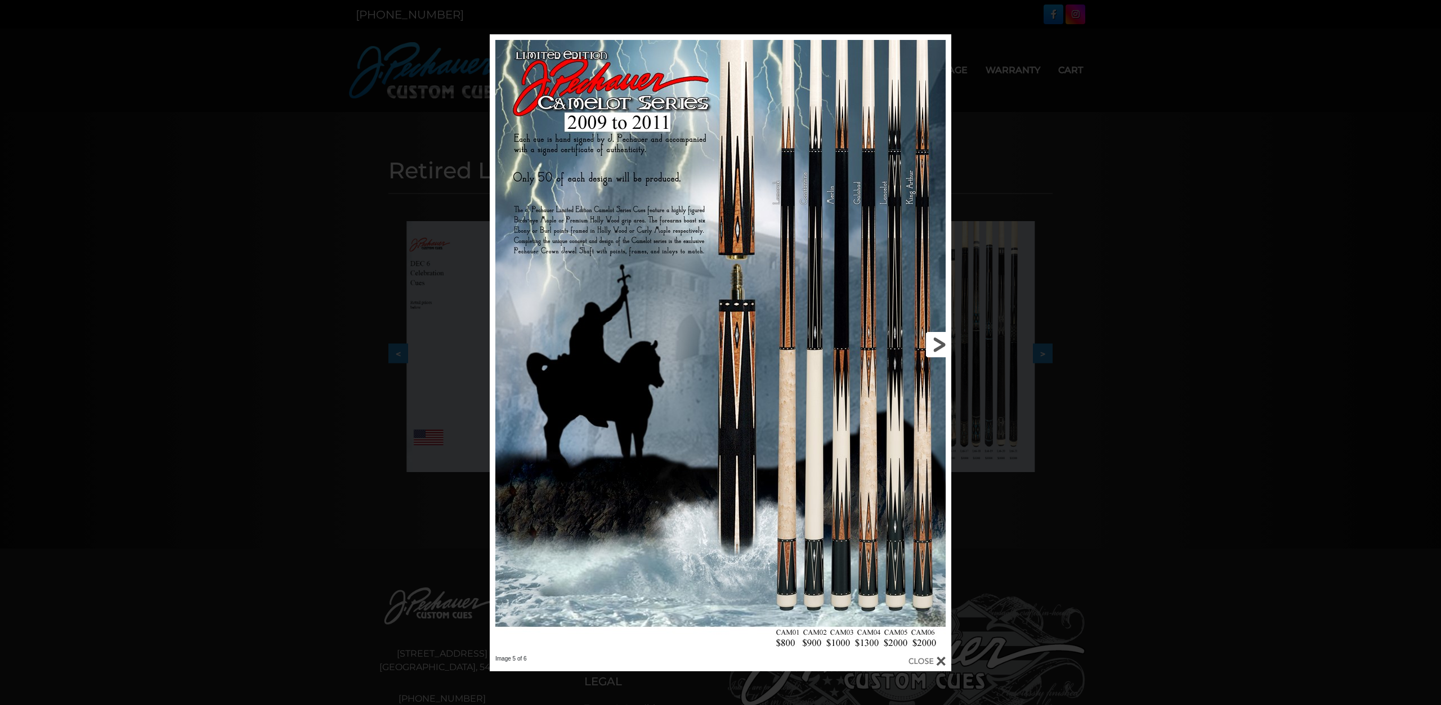
click at [939, 342] on link at bounding box center [847, 344] width 208 height 621
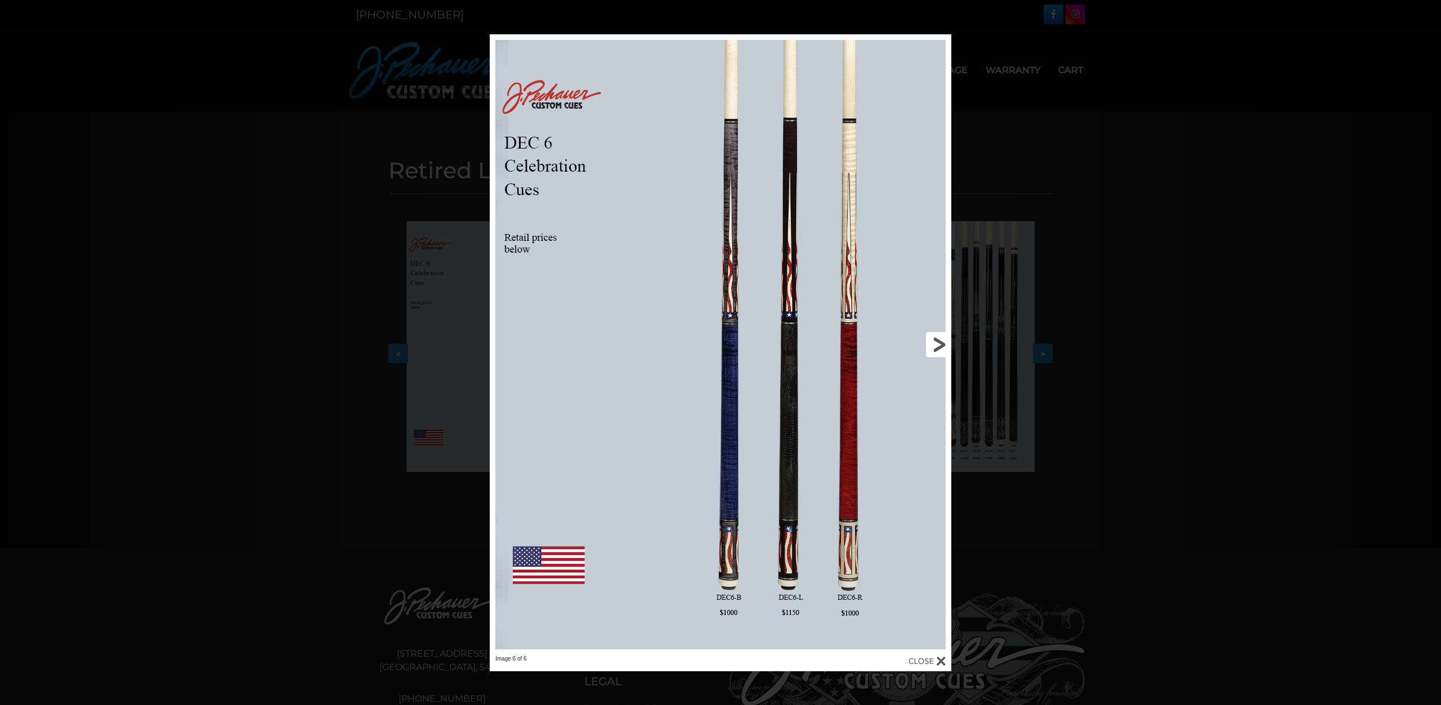
click at [939, 342] on link at bounding box center [847, 344] width 208 height 621
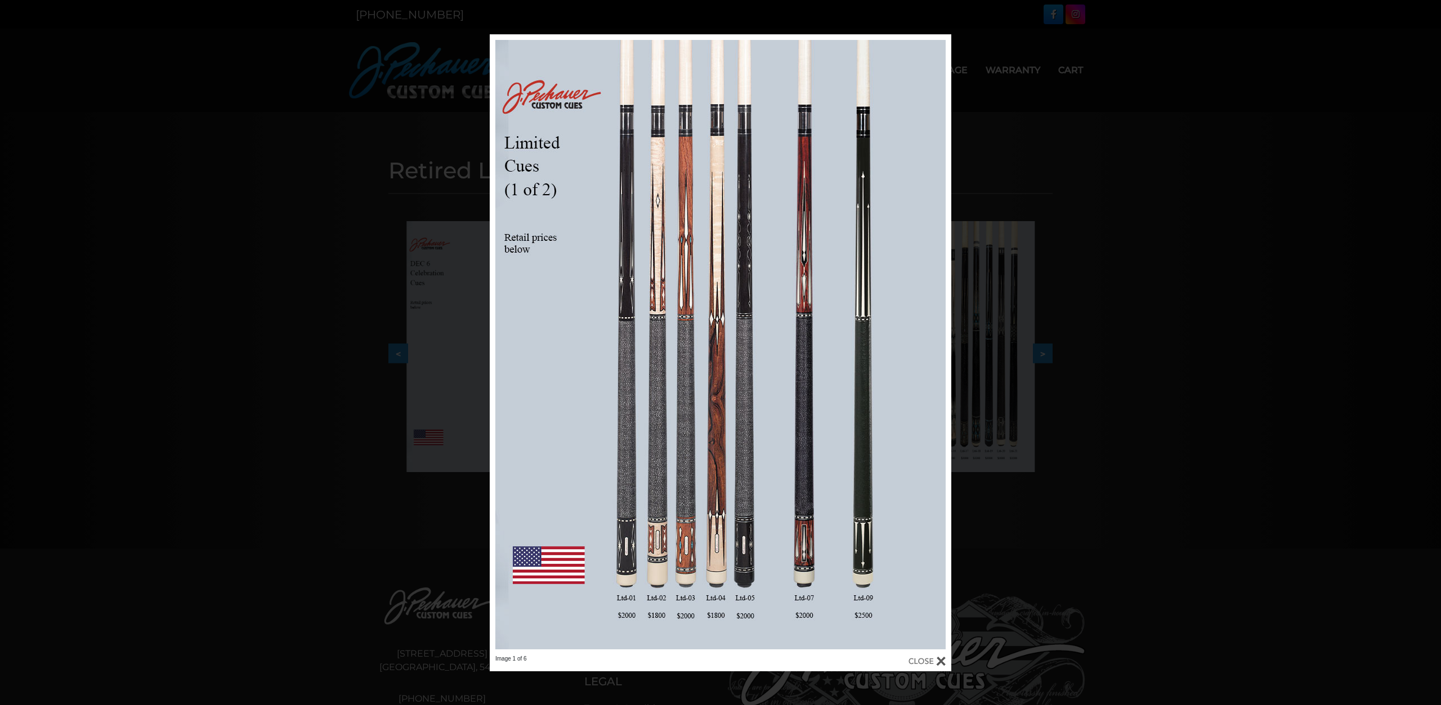
click at [1055, 123] on div "Image 1 of 6" at bounding box center [720, 352] width 1441 height 637
